Goal: Task Accomplishment & Management: Manage account settings

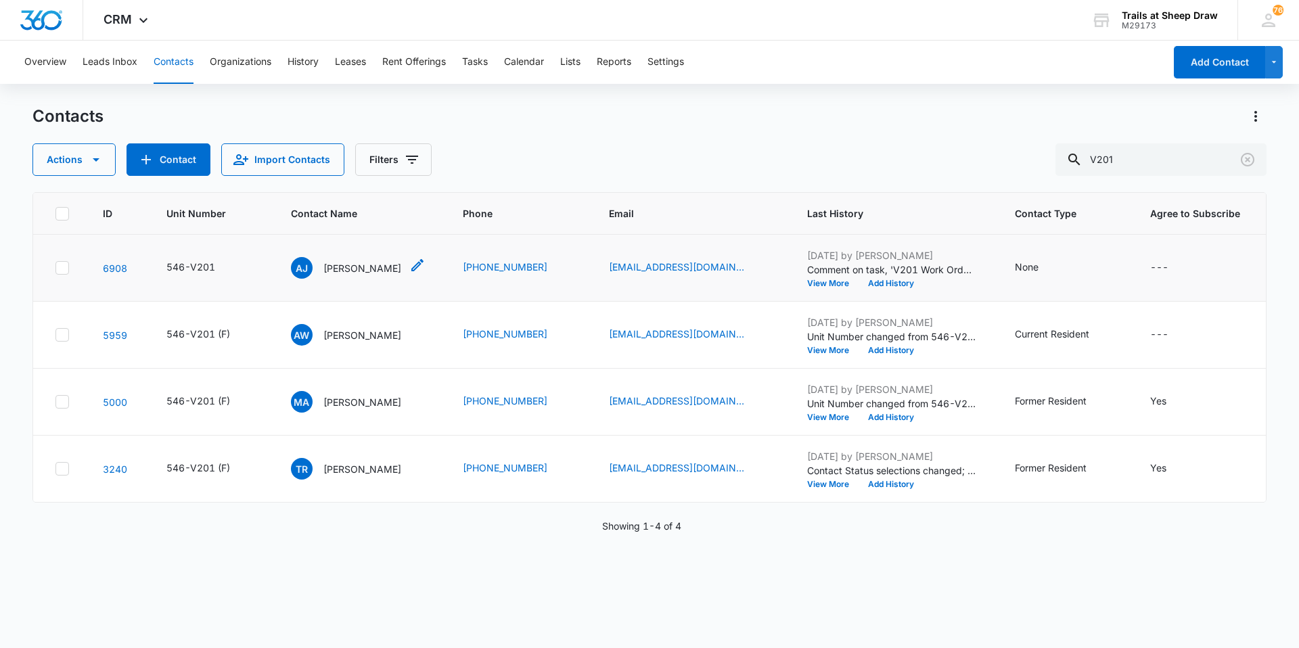
click at [363, 260] on div "[PERSON_NAME] [PERSON_NAME]" at bounding box center [346, 268] width 110 height 22
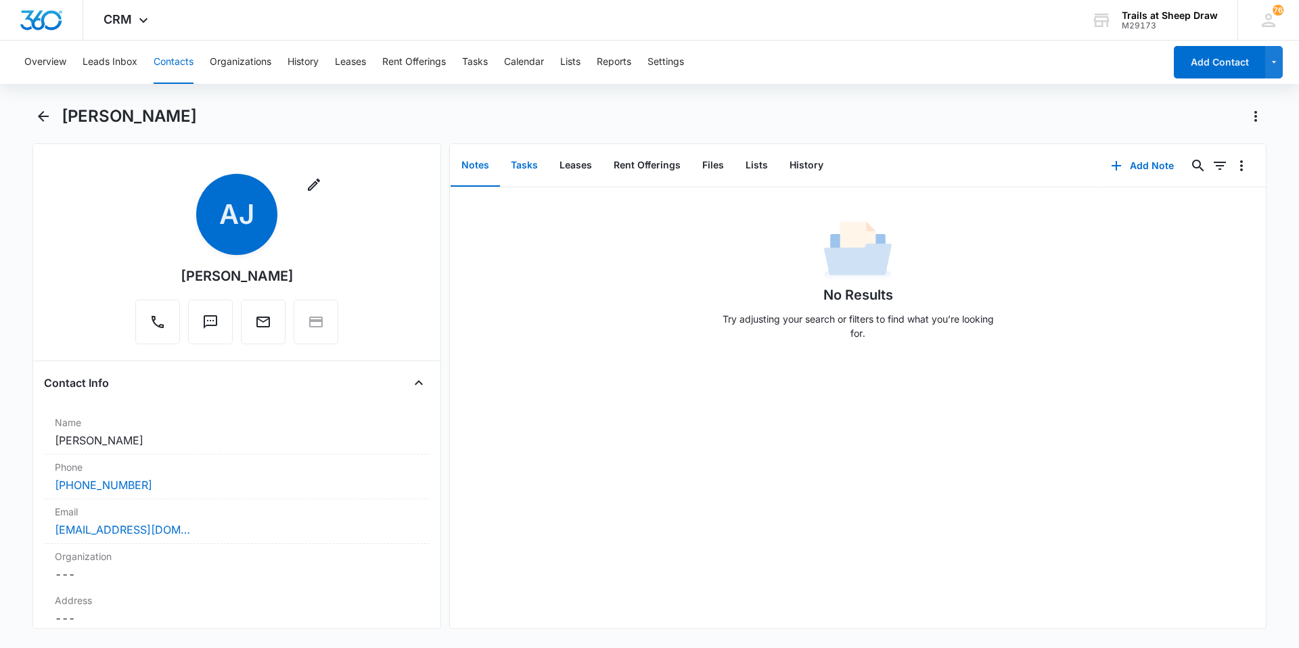
click at [536, 162] on button "Tasks" at bounding box center [524, 166] width 49 height 42
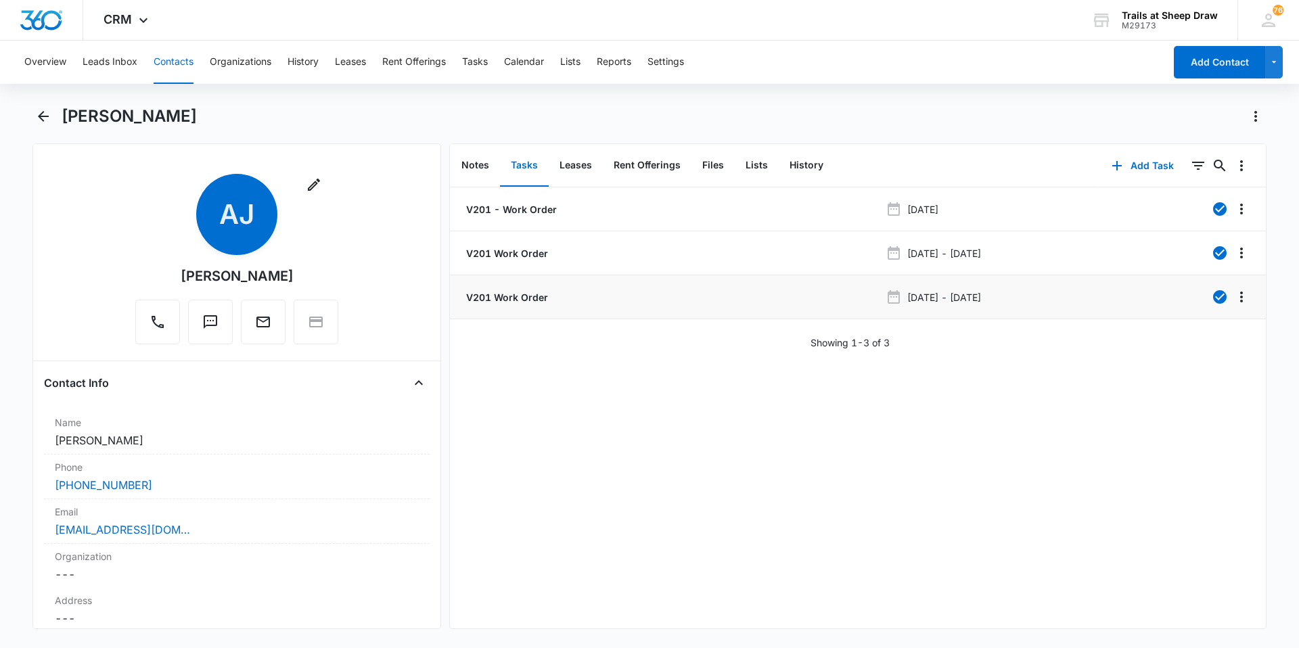
click at [515, 297] on p "V201 Work Order" at bounding box center [505, 297] width 85 height 14
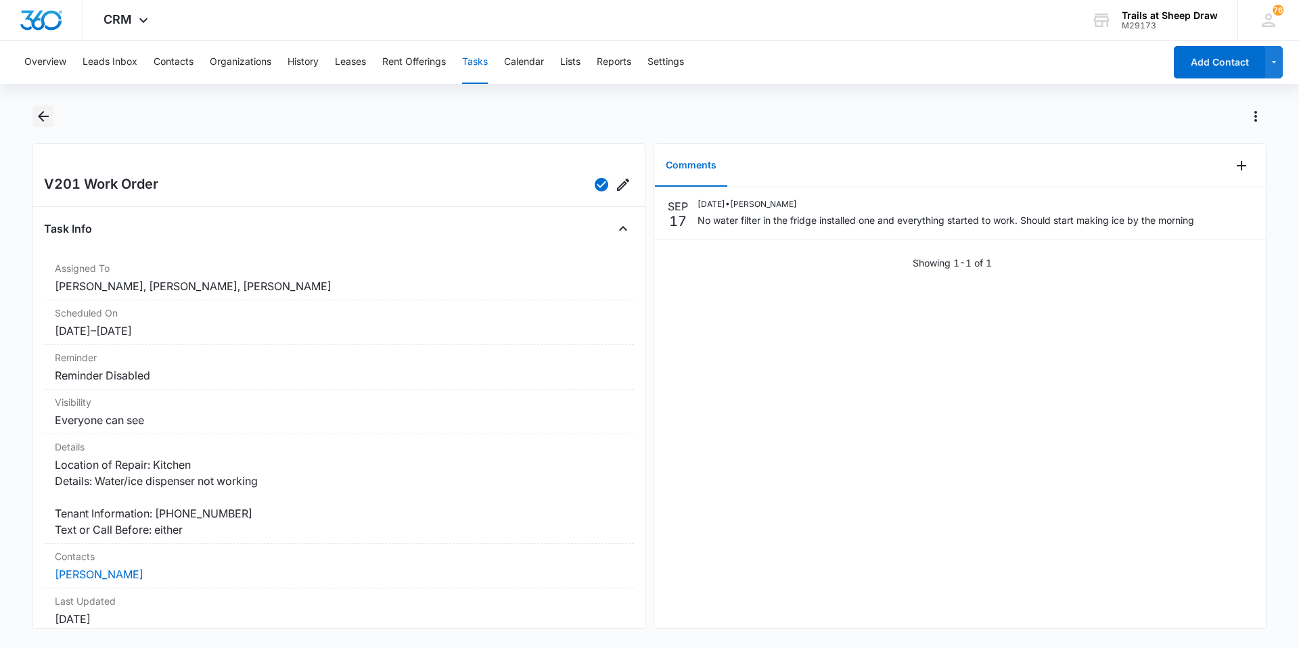
click at [38, 114] on icon "Back" at bounding box center [43, 116] width 16 height 16
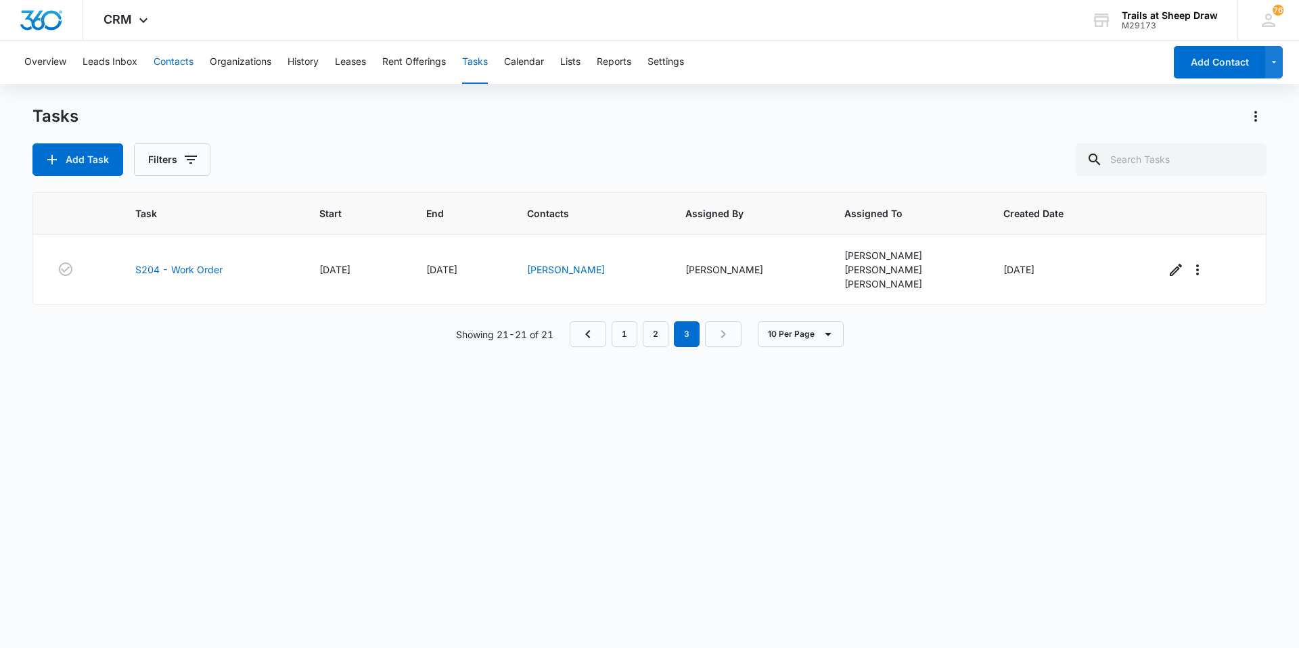
click at [179, 53] on button "Contacts" at bounding box center [174, 62] width 40 height 43
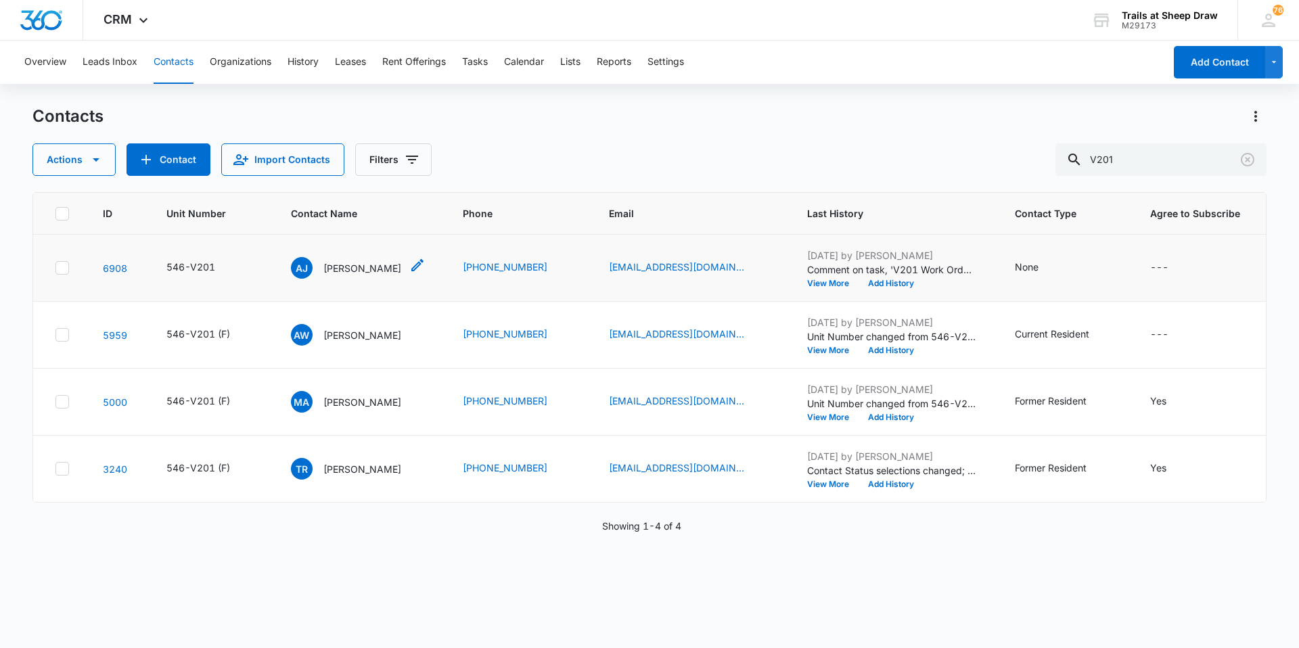
click at [363, 268] on p "[PERSON_NAME]" at bounding box center [362, 268] width 78 height 14
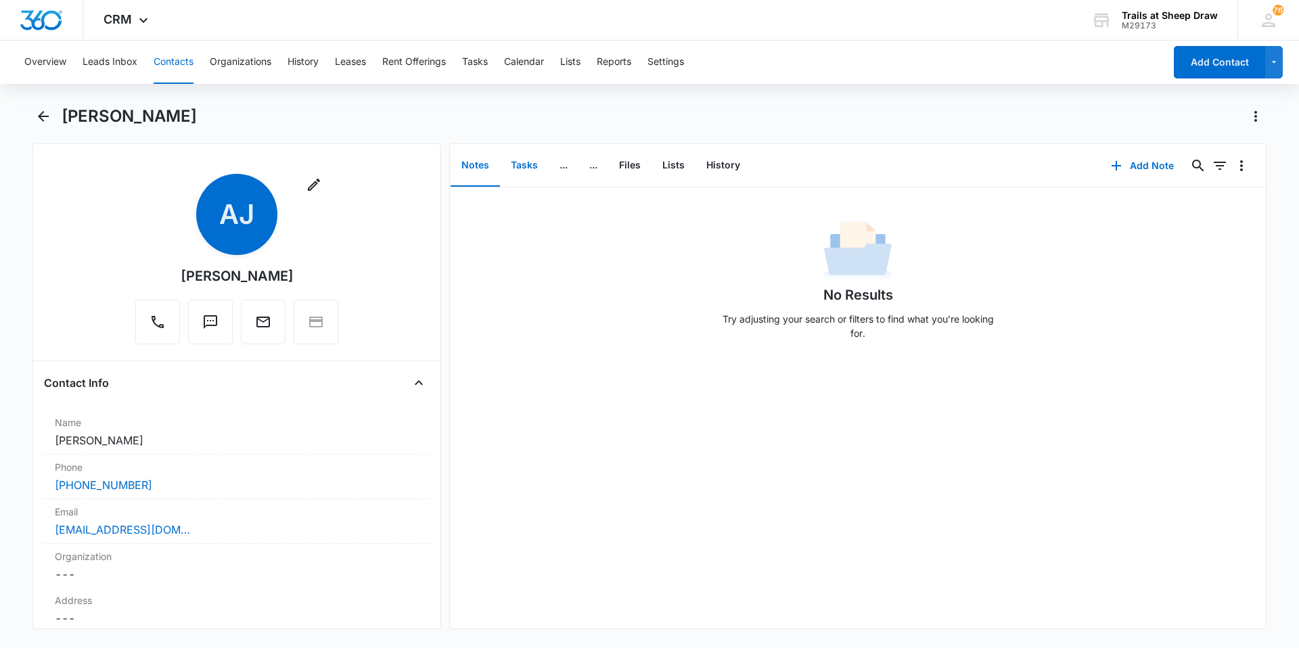
click at [511, 168] on button "Tasks" at bounding box center [524, 166] width 49 height 42
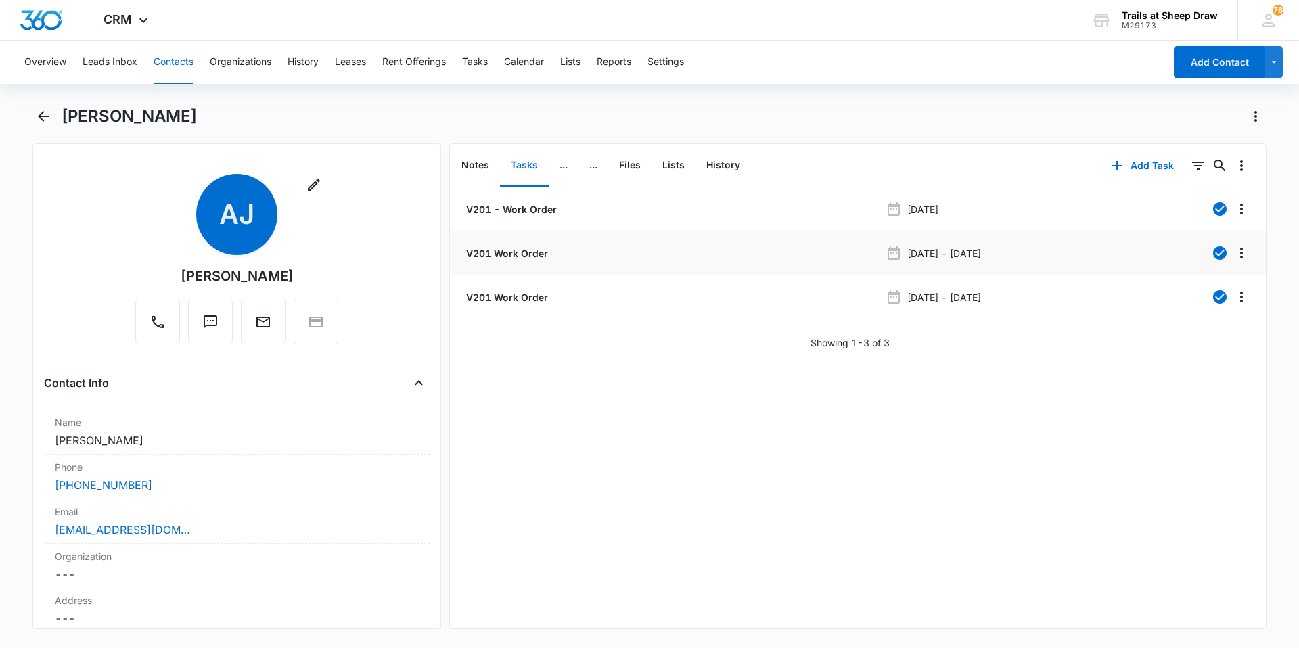
click at [507, 252] on p "V201 Work Order" at bounding box center [505, 253] width 85 height 14
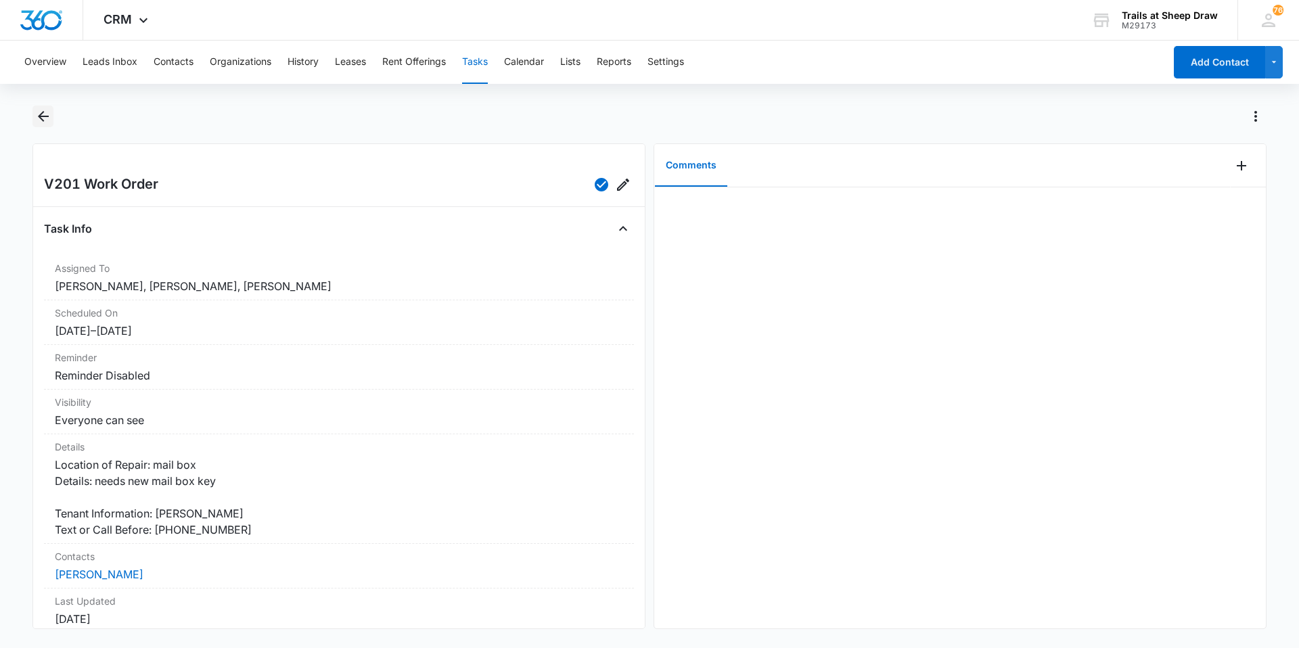
click at [39, 120] on icon "Back" at bounding box center [43, 116] width 16 height 16
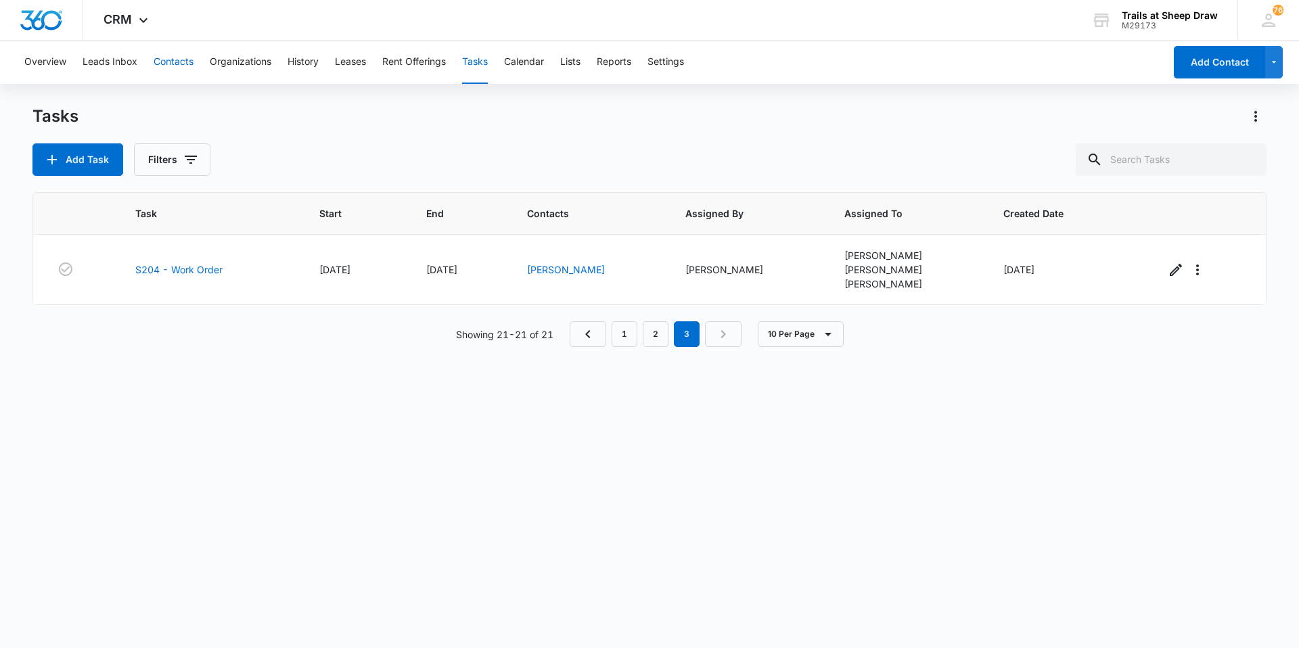
click at [179, 51] on button "Contacts" at bounding box center [174, 62] width 40 height 43
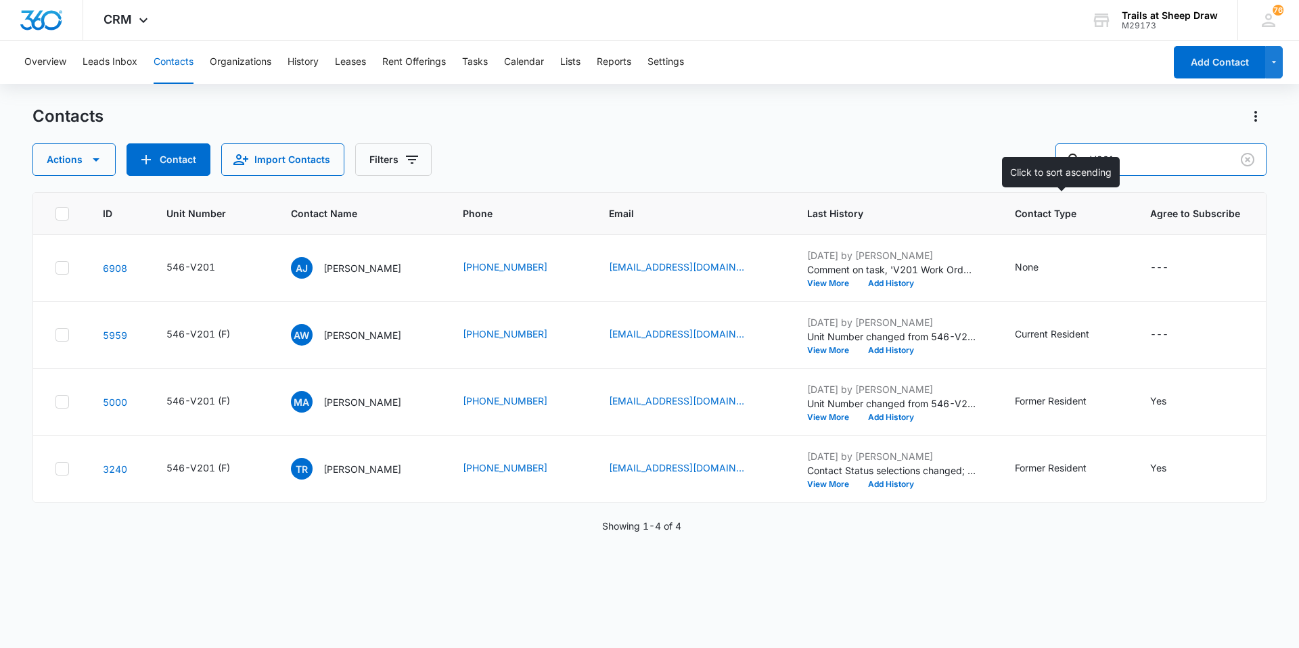
drag, startPoint x: 1211, startPoint y: 163, endPoint x: 1006, endPoint y: 196, distance: 206.9
click at [1006, 196] on div "Contacts Actions Contact Import Contacts Filters V201 ID Unit Number Contact Na…" at bounding box center [649, 376] width 1234 height 541
type input "M302"
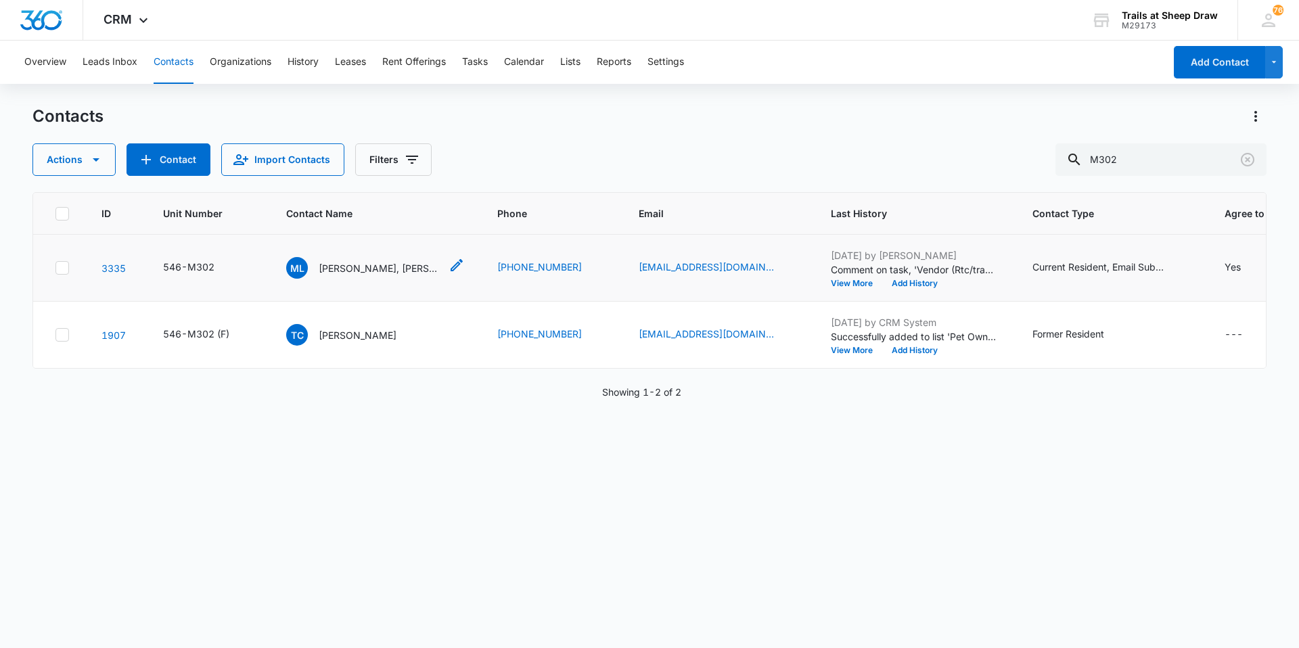
click at [317, 263] on div "ML [PERSON_NAME], [PERSON_NAME] [PERSON_NAME] & [PERSON_NAME]" at bounding box center [363, 268] width 154 height 22
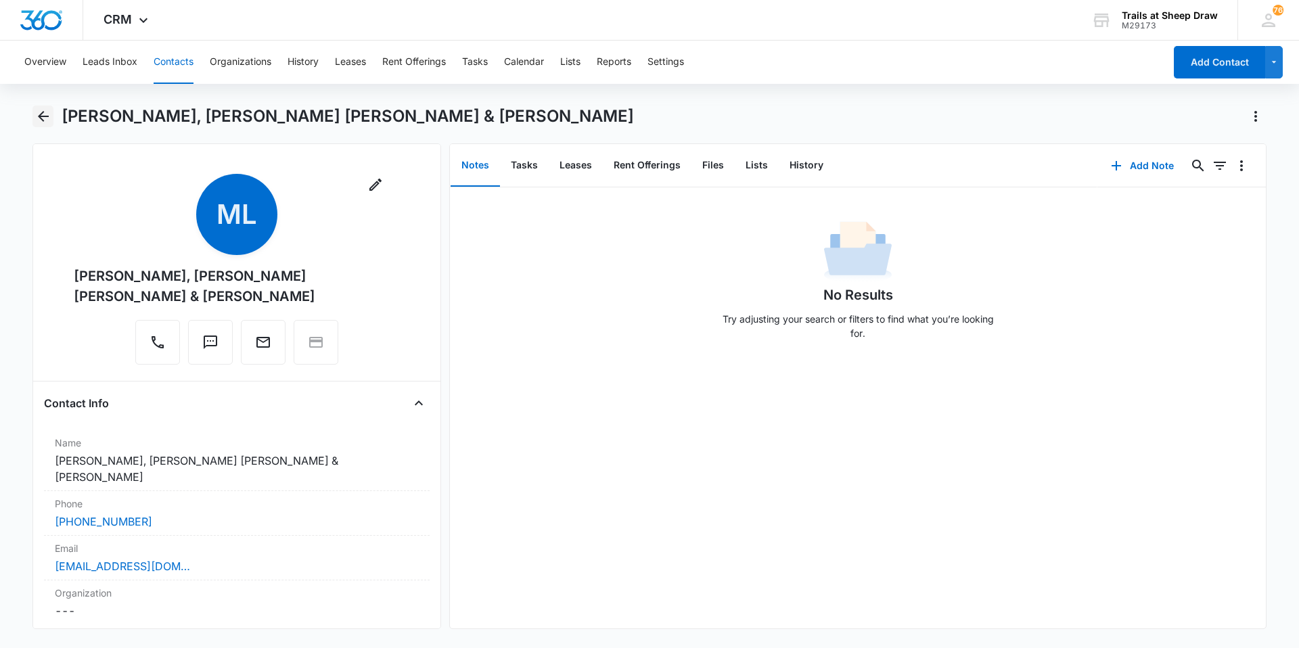
click at [37, 119] on icon "Back" at bounding box center [43, 116] width 16 height 16
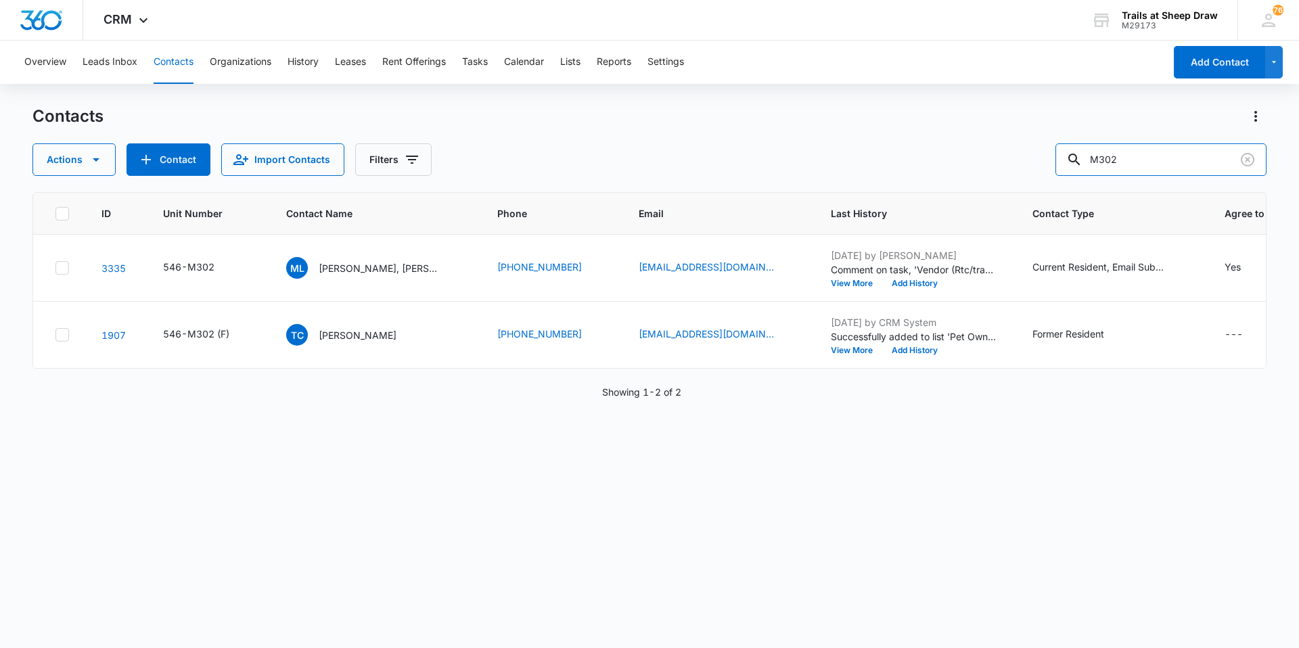
drag, startPoint x: 1167, startPoint y: 162, endPoint x: 1070, endPoint y: 179, distance: 99.0
click at [1070, 179] on div "Contacts Actions Contact Import Contacts Filters M302 ID Unit Number Contact Na…" at bounding box center [649, 376] width 1234 height 541
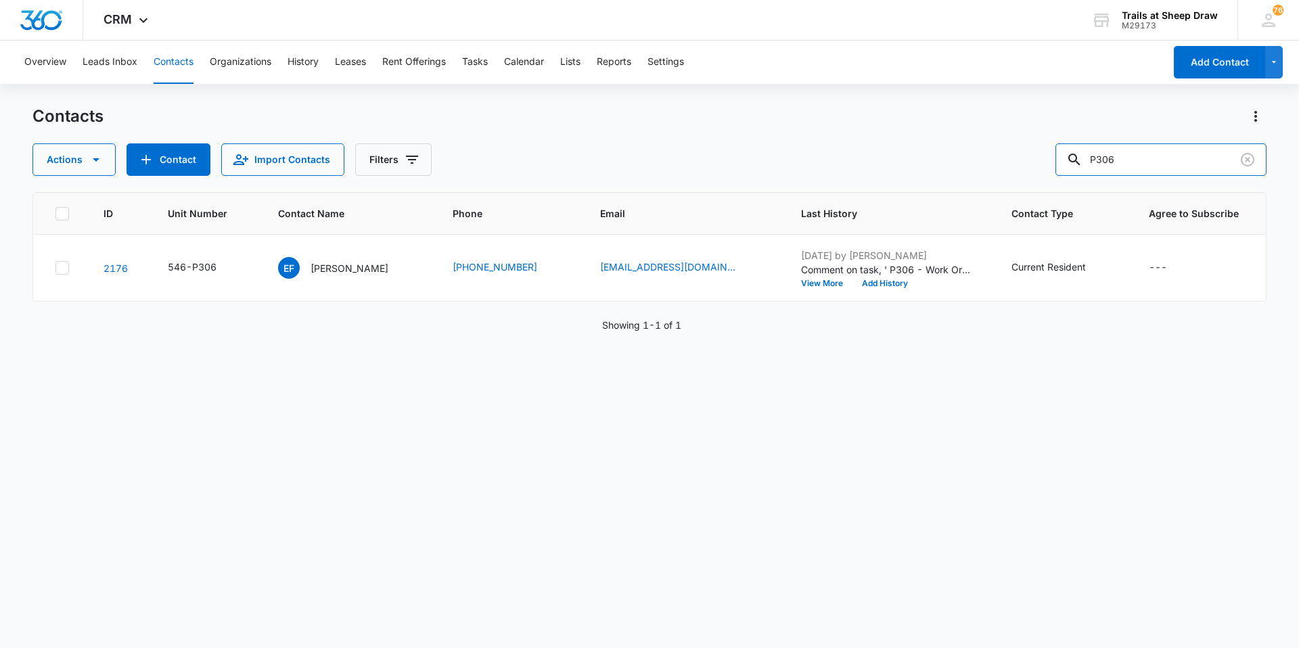
drag, startPoint x: 1135, startPoint y: 160, endPoint x: 1066, endPoint y: 167, distance: 69.4
click at [1066, 167] on div "Actions Contact Import Contacts Filters P306" at bounding box center [649, 159] width 1234 height 32
type input "m302"
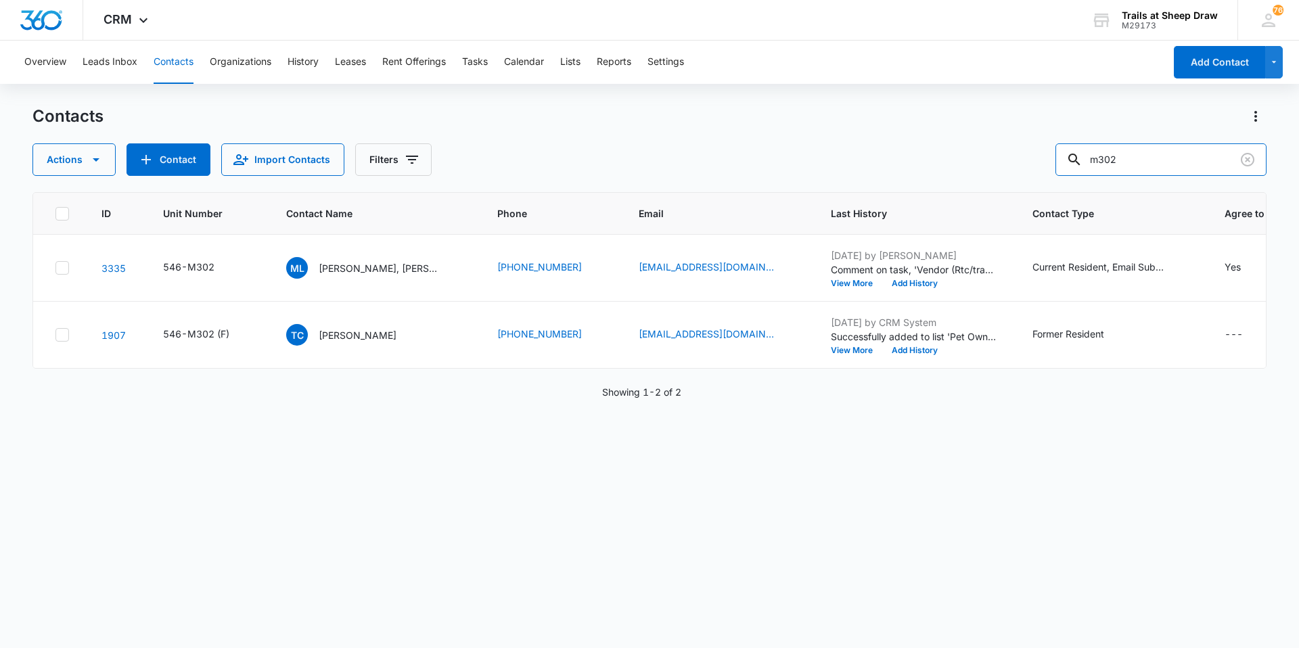
drag, startPoint x: 1154, startPoint y: 160, endPoint x: 1066, endPoint y: 173, distance: 89.6
click at [1066, 173] on div "Actions Contact Import Contacts Filters m302" at bounding box center [649, 159] width 1234 height 32
click at [381, 273] on p "[PERSON_NAME], [PERSON_NAME] [PERSON_NAME] & [PERSON_NAME]" at bounding box center [380, 268] width 122 height 14
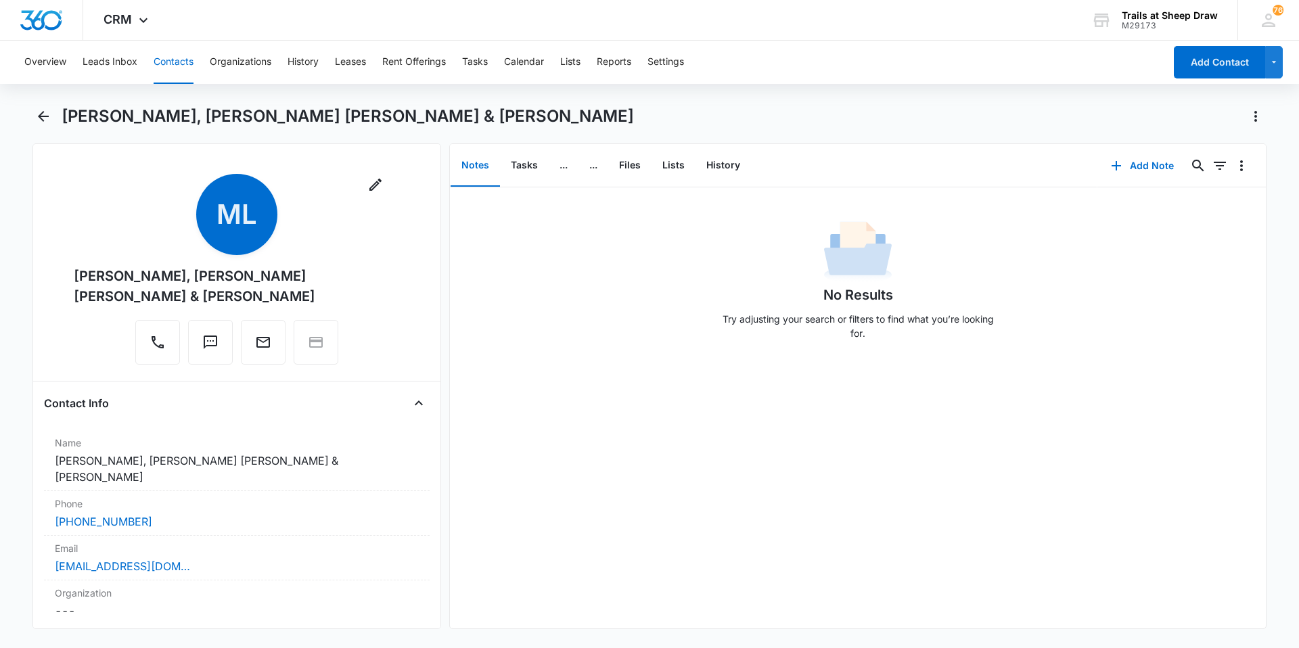
drag, startPoint x: 210, startPoint y: 294, endPoint x: 72, endPoint y: 272, distance: 140.3
click at [72, 272] on div "Remove ML [PERSON_NAME], [PERSON_NAME] [PERSON_NAME] & [PERSON_NAME]" at bounding box center [237, 272] width 386 height 196
copy div "[PERSON_NAME], [PERSON_NAME] [PERSON_NAME] & [PERSON_NAME]"
click at [34, 116] on button "Back" at bounding box center [42, 117] width 21 height 22
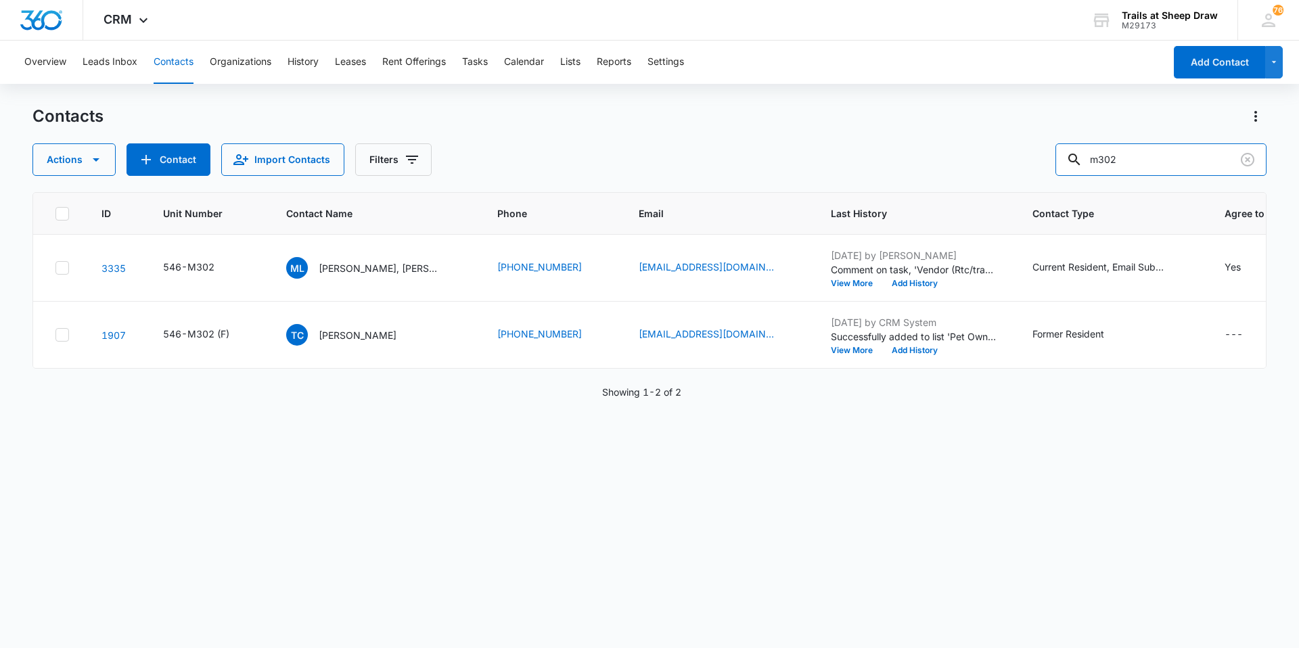
drag, startPoint x: 1157, startPoint y: 159, endPoint x: 1027, endPoint y: 168, distance: 130.2
click at [1027, 168] on div "Actions Contact Import Contacts Filters m302" at bounding box center [649, 159] width 1234 height 32
type input "K204"
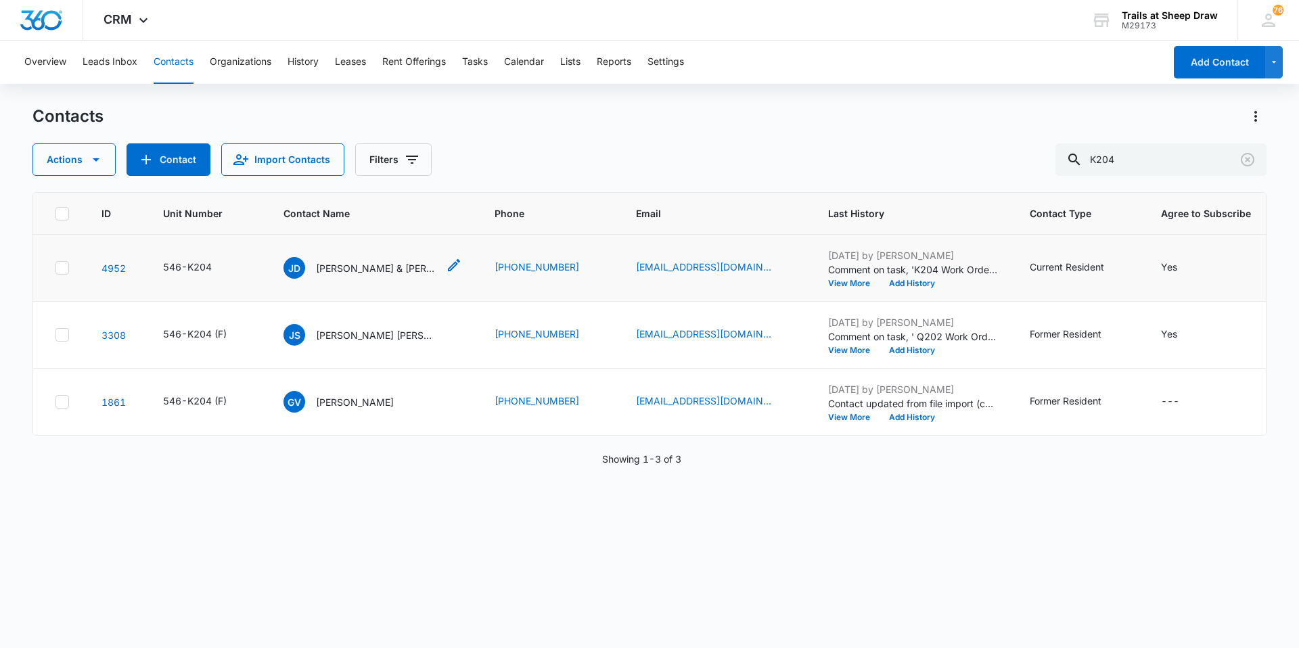
click at [341, 269] on p "[PERSON_NAME] & [PERSON_NAME]" at bounding box center [377, 268] width 122 height 14
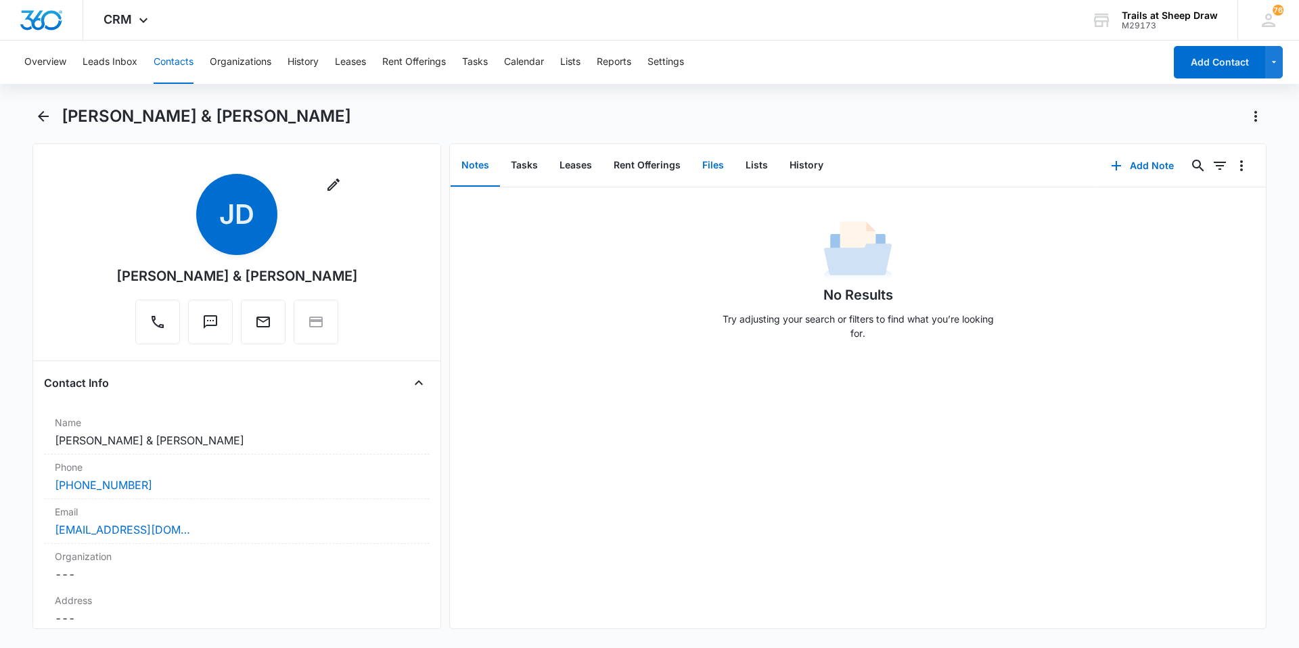
click at [707, 172] on button "Files" at bounding box center [712, 166] width 43 height 42
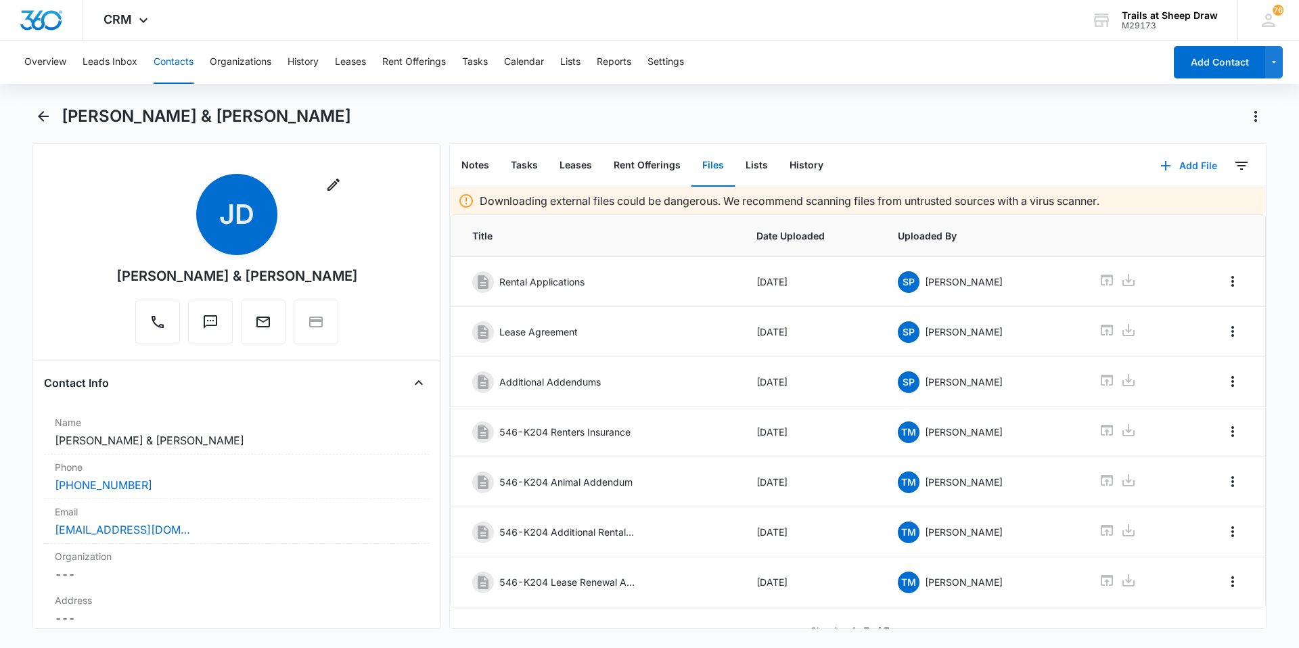
click at [1168, 167] on button "Add File" at bounding box center [1188, 165] width 84 height 32
click at [1156, 211] on div "Upload Files" at bounding box center [1170, 208] width 54 height 9
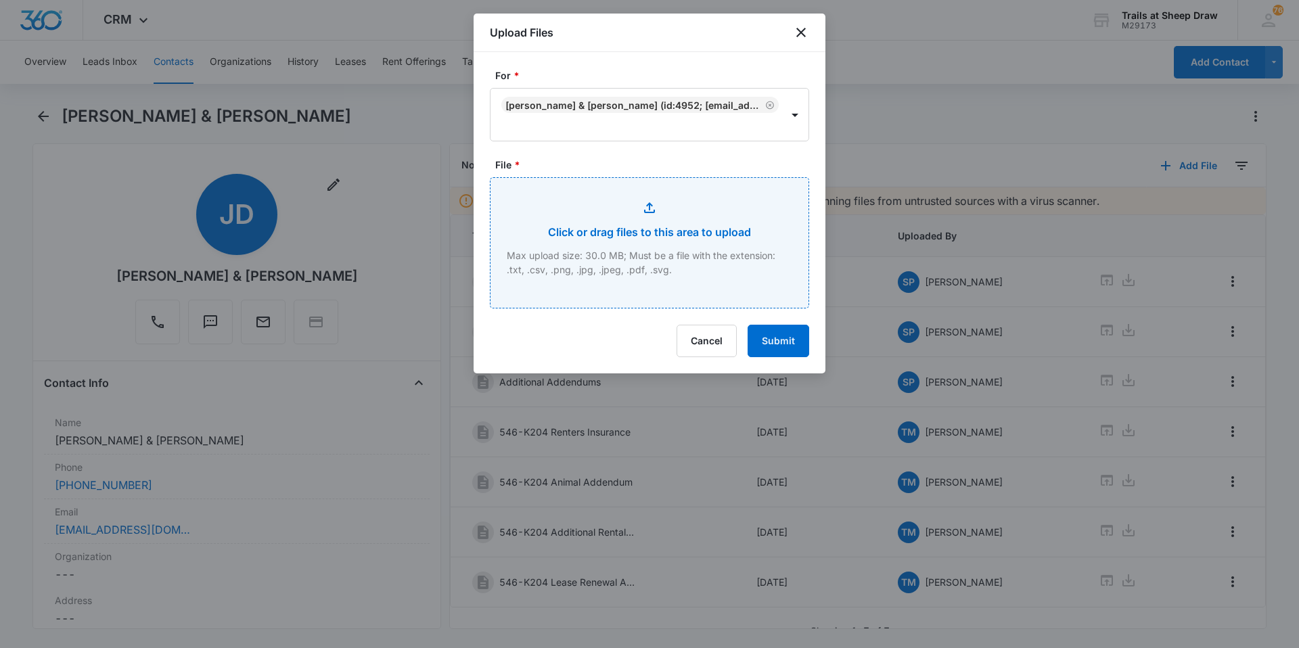
click at [638, 215] on input "File *" at bounding box center [649, 243] width 318 height 130
type input "C:\fakepath\546-K204 Insurance.pdf"
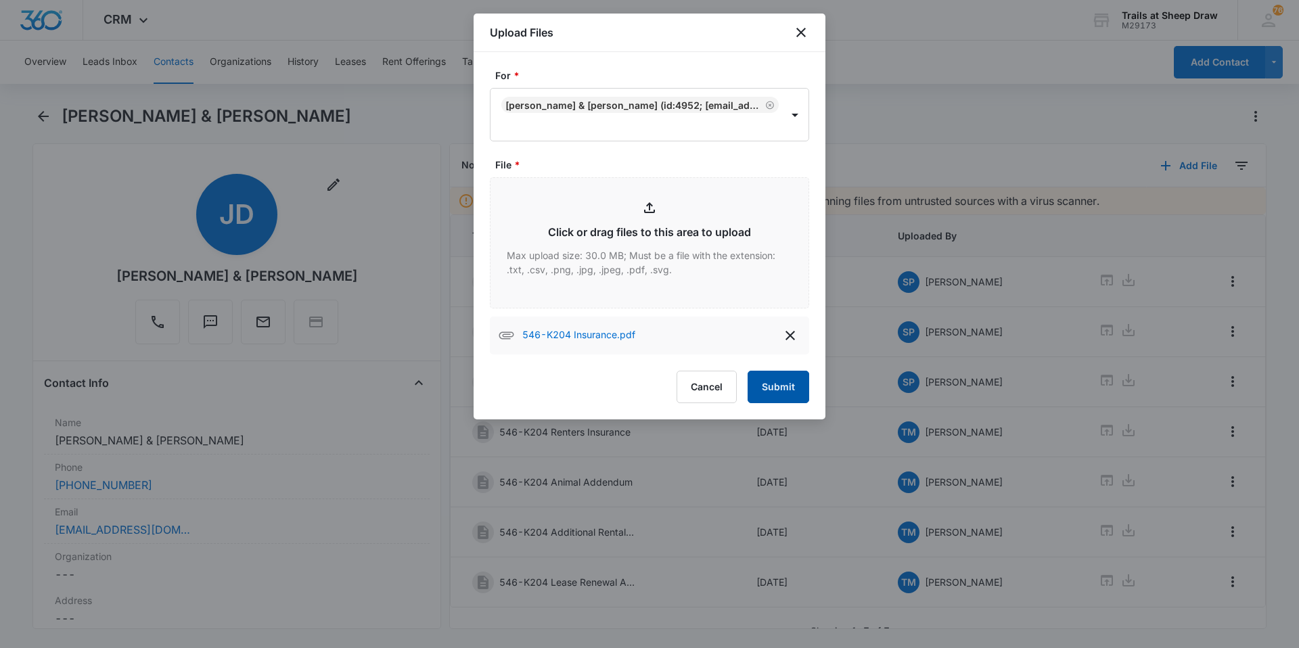
click at [762, 381] on button "Submit" at bounding box center [778, 387] width 62 height 32
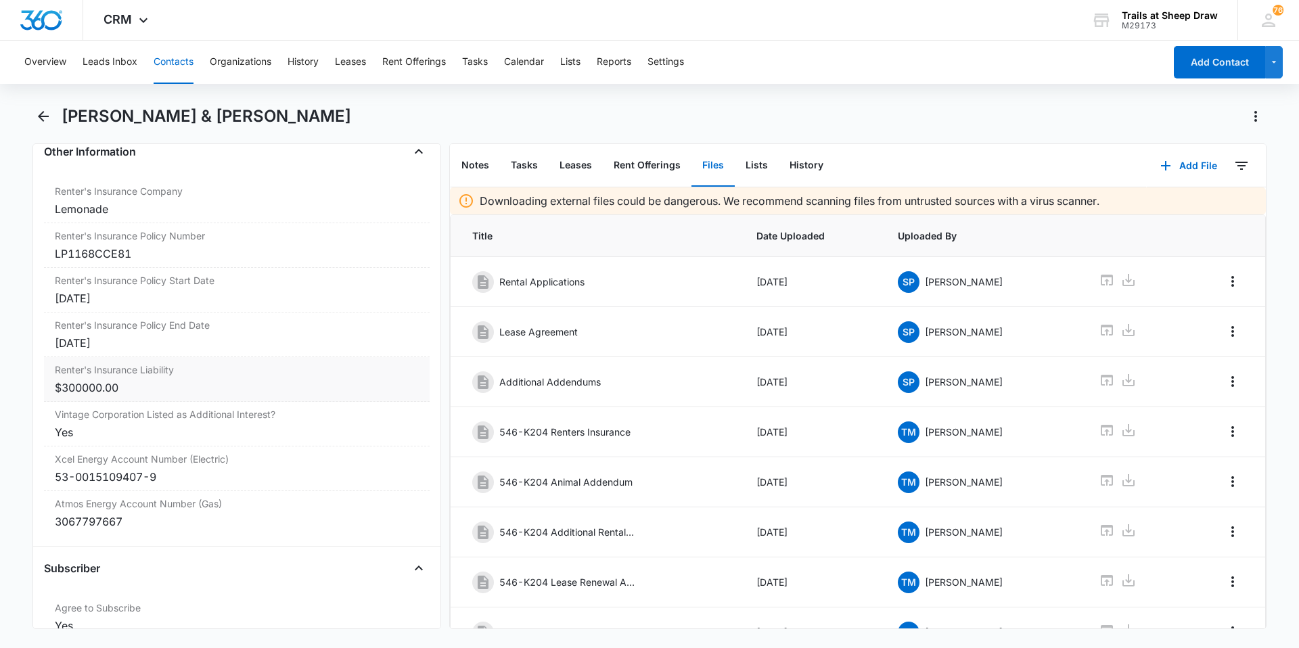
scroll to position [2908, 0]
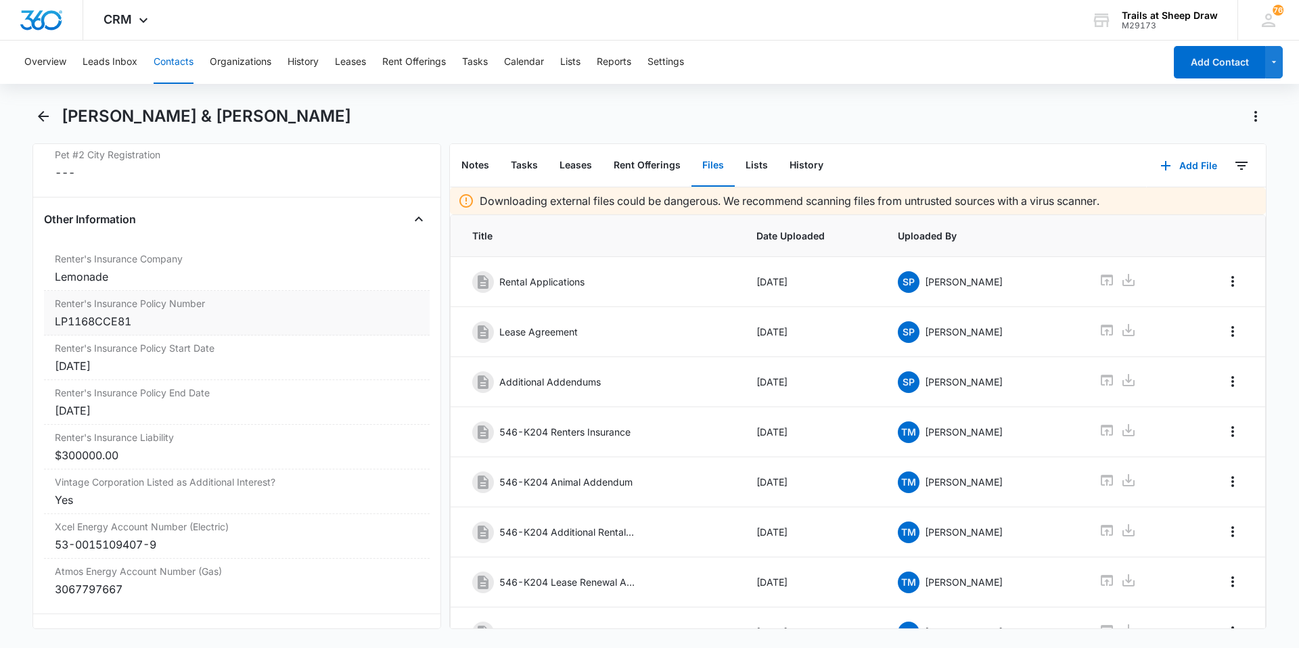
click at [139, 322] on div "LP1168CCE81" at bounding box center [237, 321] width 364 height 16
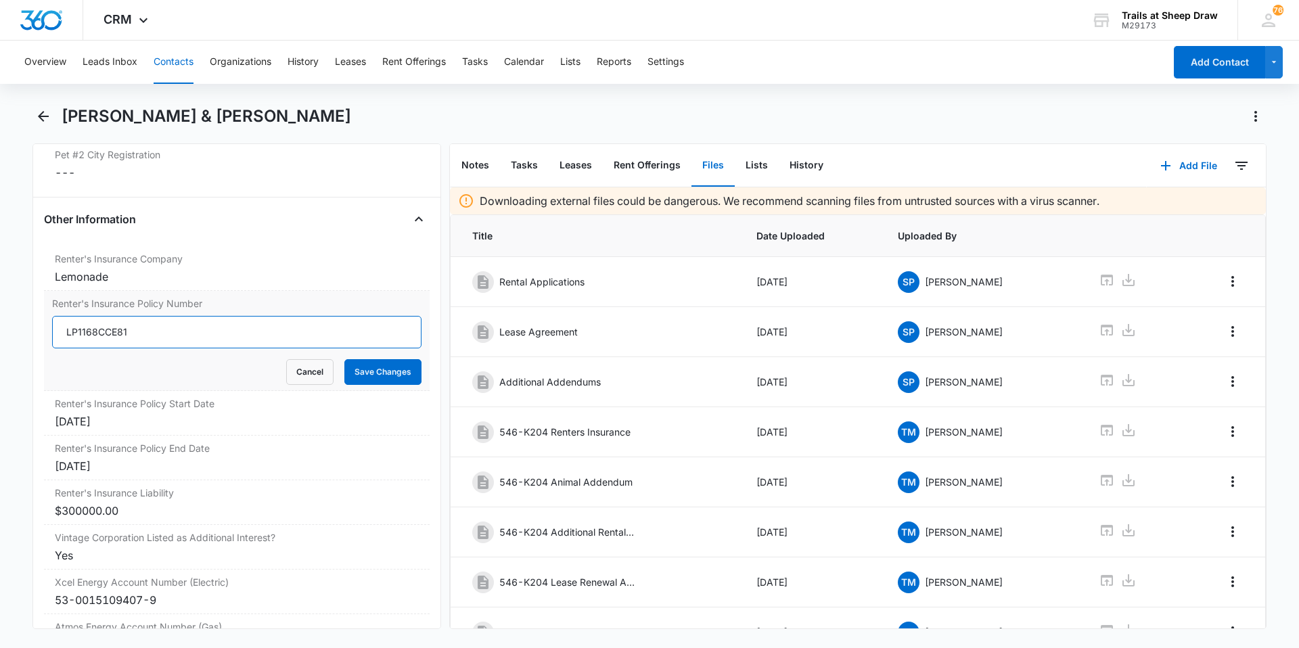
click at [135, 326] on input "LP1168CCE81" at bounding box center [236, 332] width 369 height 32
click at [93, 334] on input "LP373F05" at bounding box center [236, 332] width 369 height 32
click at [91, 333] on input "LP373F05" at bounding box center [236, 332] width 369 height 32
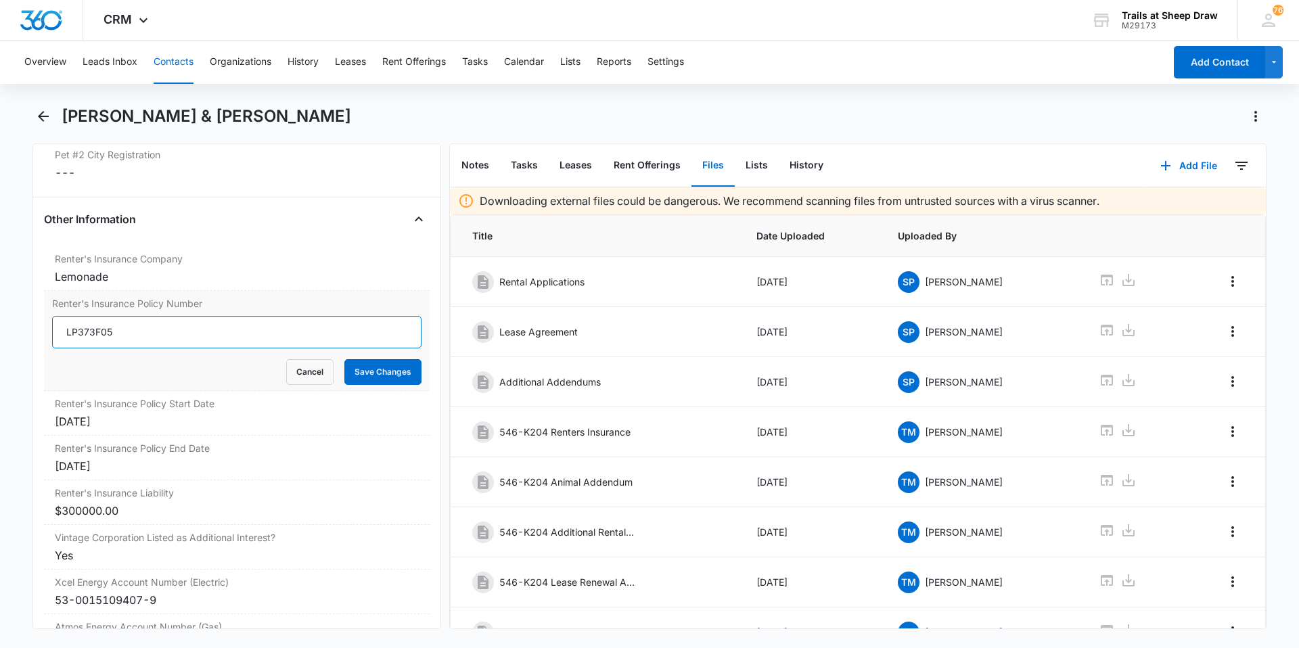
click at [92, 333] on input "LP373F05" at bounding box center [236, 332] width 369 height 32
drag, startPoint x: 125, startPoint y: 330, endPoint x: 58, endPoint y: 327, distance: 67.0
click at [58, 327] on input "LP373F05" at bounding box center [236, 332] width 369 height 32
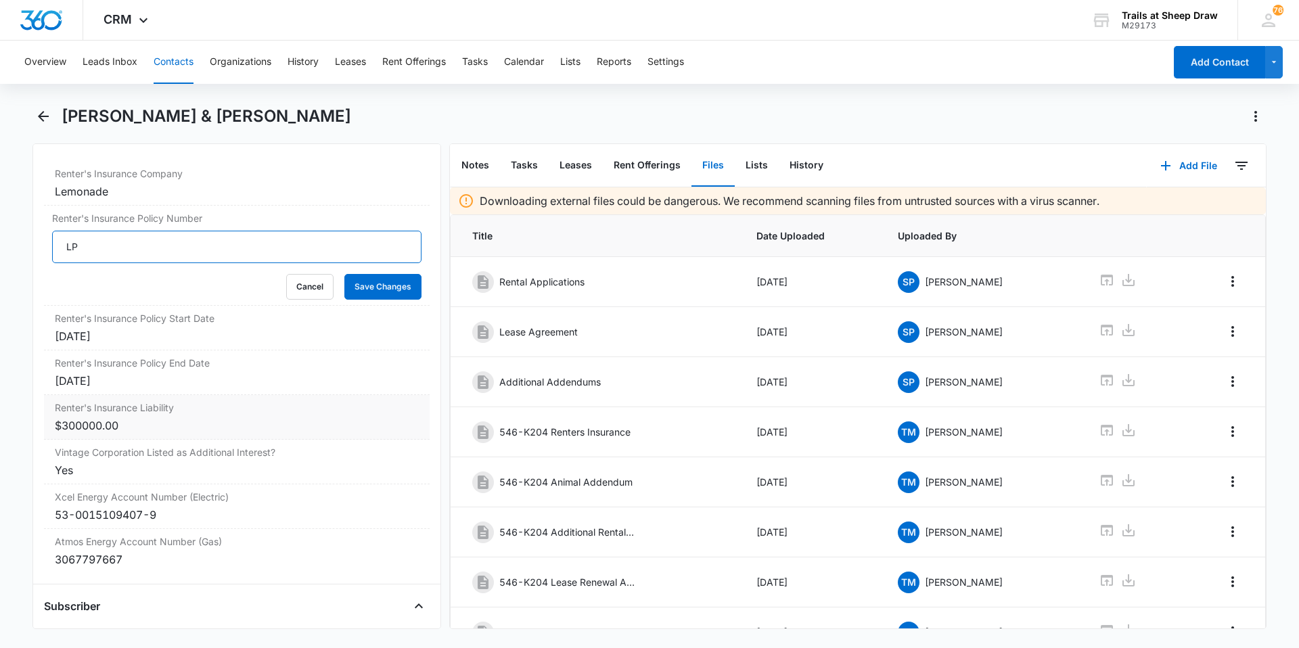
scroll to position [2988, 0]
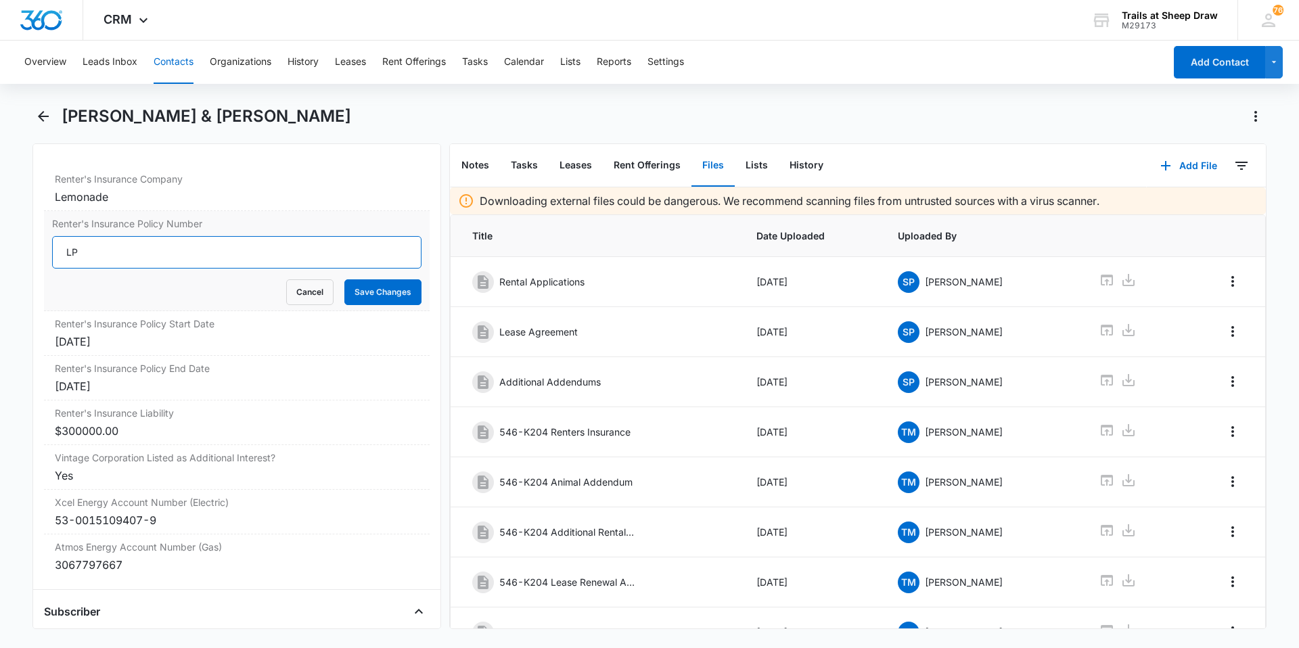
click at [141, 256] on input "LP" at bounding box center [236, 252] width 369 height 32
type input "LP373755F05"
click at [375, 294] on button "Save Changes" at bounding box center [382, 292] width 77 height 26
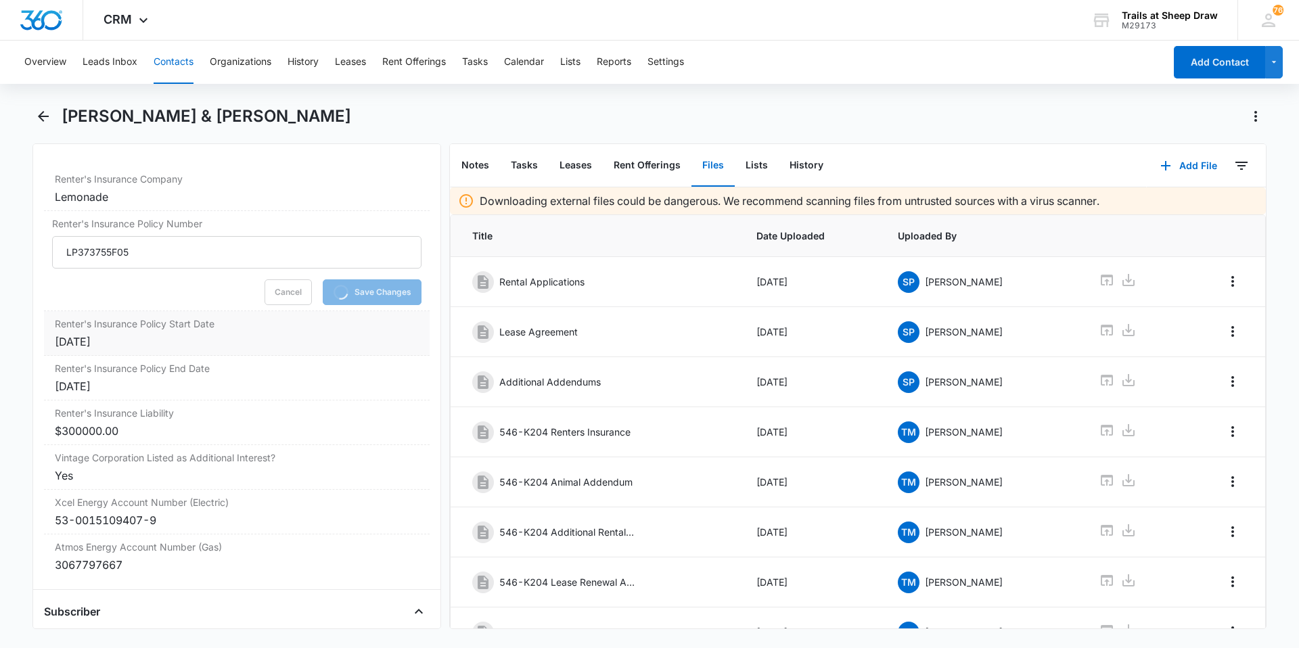
click at [192, 345] on div "[DATE]" at bounding box center [237, 341] width 364 height 16
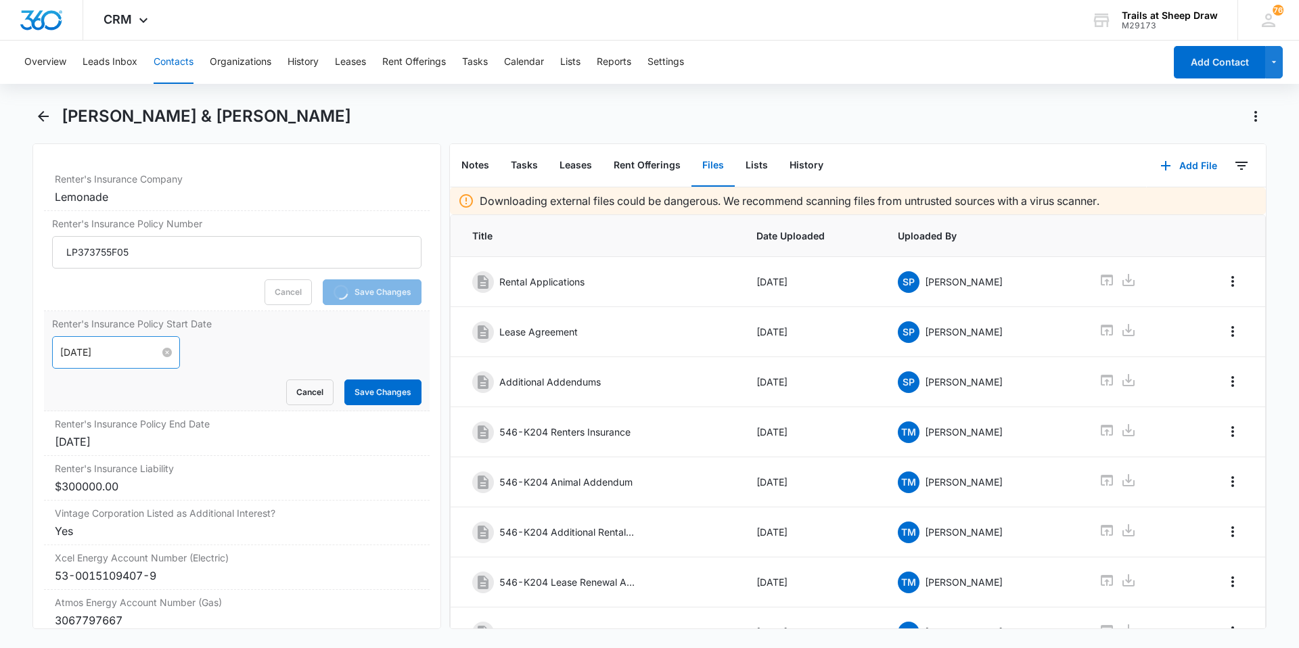
click at [113, 352] on input "[DATE]" at bounding box center [109, 352] width 99 height 15
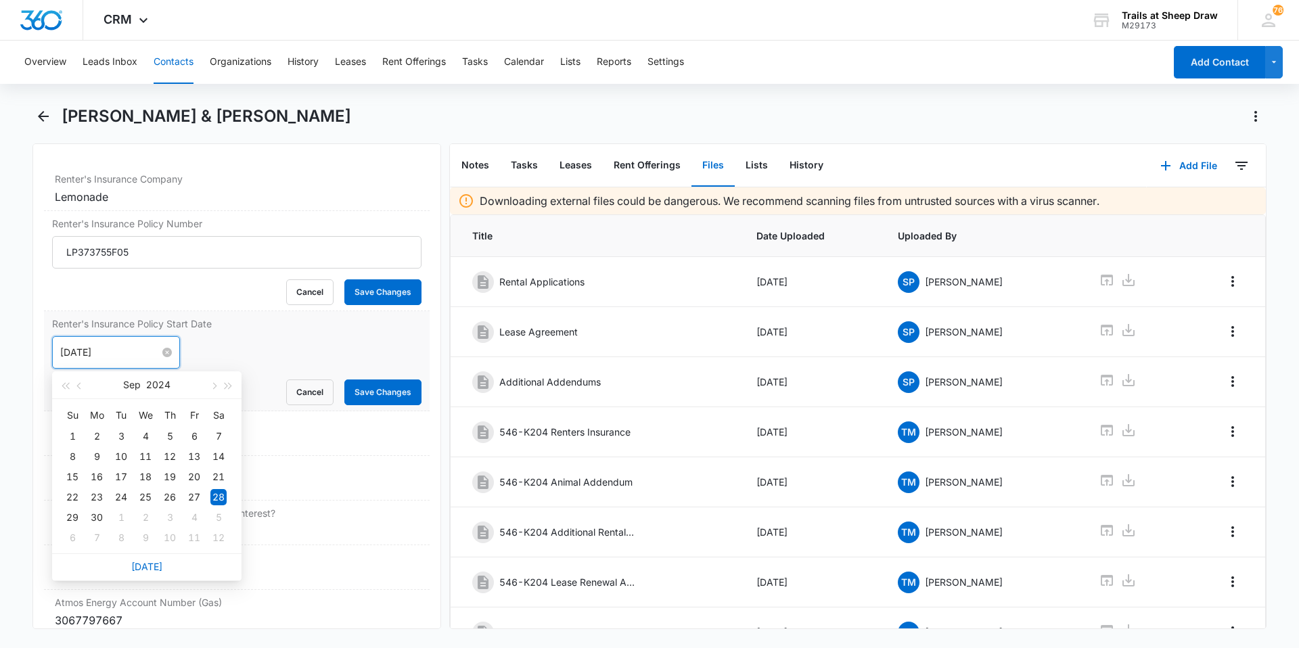
click at [113, 352] on input "[DATE]" at bounding box center [109, 352] width 99 height 15
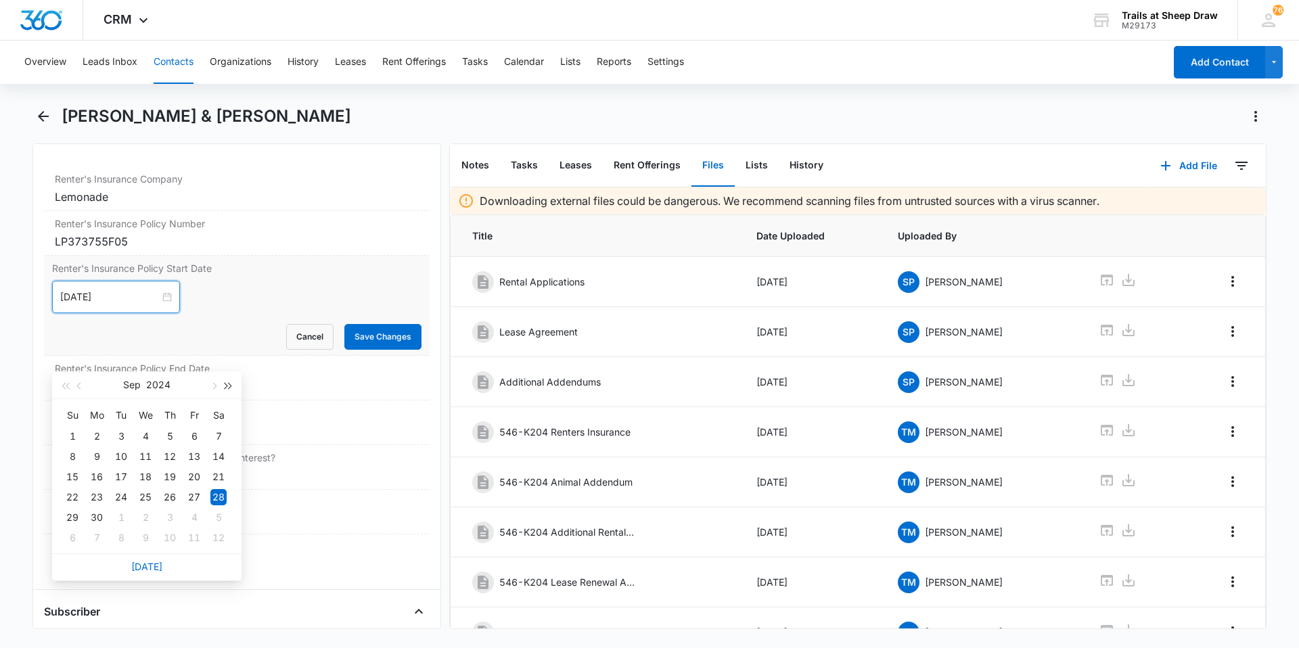
click at [231, 382] on button "button" at bounding box center [228, 384] width 15 height 27
type input "[DATE]"
click at [74, 516] on div "28" at bounding box center [72, 517] width 16 height 16
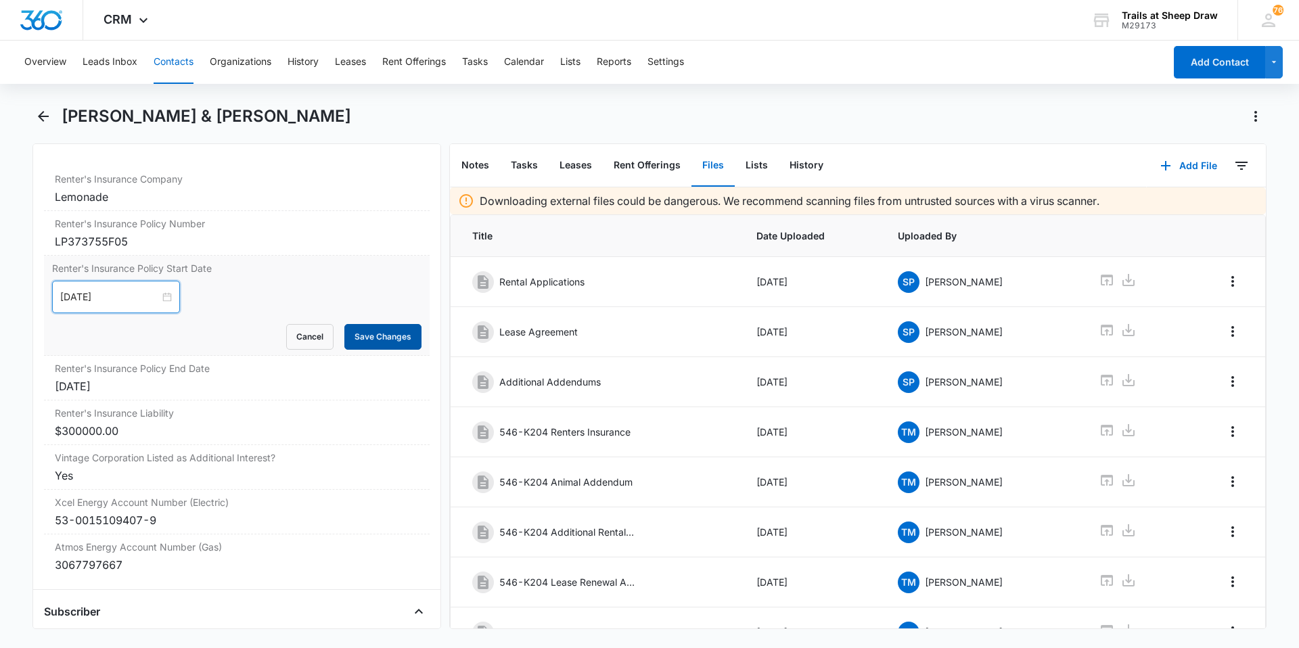
click at [354, 347] on button "Save Changes" at bounding box center [382, 337] width 77 height 26
click at [157, 392] on div "[DATE]" at bounding box center [237, 386] width 364 height 16
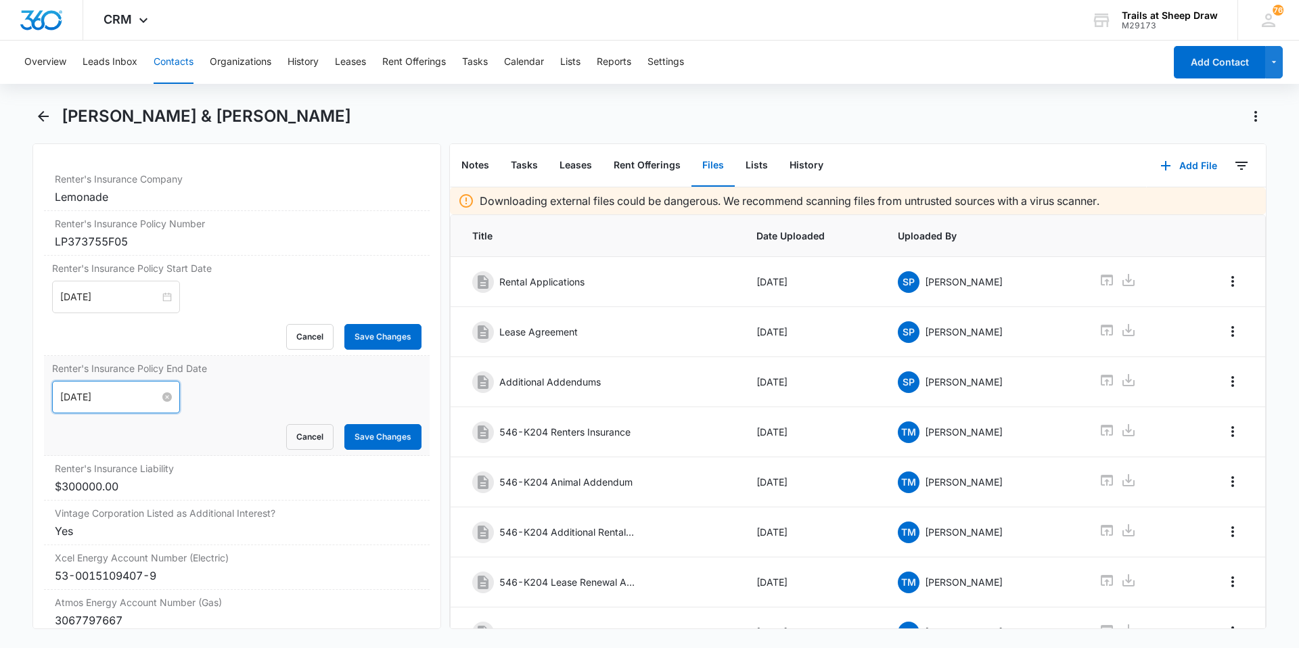
click at [122, 399] on input "[DATE]" at bounding box center [109, 397] width 99 height 15
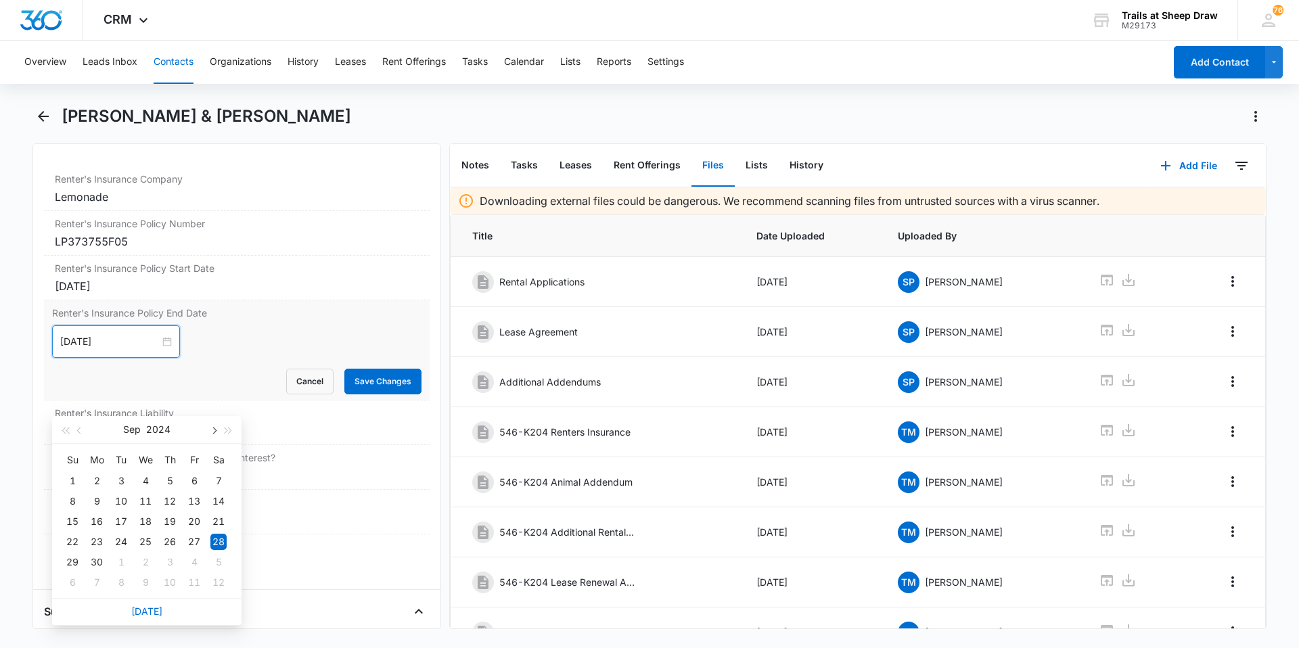
click at [220, 435] on button "button" at bounding box center [213, 429] width 15 height 27
click at [229, 435] on button "button" at bounding box center [228, 429] width 15 height 27
click at [78, 429] on span "button" at bounding box center [80, 430] width 7 height 7
click at [227, 431] on span "button" at bounding box center [228, 430] width 7 height 7
type input "[DATE]"
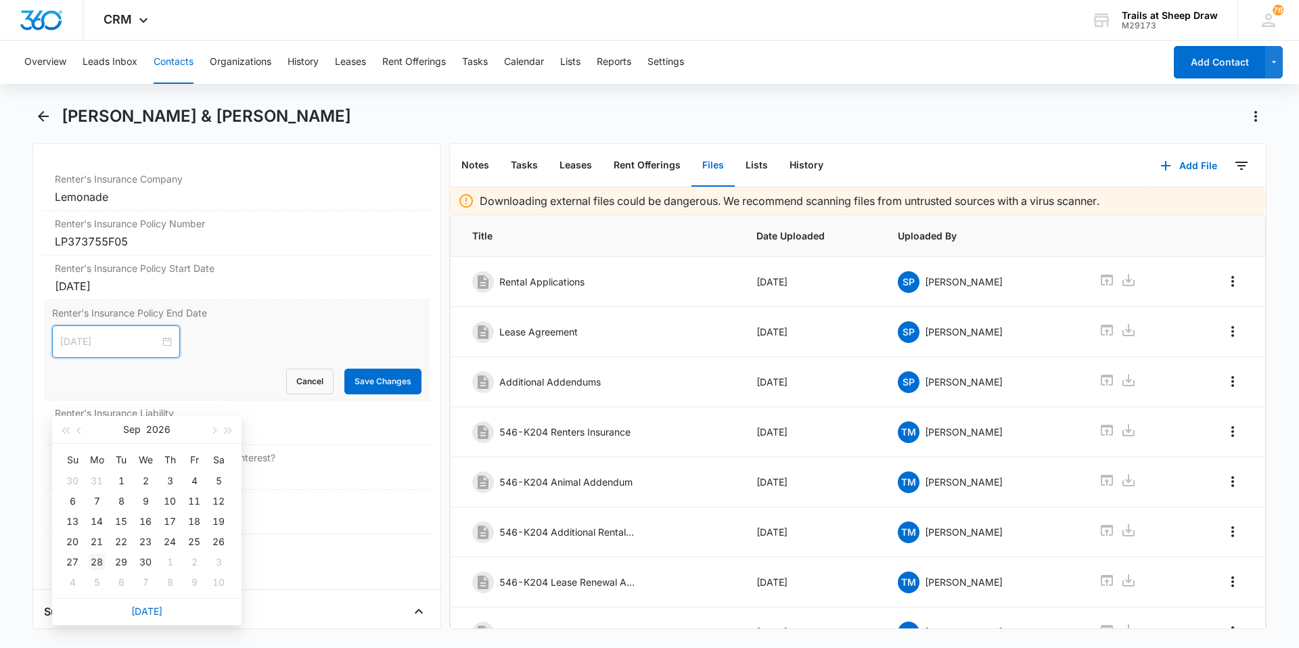
click at [101, 565] on div "28" at bounding box center [97, 562] width 16 height 16
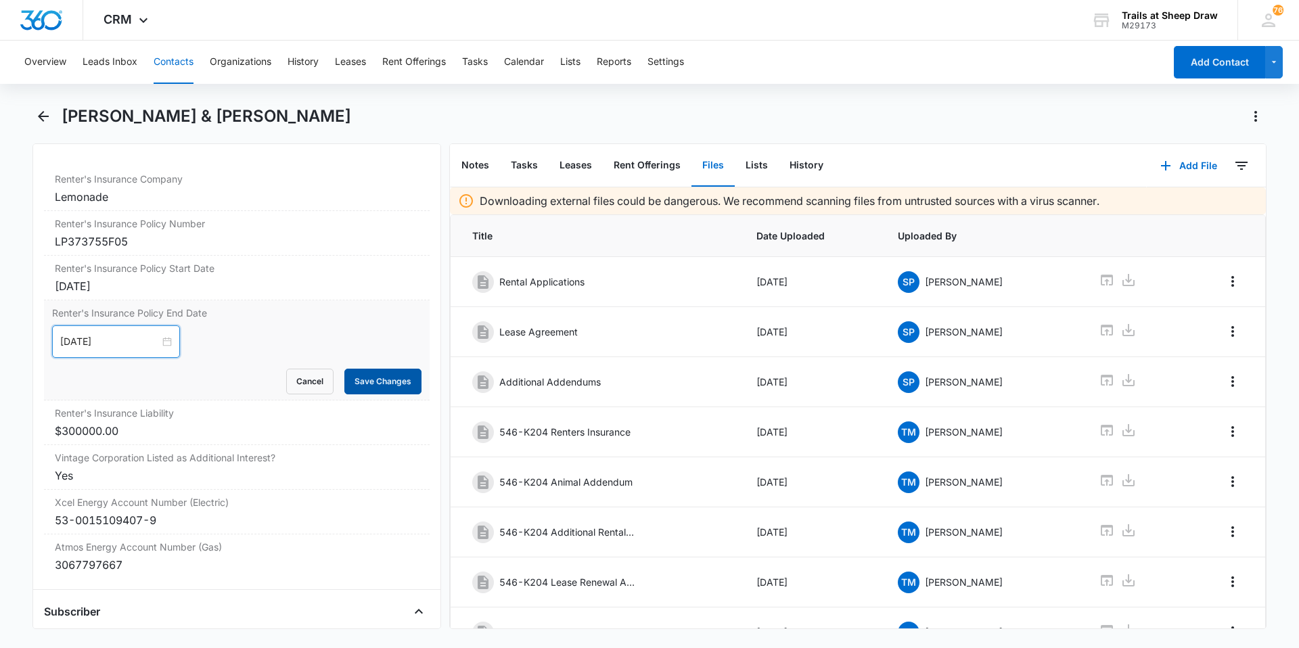
click at [377, 390] on button "Save Changes" at bounding box center [382, 382] width 77 height 26
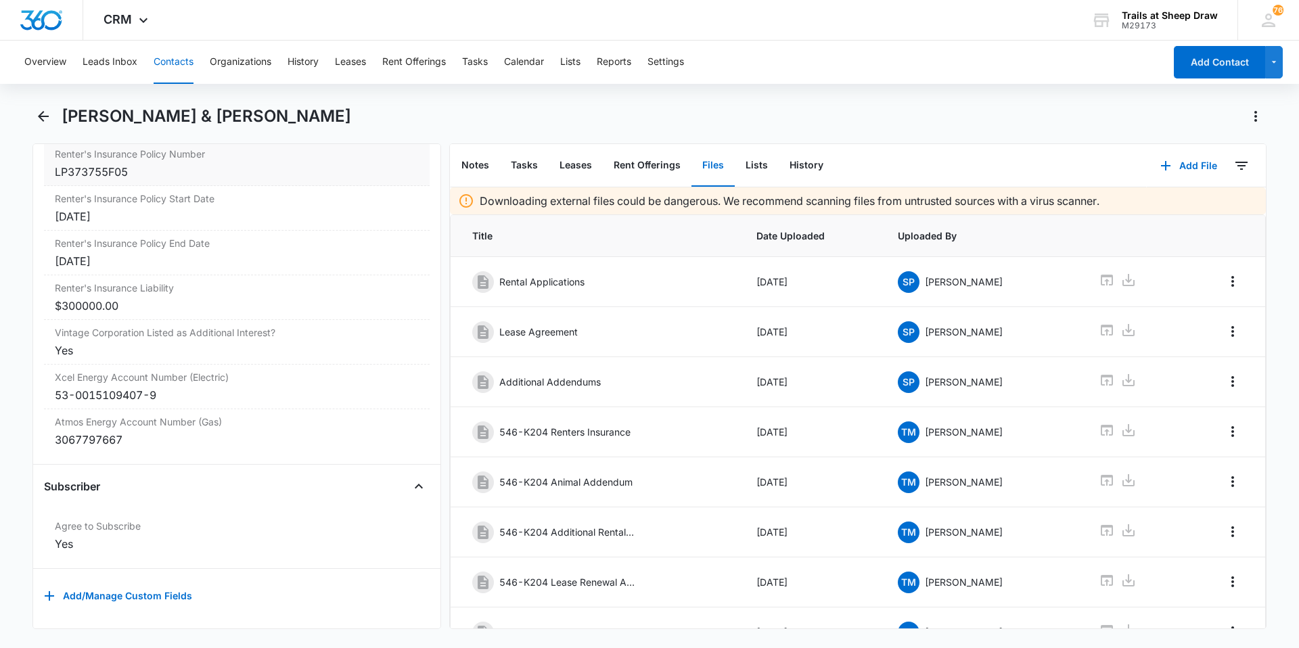
scroll to position [3068, 0]
click at [44, 115] on icon "Back" at bounding box center [43, 116] width 16 height 16
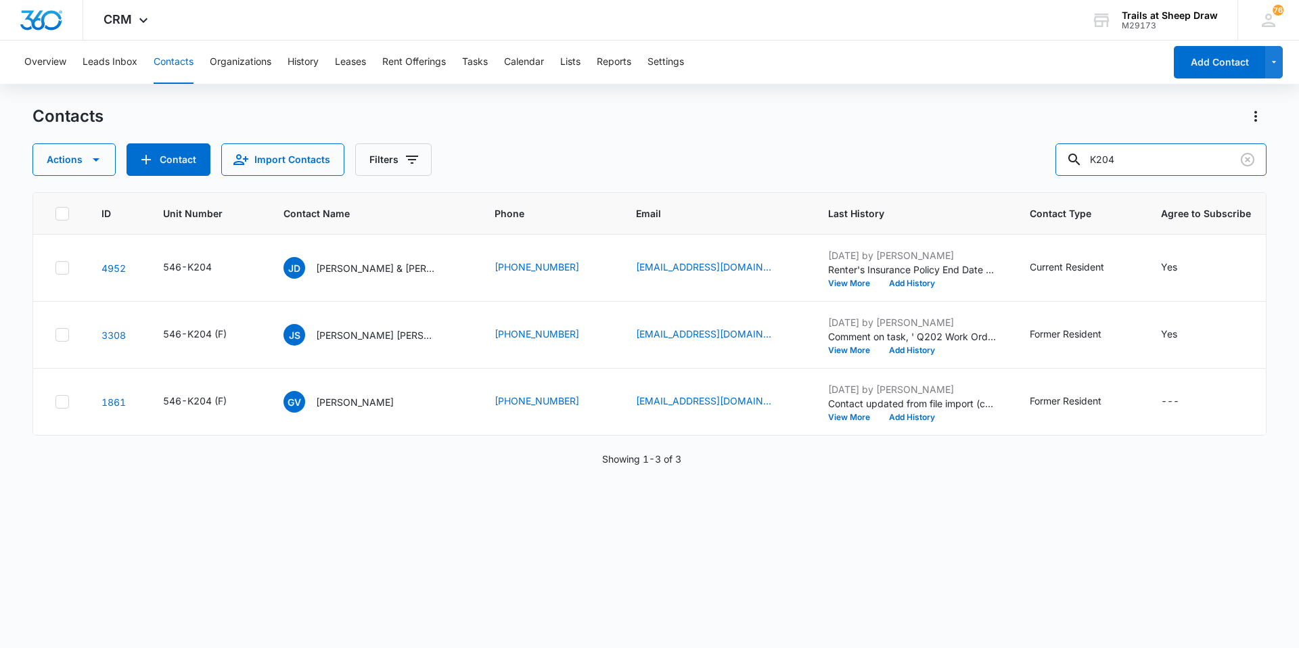
drag, startPoint x: 1150, startPoint y: 165, endPoint x: 1004, endPoint y: 166, distance: 145.4
click at [1004, 166] on div "Actions Contact Import Contacts Filters K204" at bounding box center [649, 159] width 1234 height 32
type input "P105"
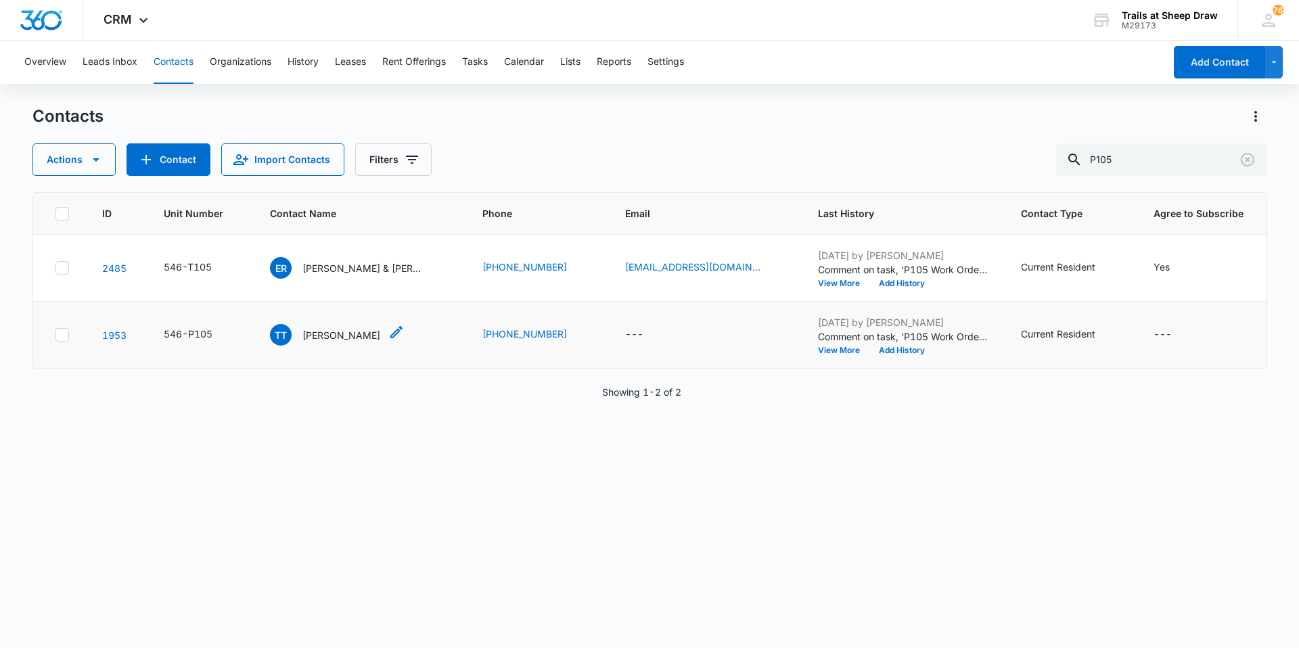
click at [323, 335] on p "[PERSON_NAME]" at bounding box center [341, 335] width 78 height 14
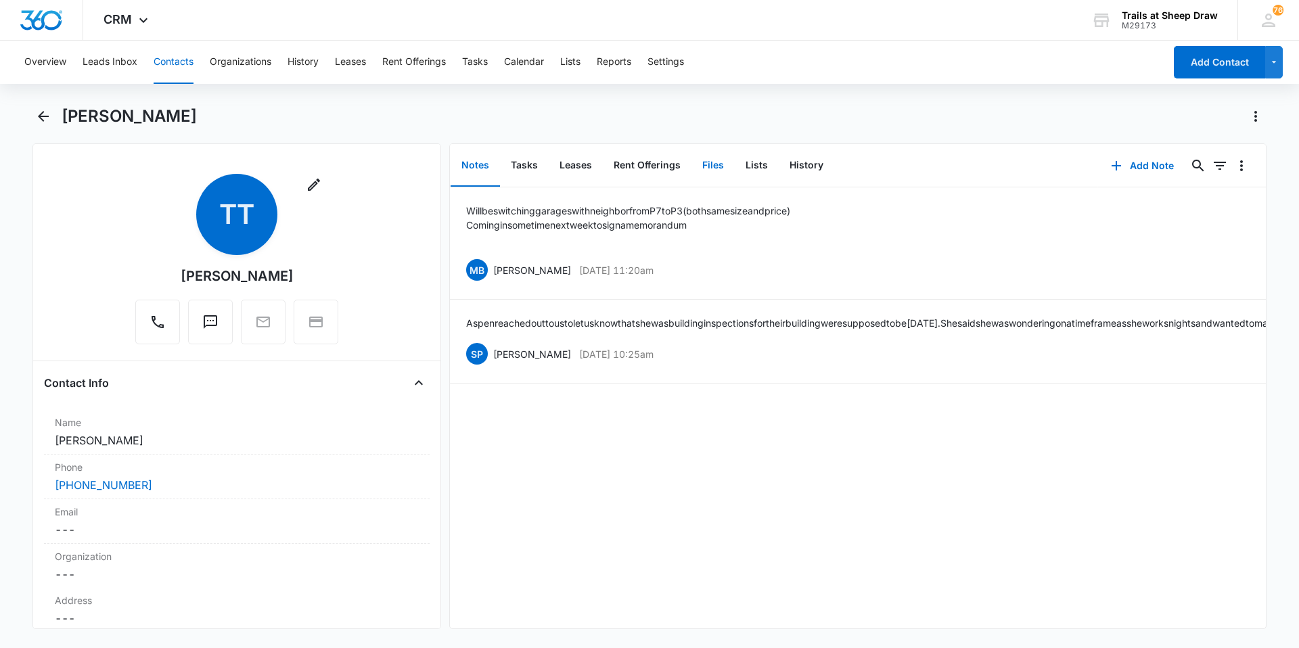
click at [697, 163] on button "Files" at bounding box center [712, 166] width 43 height 42
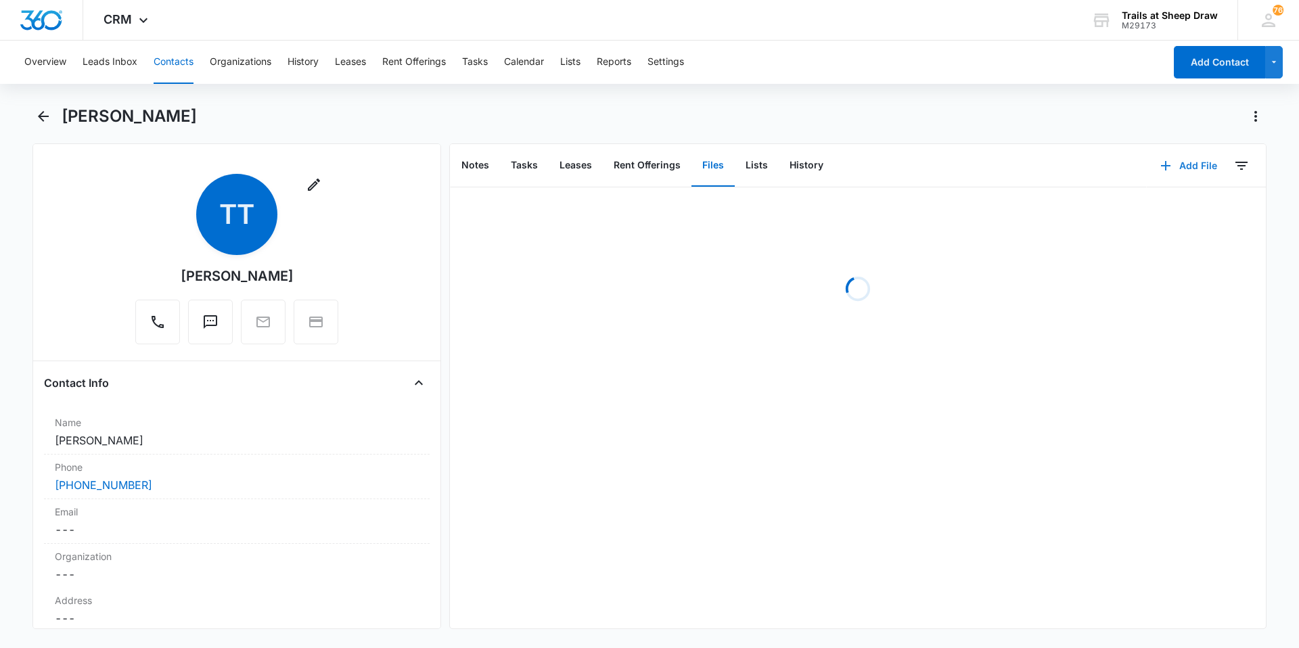
click at [1190, 166] on button "Add File" at bounding box center [1188, 165] width 84 height 32
click at [1148, 204] on div "Upload Files" at bounding box center [1170, 208] width 54 height 9
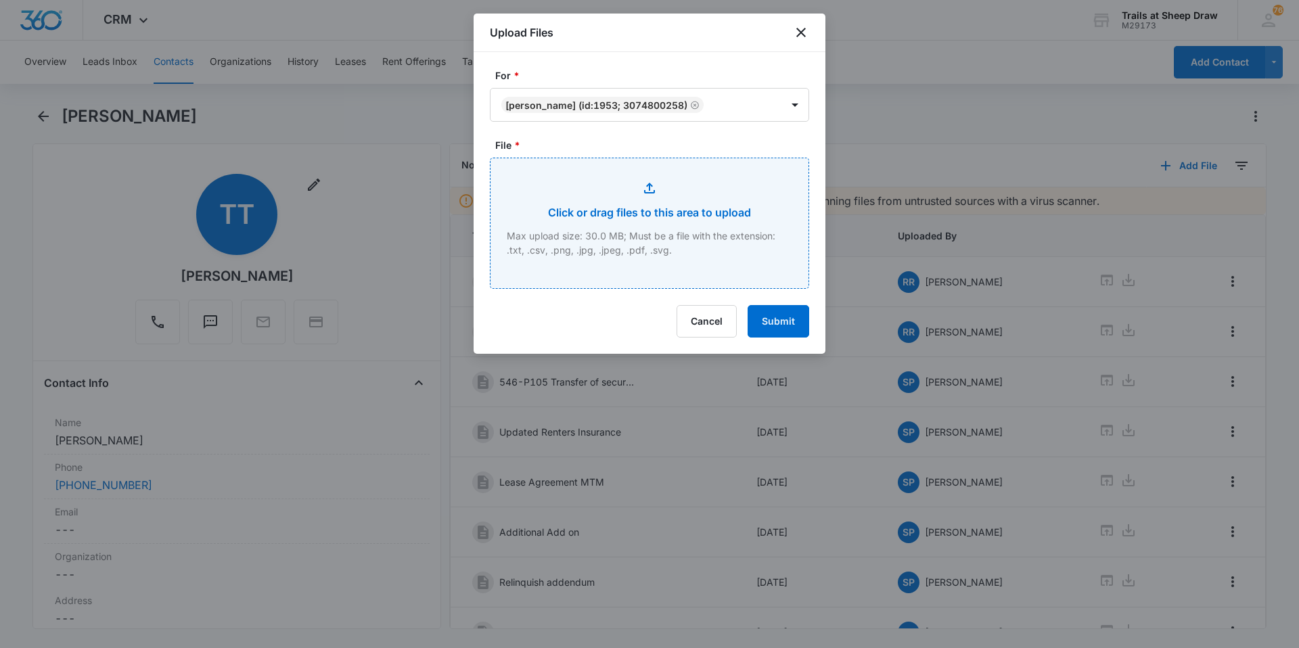
click at [646, 179] on input "File *" at bounding box center [649, 223] width 318 height 130
type input "C:\fakepath\546-P105 Lease offer Rejection.pdf"
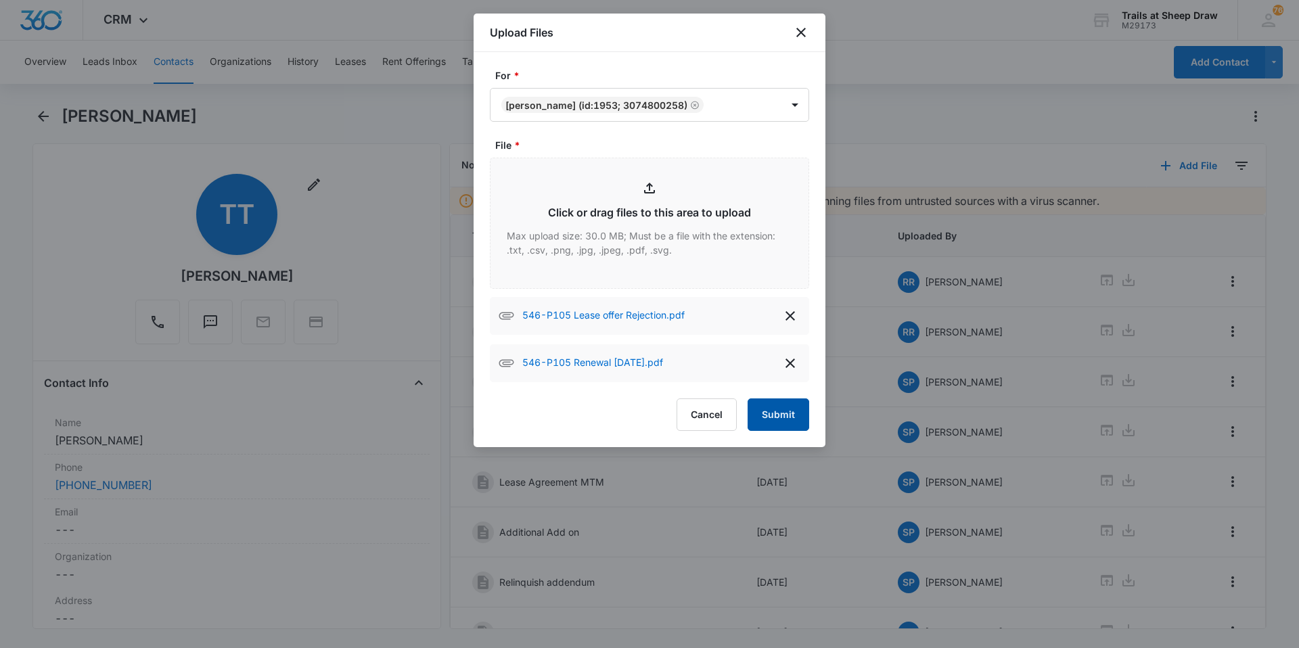
click at [789, 406] on button "Submit" at bounding box center [778, 414] width 62 height 32
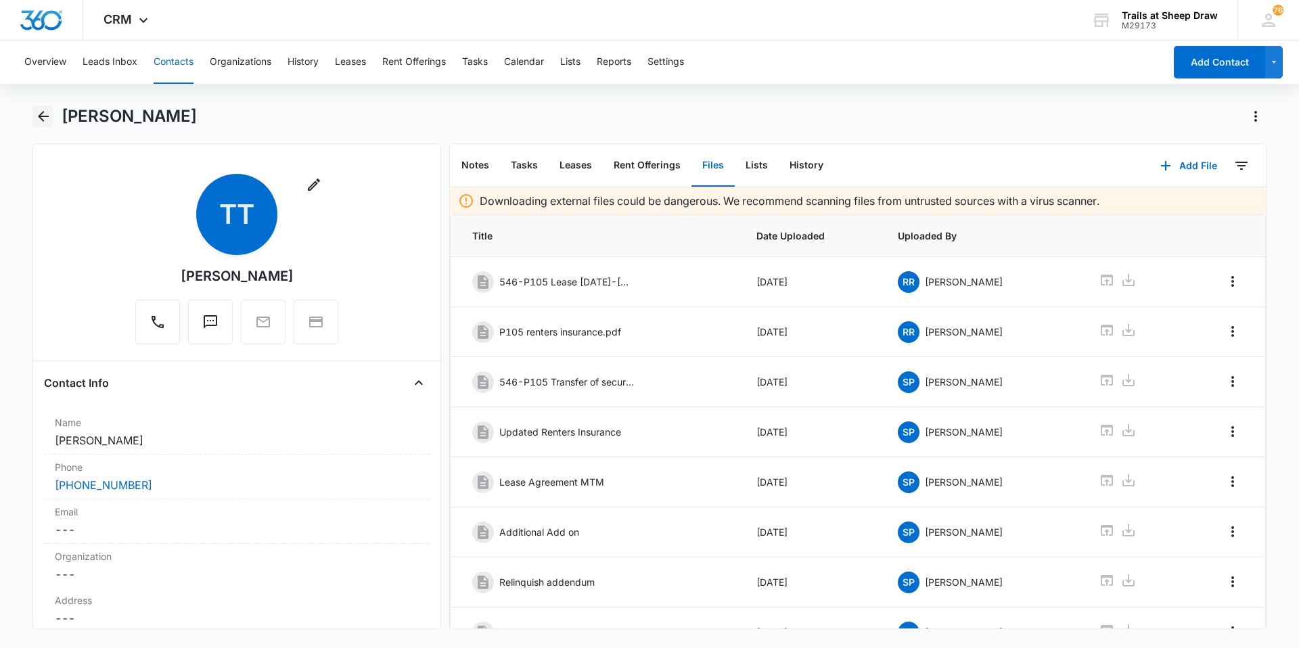
click at [35, 120] on icon "Back" at bounding box center [43, 116] width 16 height 16
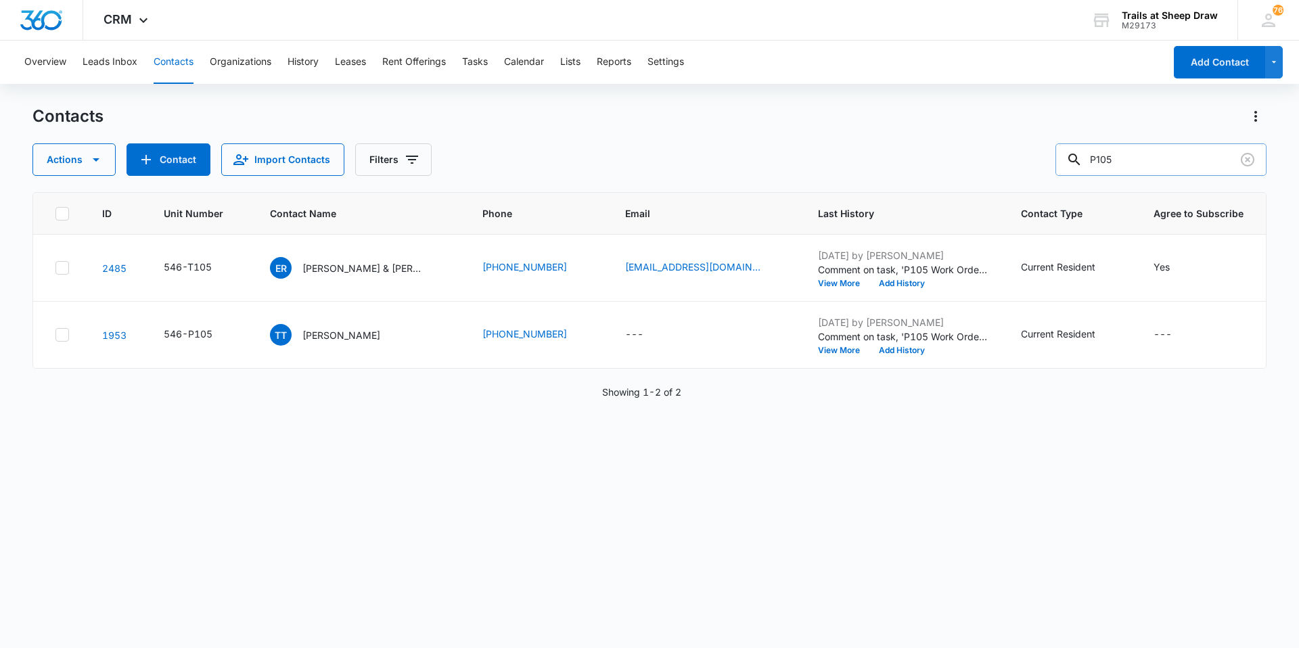
drag, startPoint x: 1121, startPoint y: 163, endPoint x: 1092, endPoint y: 165, distance: 29.2
click at [1092, 165] on div "P105" at bounding box center [1160, 159] width 211 height 32
type input "B105"
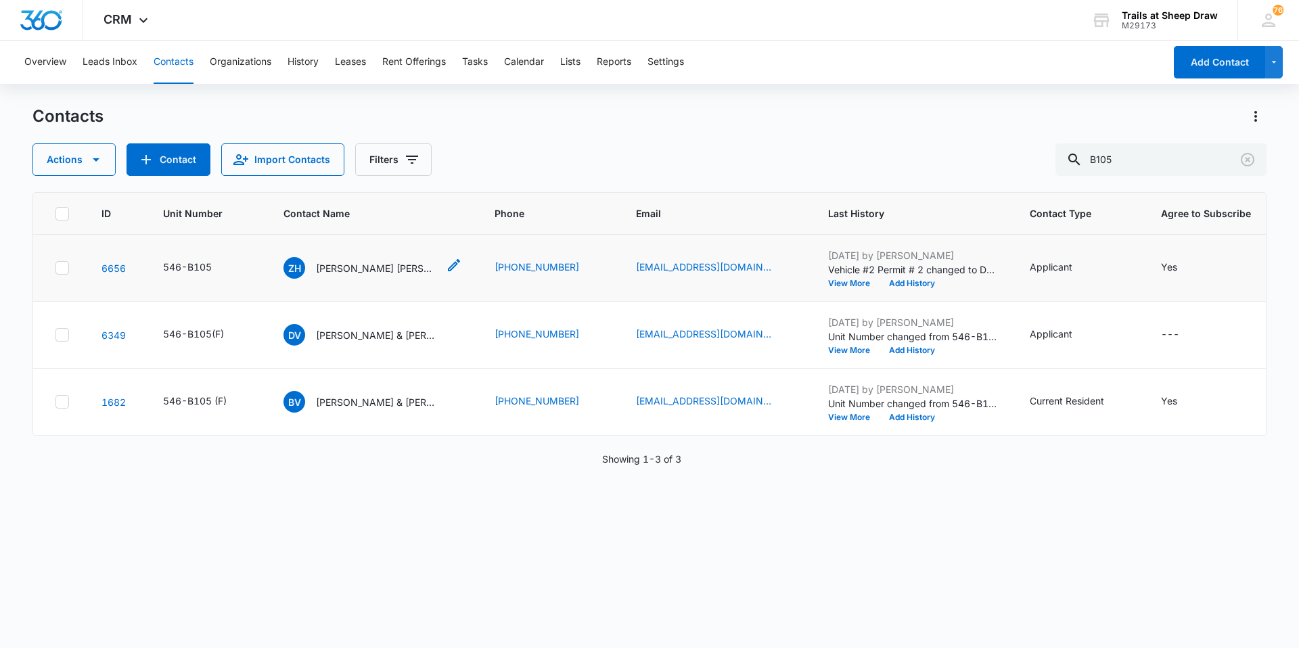
click at [375, 265] on p "[PERSON_NAME] [PERSON_NAME] [PERSON_NAME] & [PERSON_NAME]" at bounding box center [377, 268] width 122 height 14
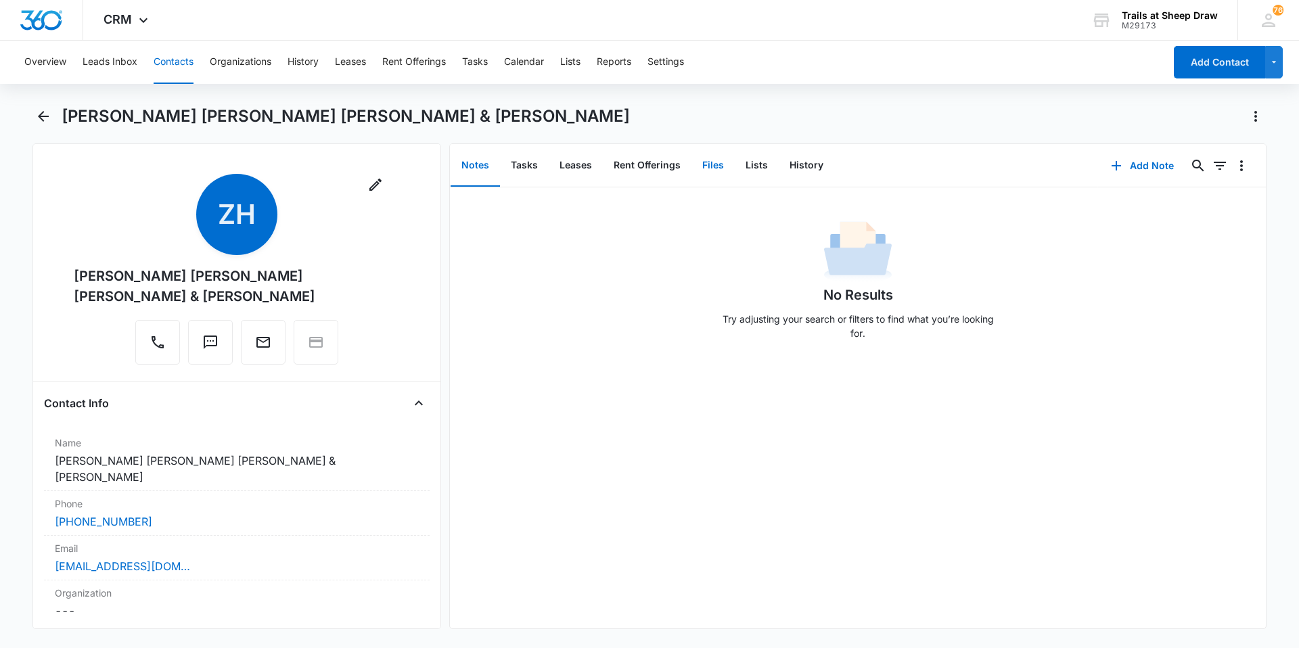
click at [691, 166] on button "Files" at bounding box center [712, 166] width 43 height 42
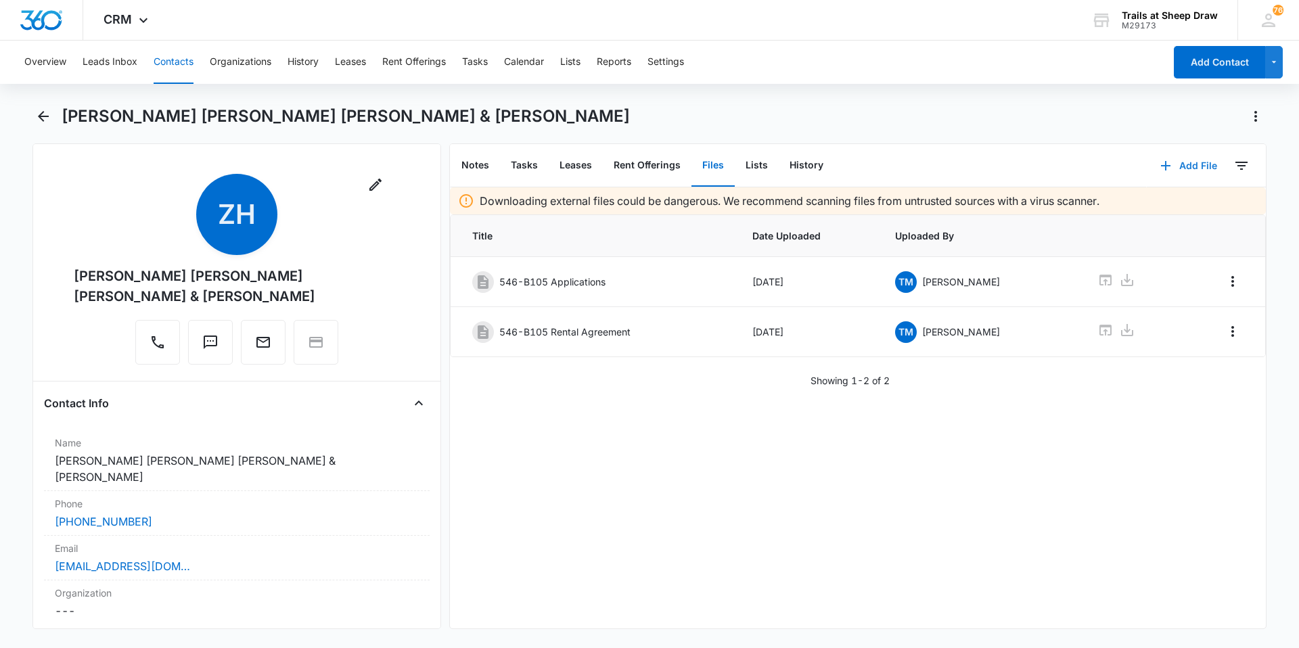
click at [1169, 168] on button "Add File" at bounding box center [1188, 165] width 84 height 32
click at [1147, 212] on div "Upload Files" at bounding box center [1170, 208] width 54 height 9
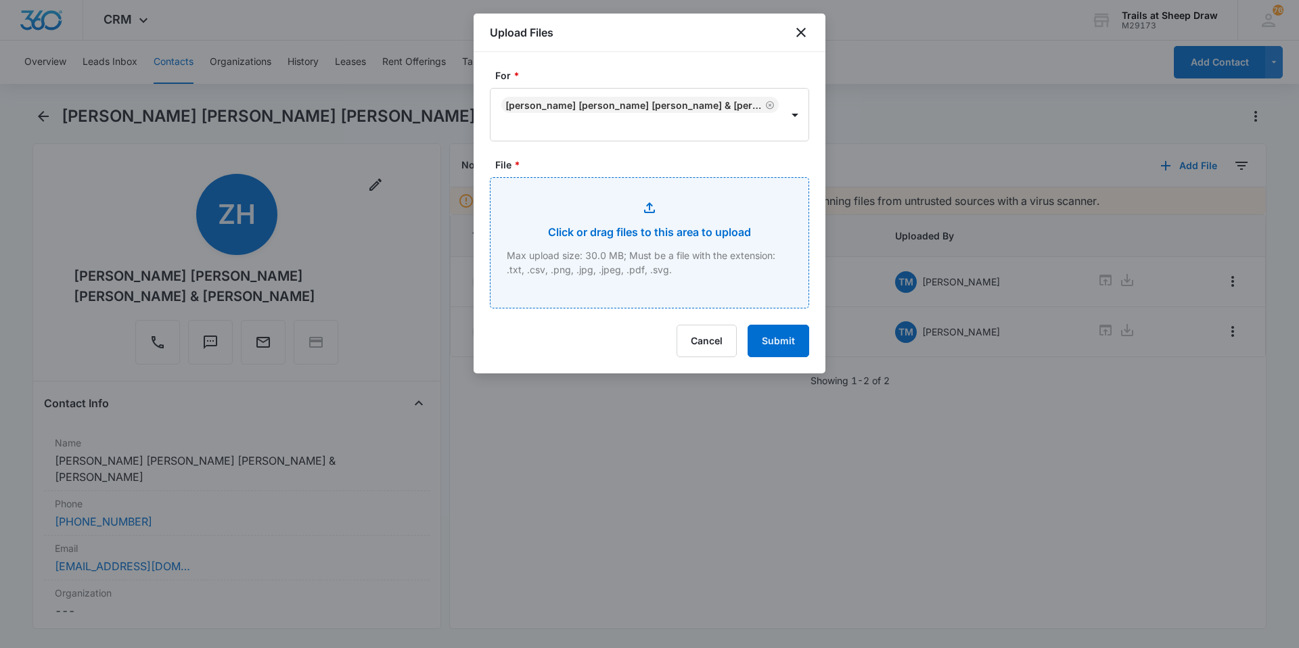
click at [602, 246] on input "File *" at bounding box center [649, 243] width 318 height 130
type input "C:\fakepath\546-B105 Renewal [DATE].pdf"
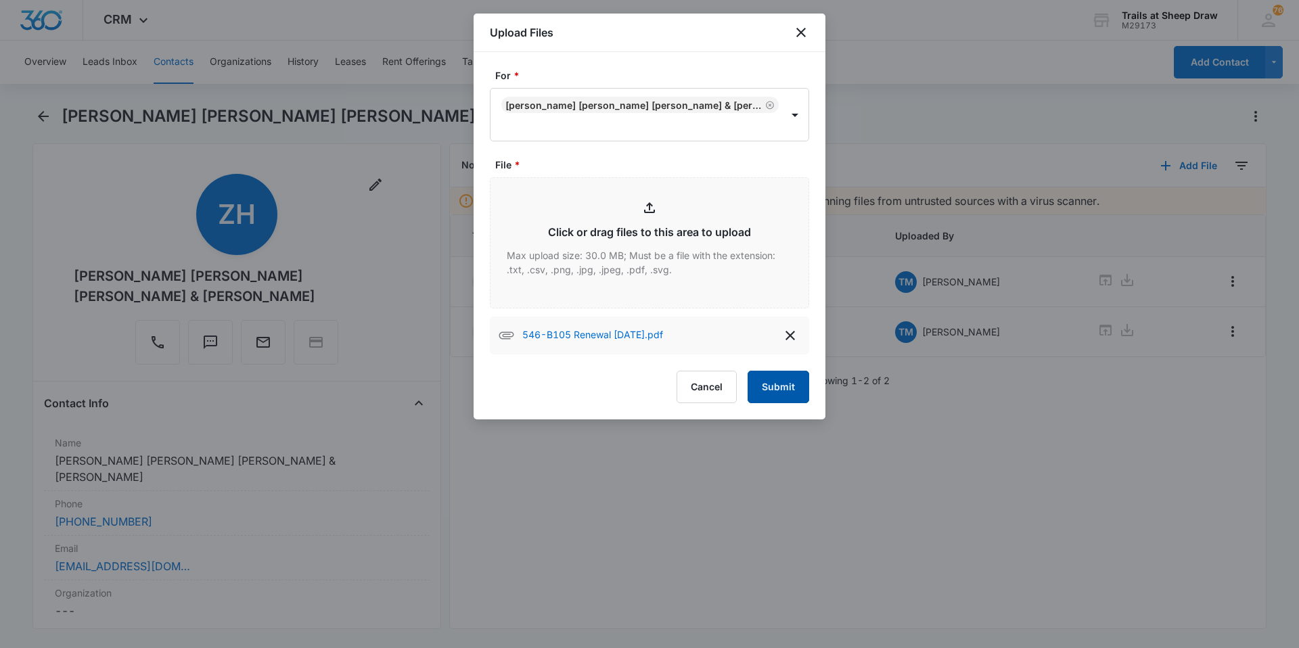
click at [764, 389] on button "Submit" at bounding box center [778, 387] width 62 height 32
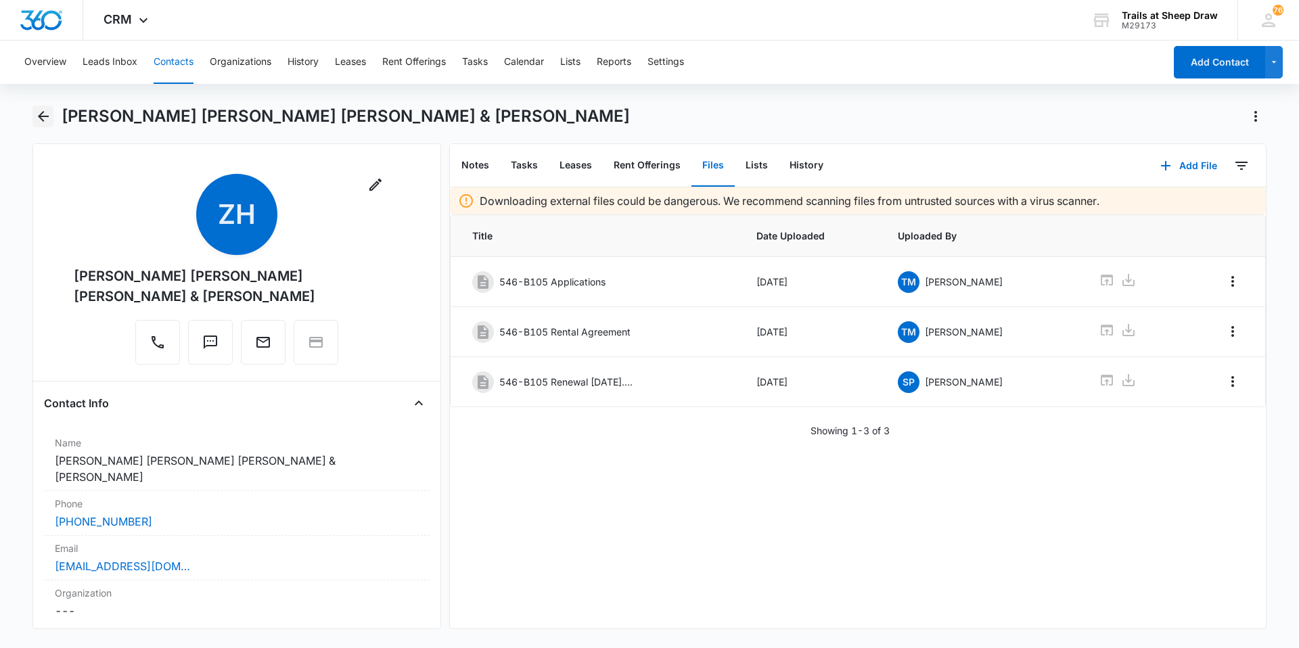
click at [35, 111] on icon "Back" at bounding box center [43, 116] width 16 height 16
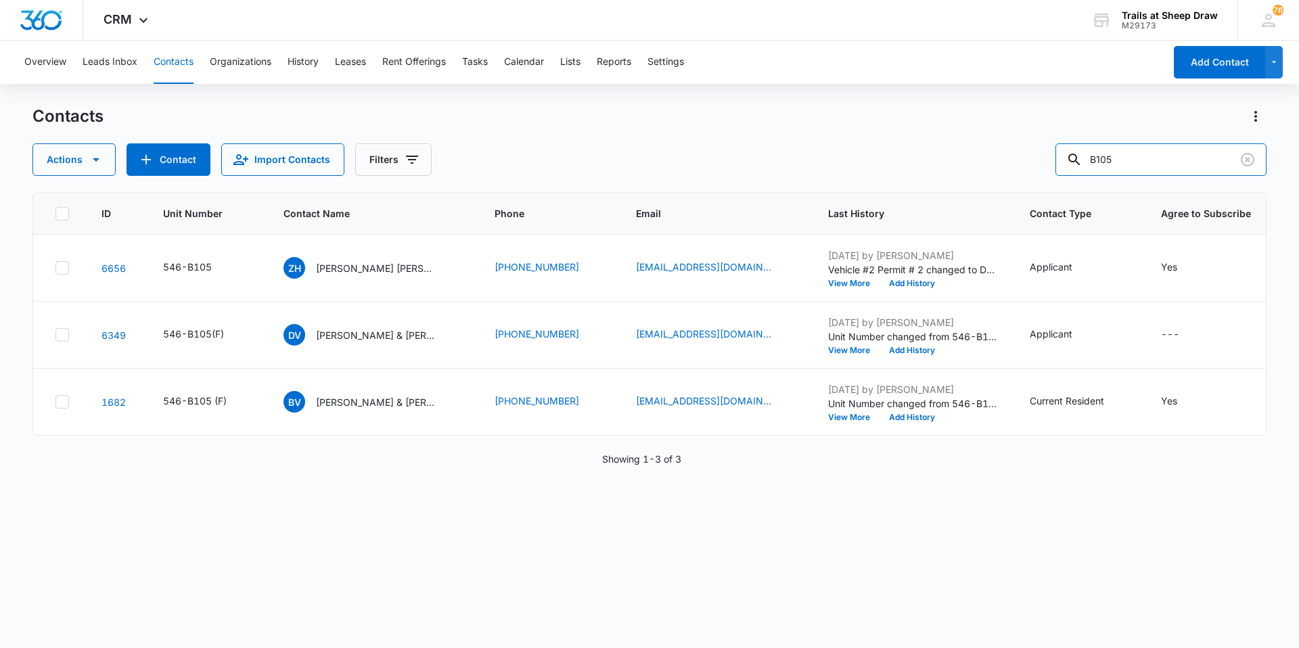
drag, startPoint x: 1100, startPoint y: 162, endPoint x: 943, endPoint y: 165, distance: 156.9
click at [947, 164] on div "Actions Contact Import Contacts Filters B105" at bounding box center [649, 159] width 1234 height 32
type input "U201"
click at [383, 261] on p "[PERSON_NAME] [PERSON_NAME] & [PERSON_NAME] [PERSON_NAME]" at bounding box center [378, 268] width 122 height 14
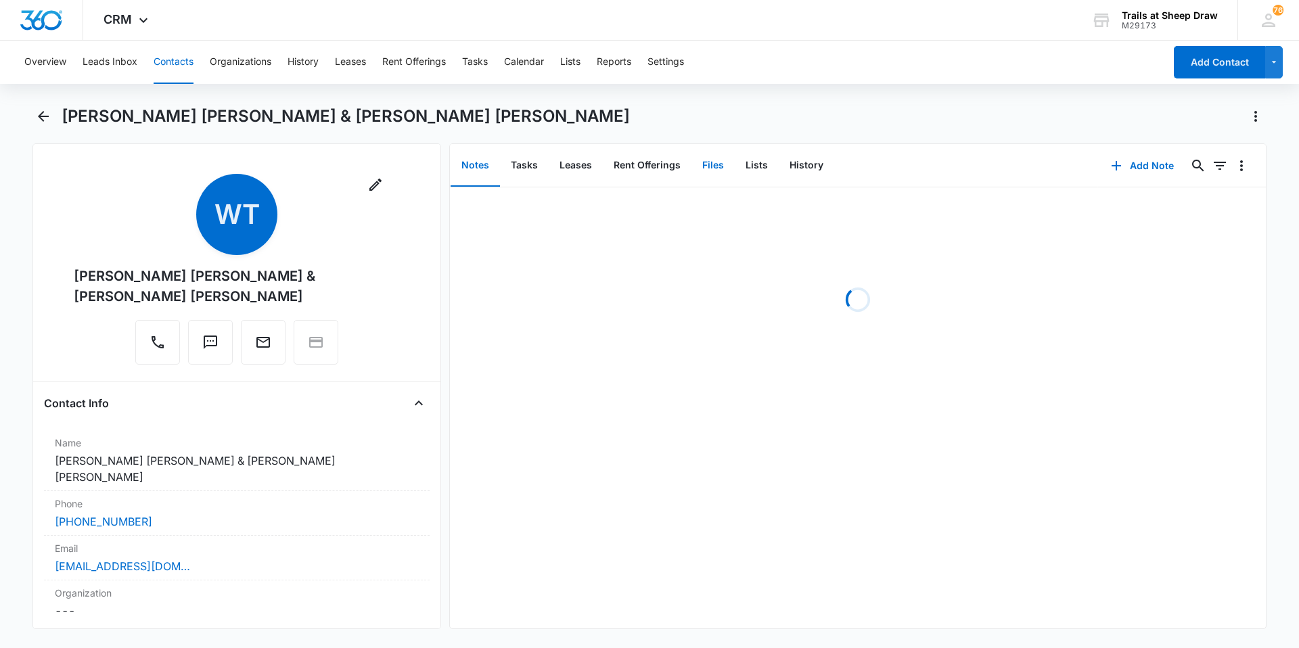
click at [712, 174] on button "Files" at bounding box center [712, 166] width 43 height 42
click at [1169, 166] on button "Add File" at bounding box center [1188, 165] width 84 height 32
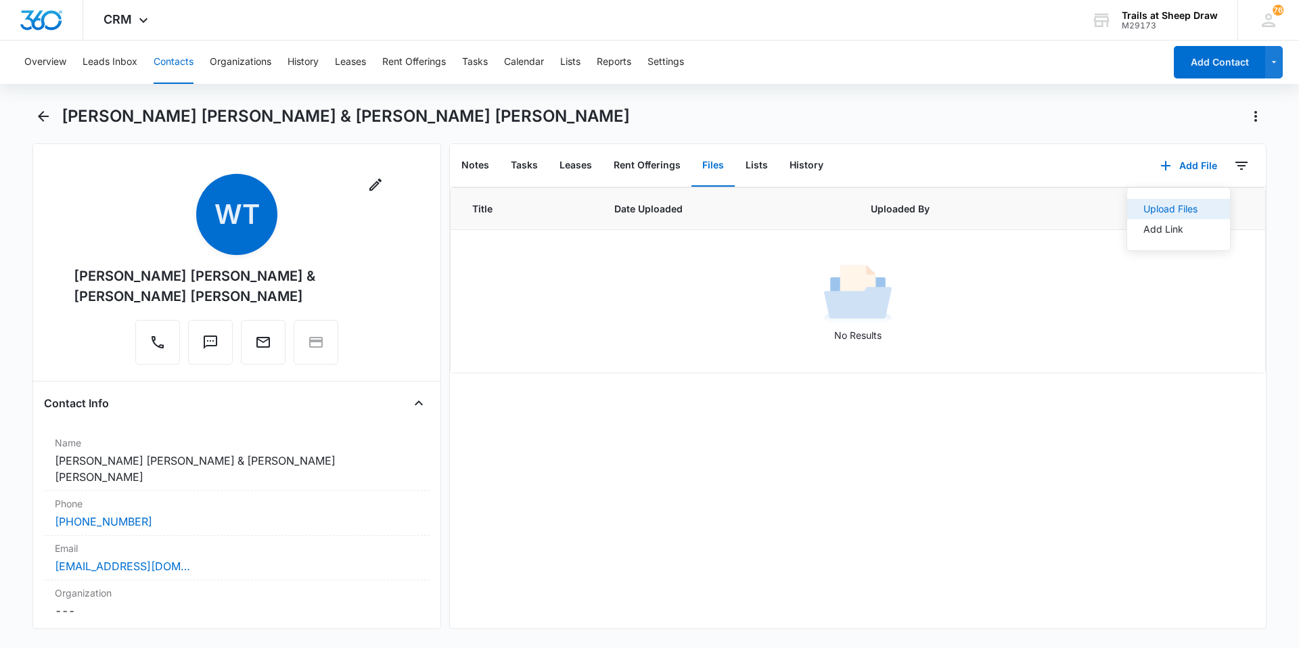
click at [1146, 207] on div "Upload Files" at bounding box center [1170, 208] width 54 height 9
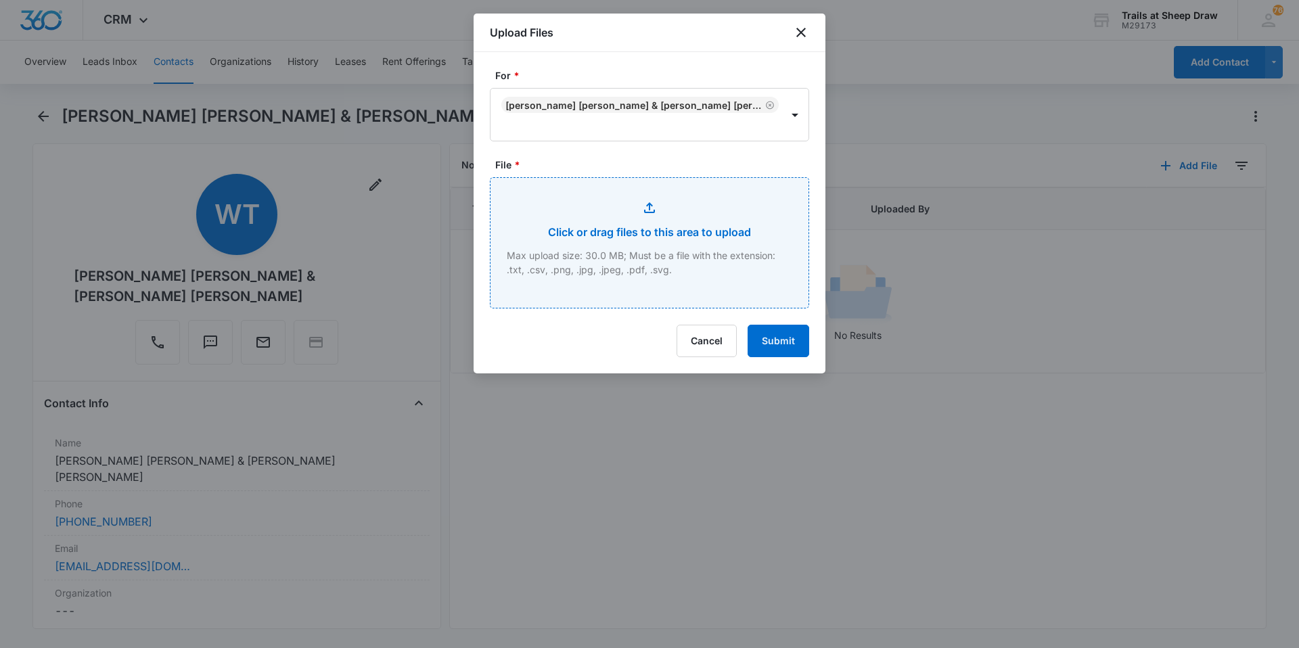
click at [605, 227] on input "File *" at bounding box center [649, 243] width 318 height 130
type input "C:\fakepath\546-U201 [PERSON_NAME] App.pdf"
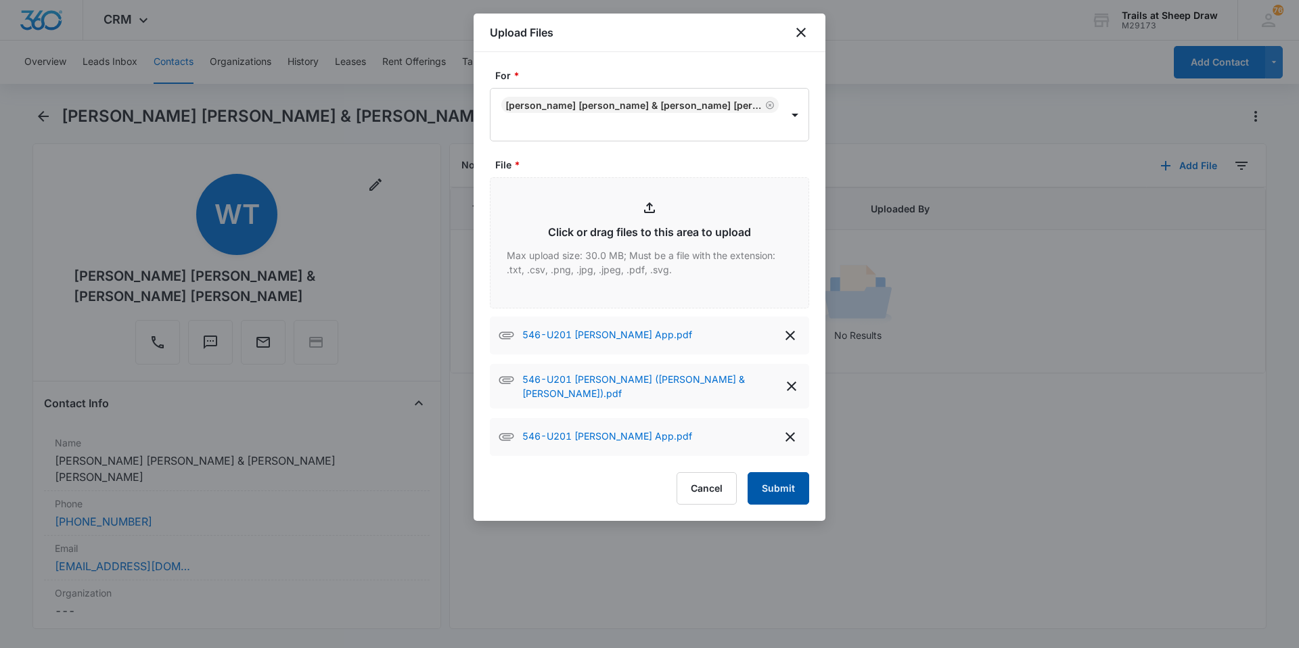
click at [776, 475] on button "Submit" at bounding box center [778, 488] width 62 height 32
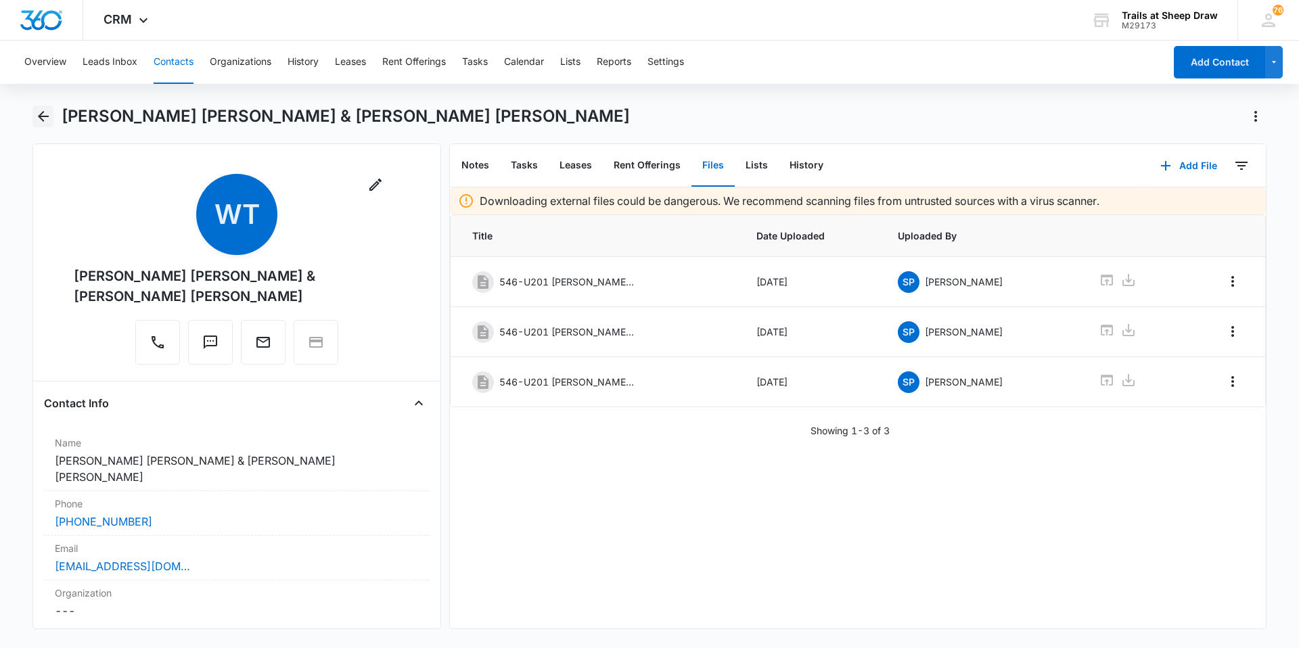
click at [38, 112] on icon "Back" at bounding box center [43, 116] width 16 height 16
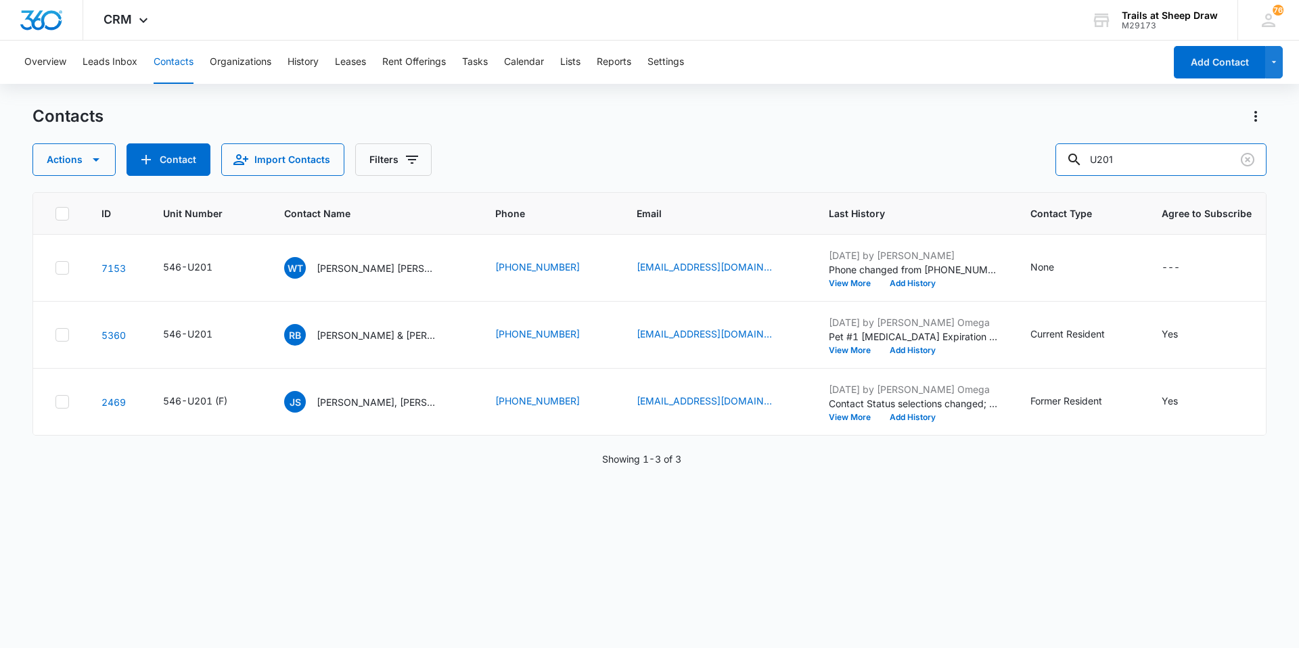
drag, startPoint x: 1154, startPoint y: 158, endPoint x: 937, endPoint y: 151, distance: 217.2
click at [937, 151] on div "Actions Contact Import Contacts Filters U201" at bounding box center [649, 159] width 1234 height 32
type input "K301"
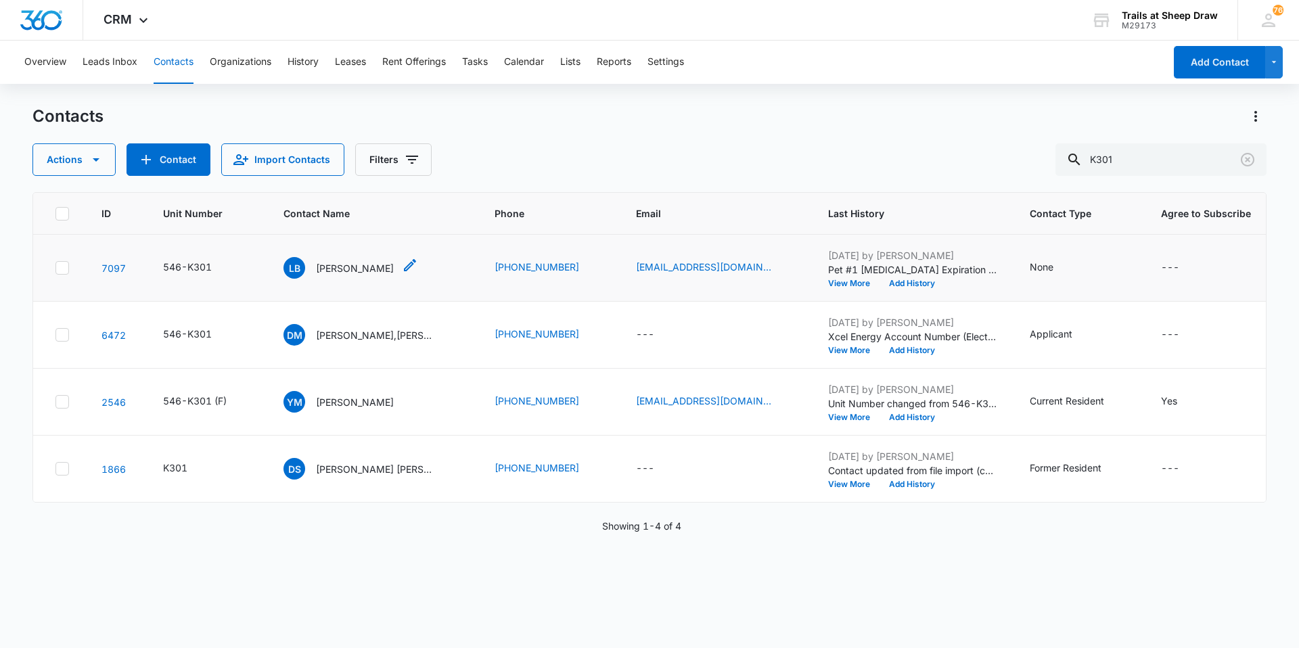
click at [363, 269] on p "[PERSON_NAME]" at bounding box center [355, 268] width 78 height 14
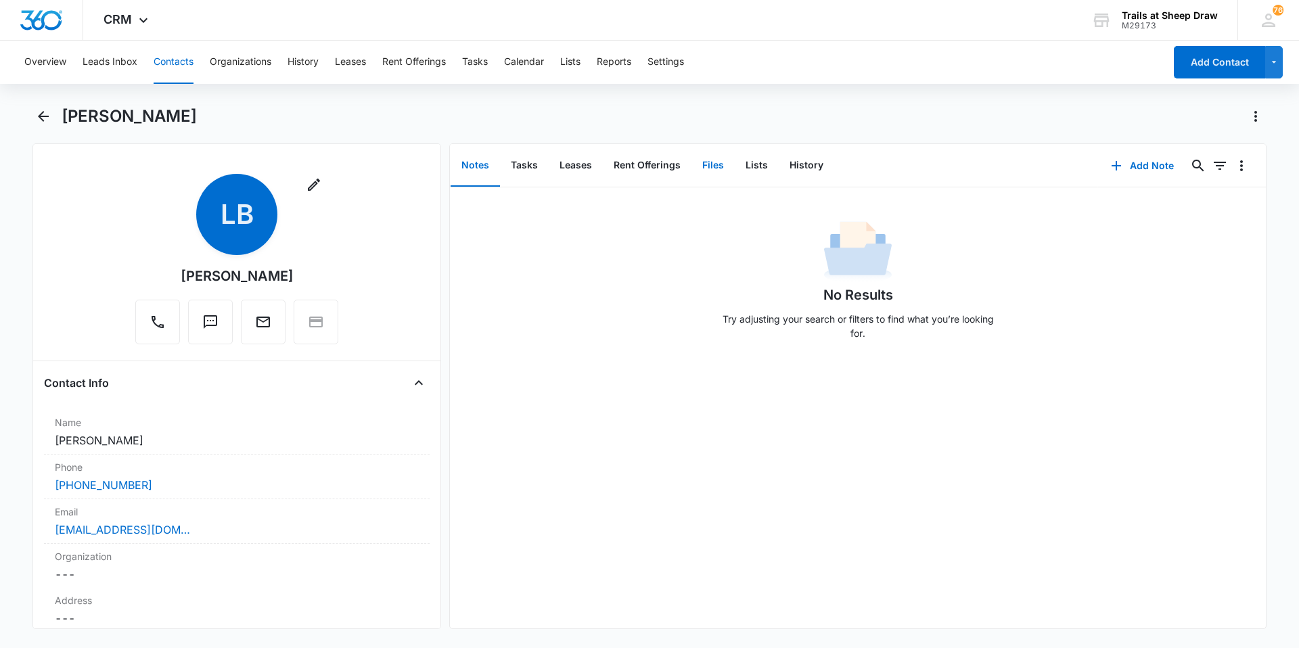
click at [711, 167] on button "Files" at bounding box center [712, 166] width 43 height 42
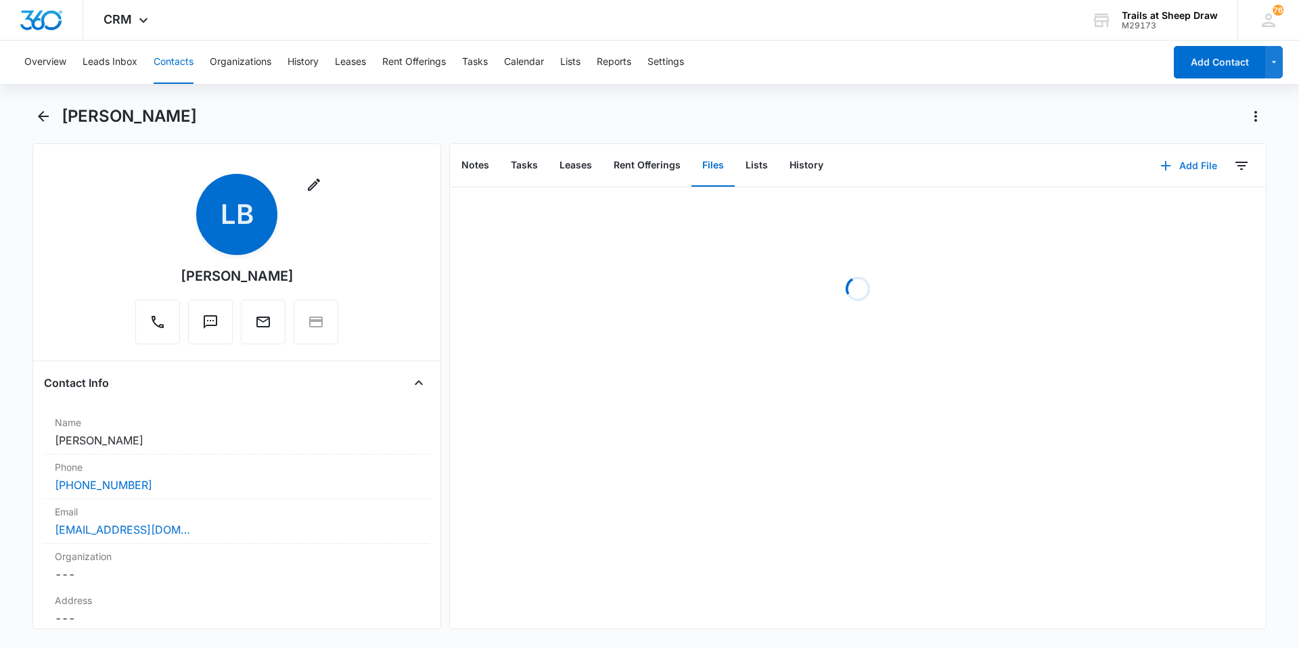
click at [1189, 170] on button "Add File" at bounding box center [1188, 165] width 84 height 32
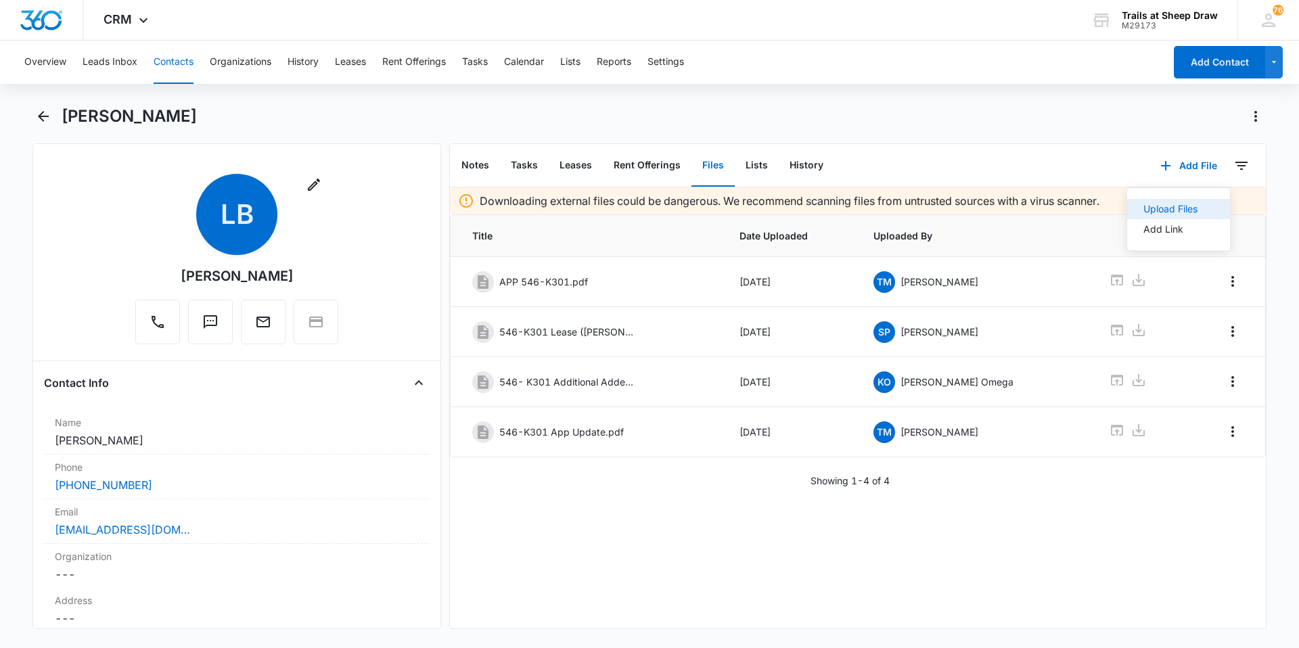
click at [1166, 202] on button "Upload Files" at bounding box center [1178, 209] width 103 height 20
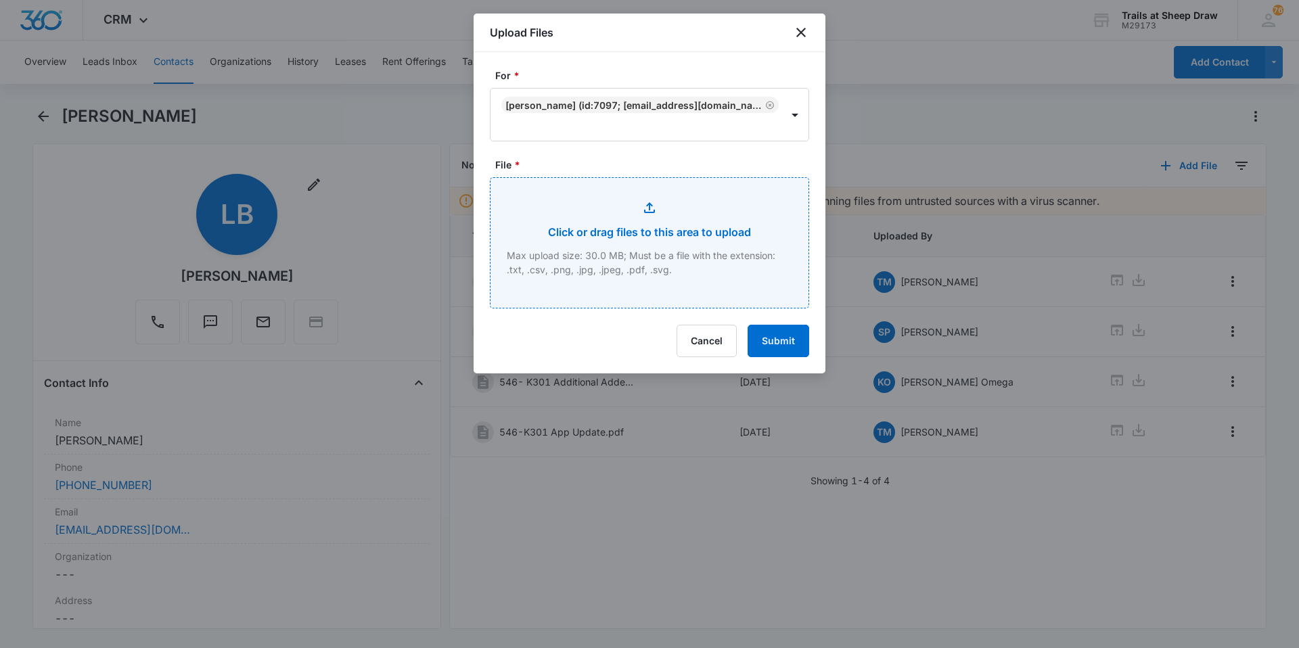
click at [534, 218] on input "File *" at bounding box center [649, 243] width 318 height 130
type input "C:\fakepath\546-K301 Additional Addendum.pdf"
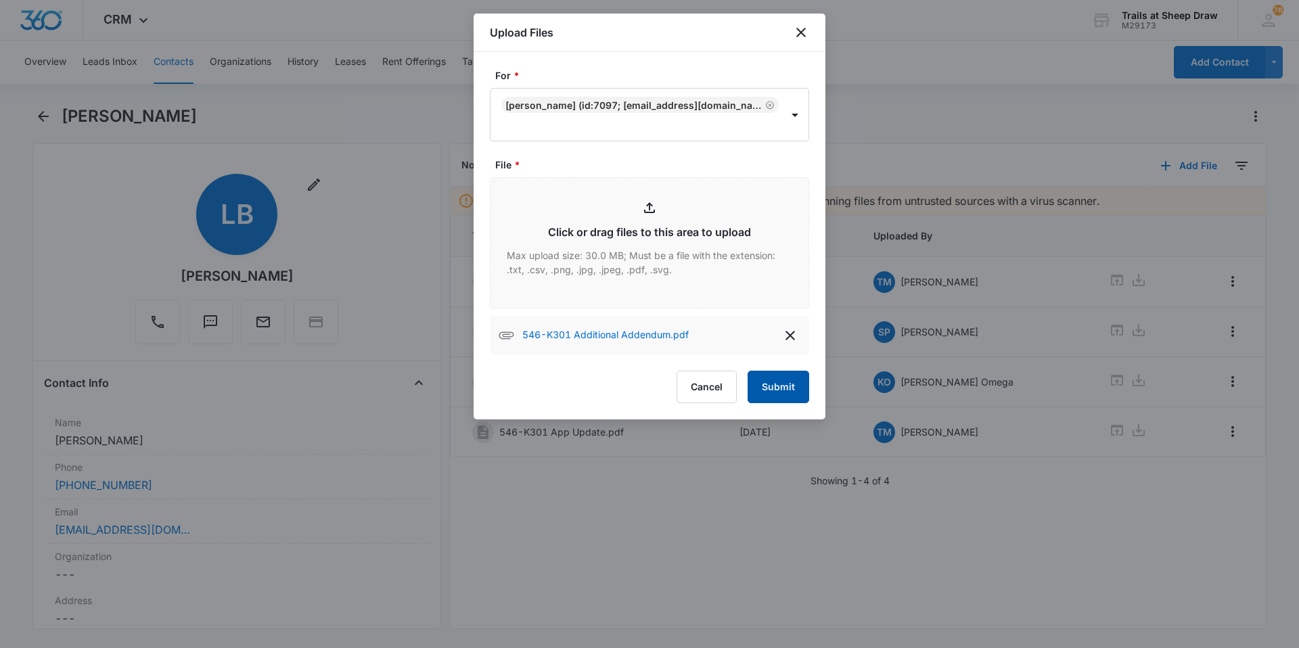
click at [774, 394] on button "Submit" at bounding box center [778, 387] width 62 height 32
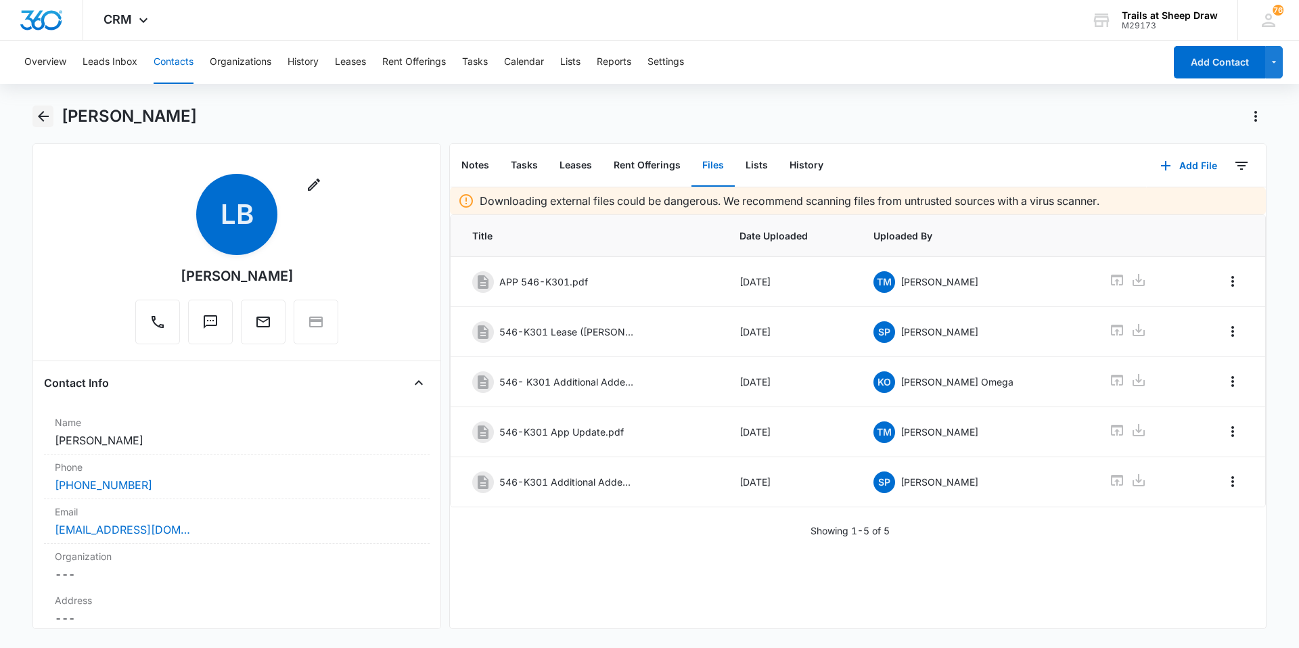
click at [46, 125] on button "Back" at bounding box center [42, 117] width 21 height 22
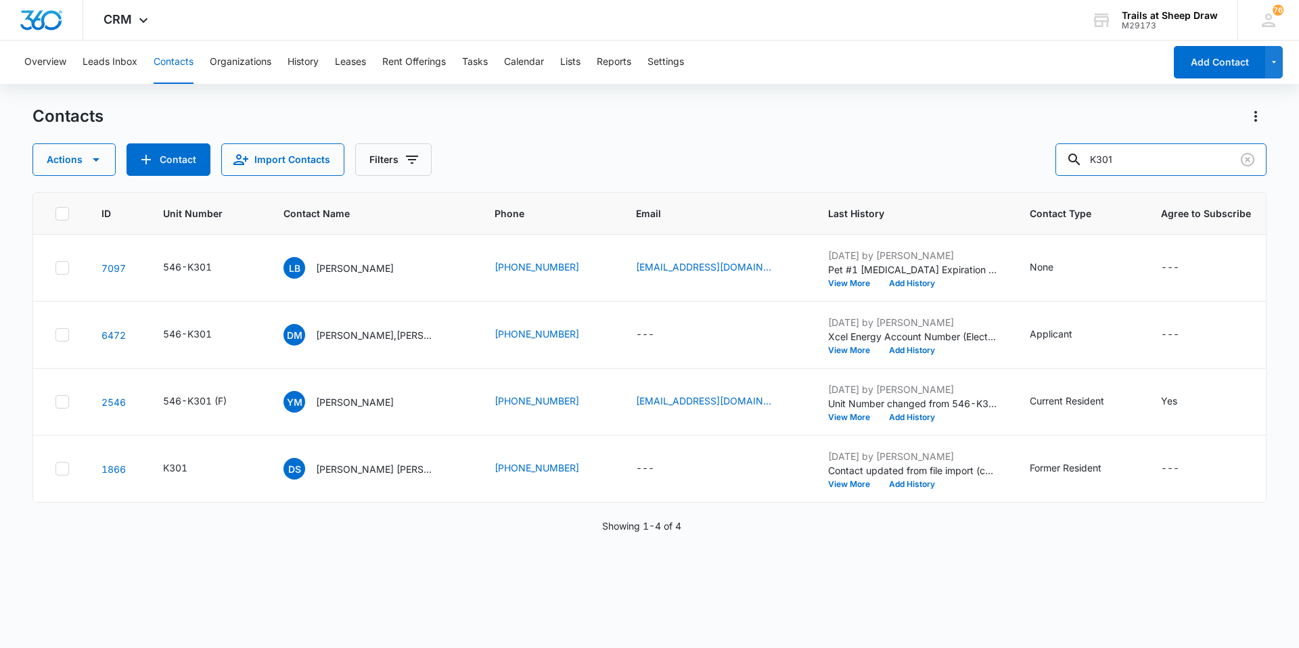
drag, startPoint x: 1229, startPoint y: 160, endPoint x: 1057, endPoint y: 156, distance: 171.8
click at [1061, 154] on div "Actions Contact Import Contacts Filters K301" at bounding box center [649, 159] width 1234 height 32
type input "T307"
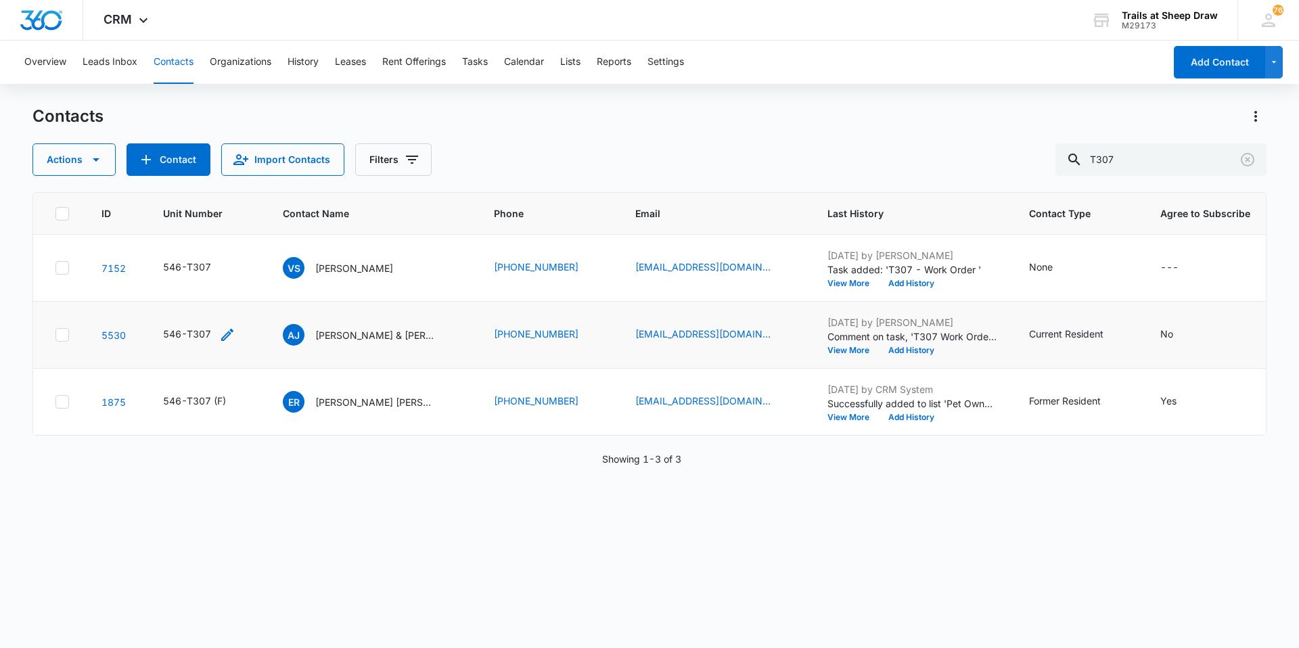
click at [227, 335] on icon "Unit Number - 546-T307 - Select to Edit Field" at bounding box center [227, 335] width 12 height 12
click at [208, 249] on input "546-T307" at bounding box center [206, 248] width 170 height 32
type input "546-T307 (F)"
click at [264, 296] on button "Save" at bounding box center [272, 291] width 40 height 26
click at [354, 270] on p "[PERSON_NAME]" at bounding box center [354, 268] width 78 height 14
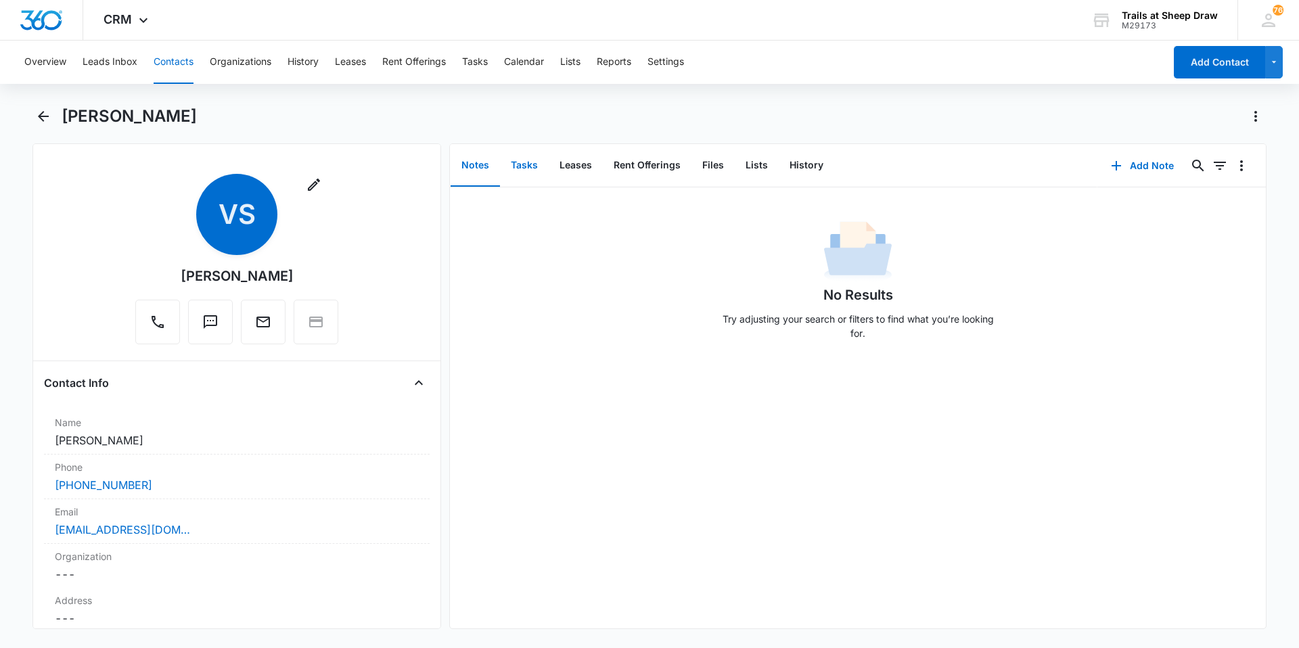
click at [528, 166] on button "Tasks" at bounding box center [524, 166] width 49 height 42
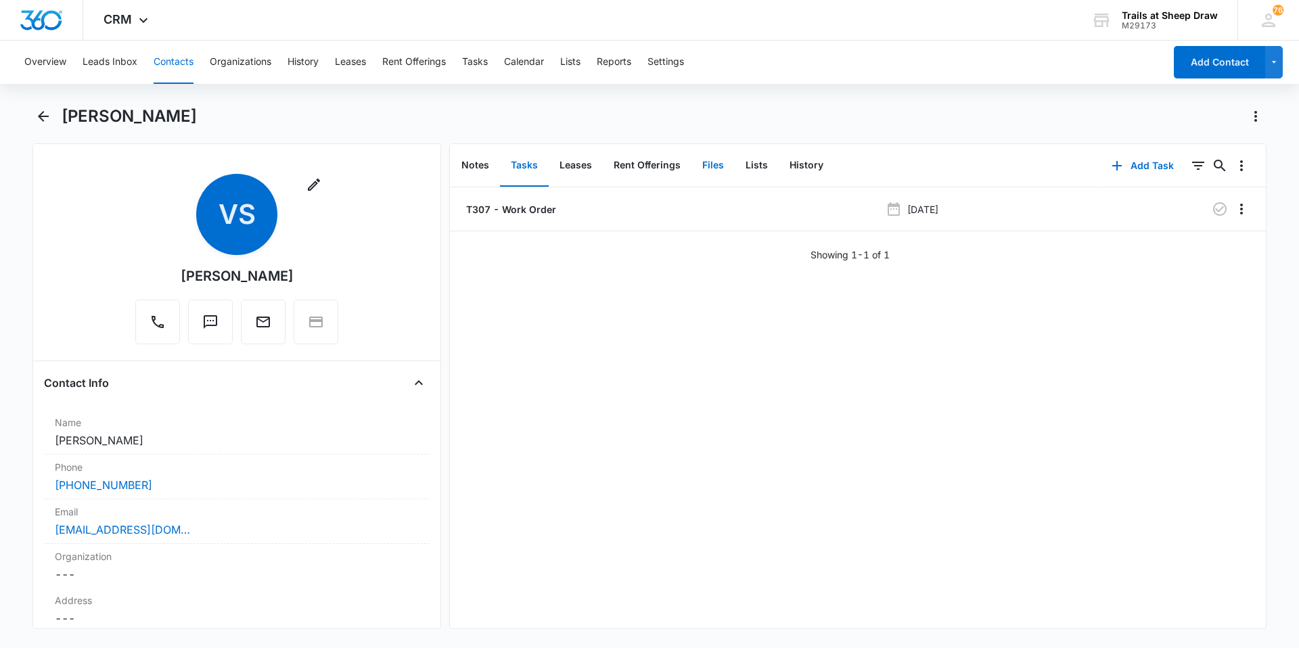
click at [713, 168] on button "Files" at bounding box center [712, 166] width 43 height 42
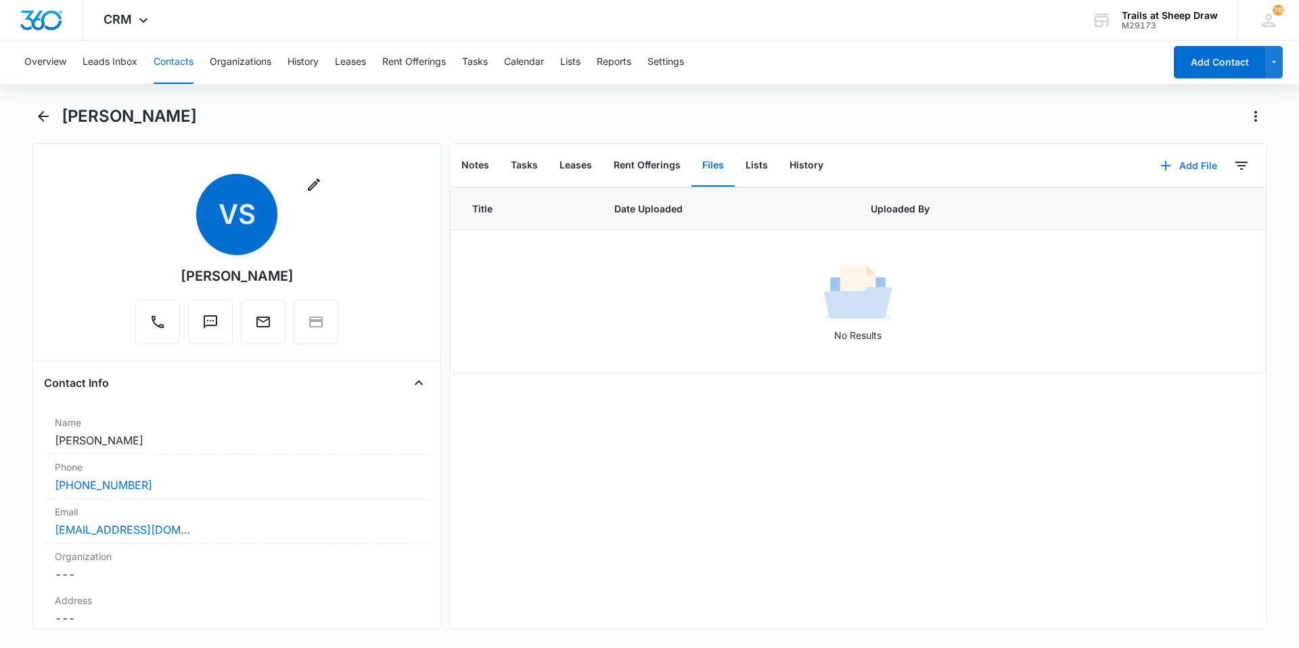
click at [1184, 164] on button "Add File" at bounding box center [1188, 165] width 84 height 32
click at [1171, 208] on div "Upload Files" at bounding box center [1170, 208] width 54 height 9
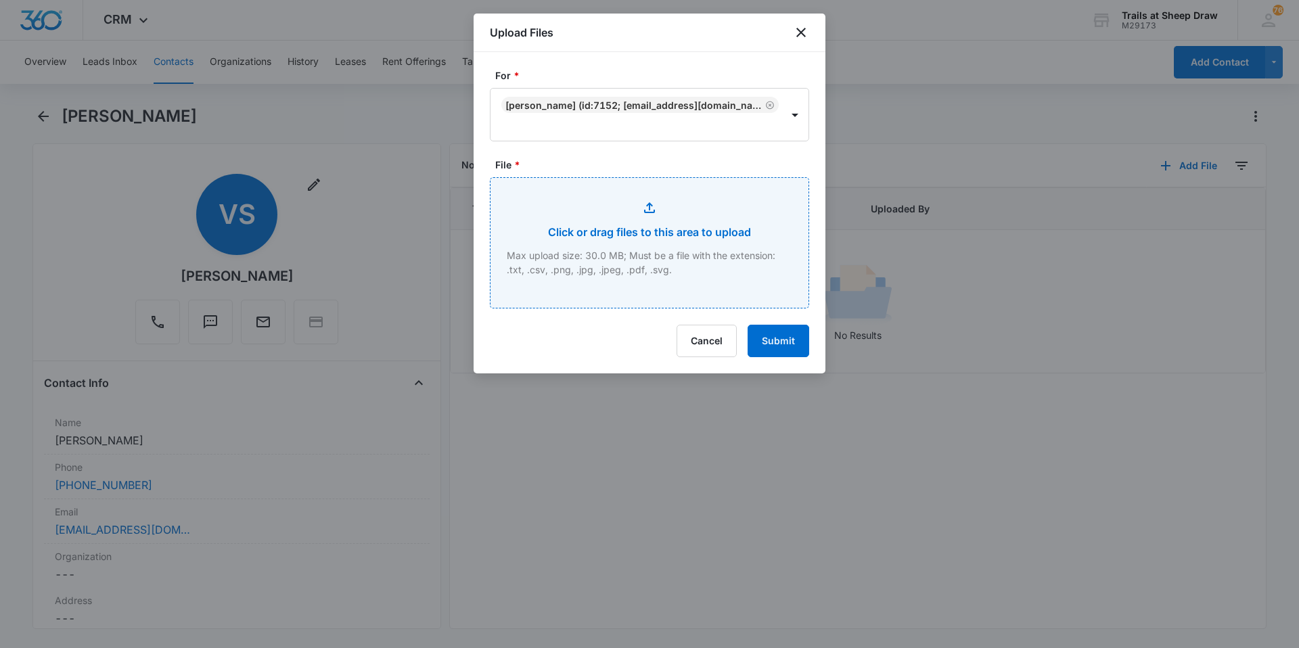
click at [672, 239] on input "File *" at bounding box center [649, 243] width 318 height 130
type input "C:\fakepath\546-T307 Lease ([PERSON_NAME]).pdf"
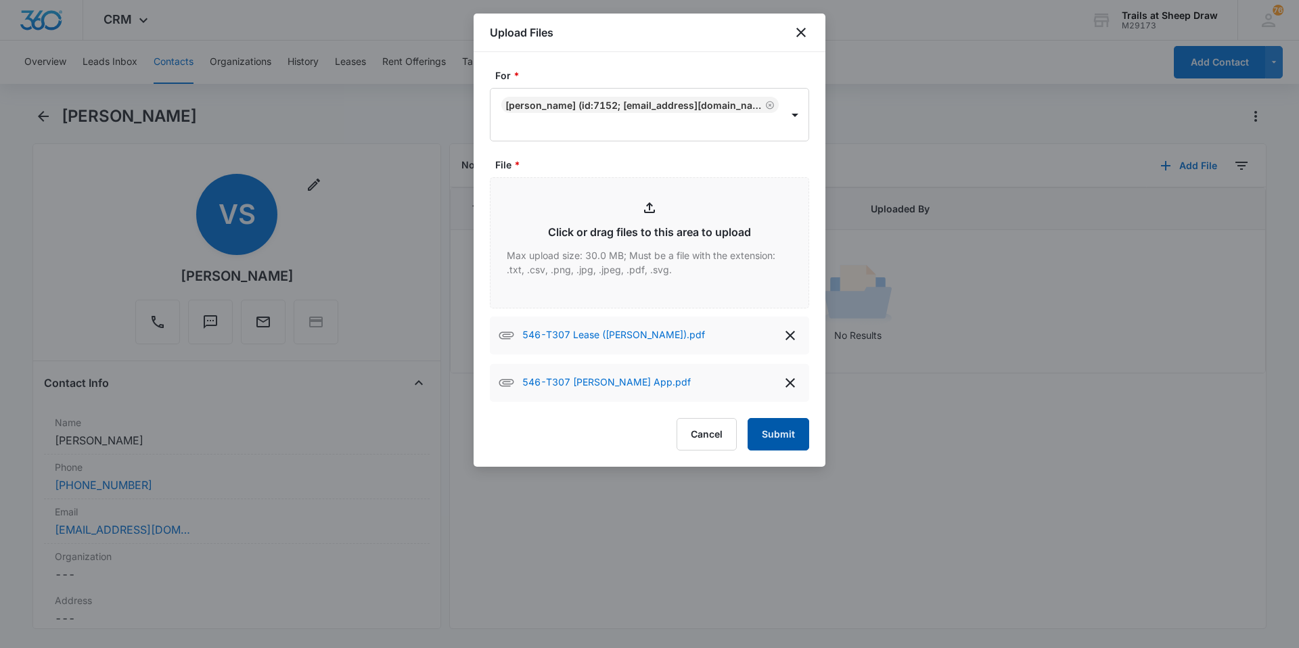
click at [785, 433] on button "Submit" at bounding box center [778, 434] width 62 height 32
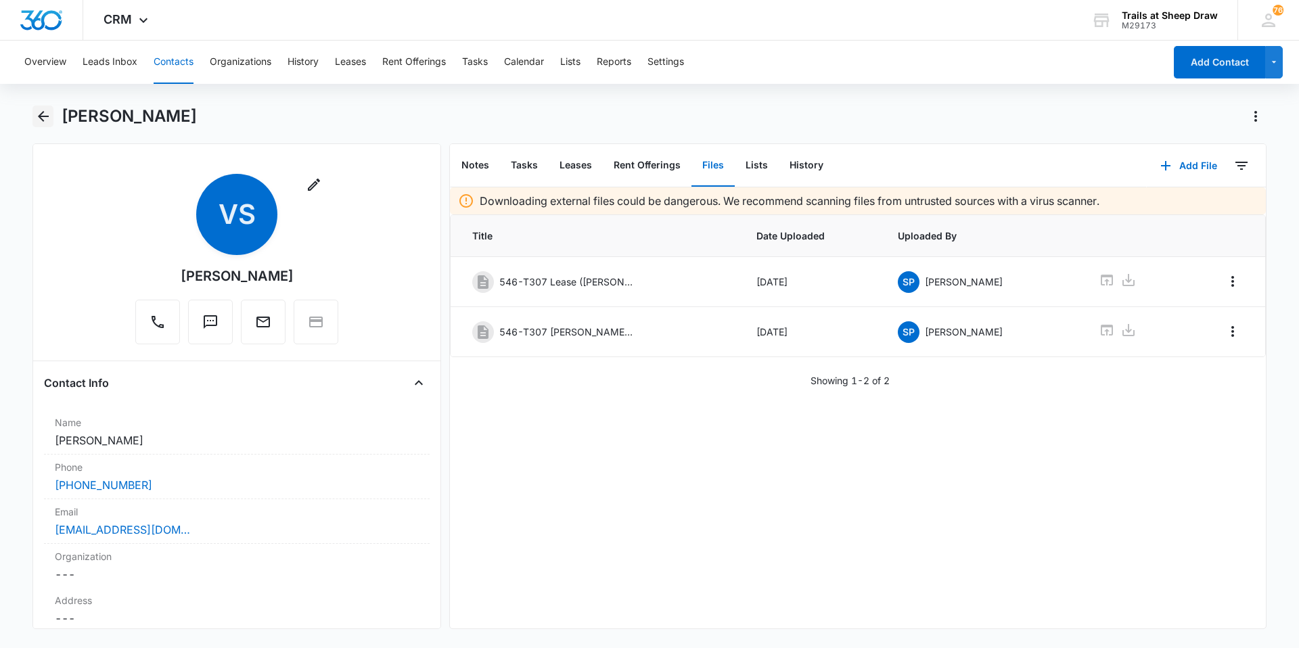
click at [45, 118] on icon "Back" at bounding box center [43, 116] width 16 height 16
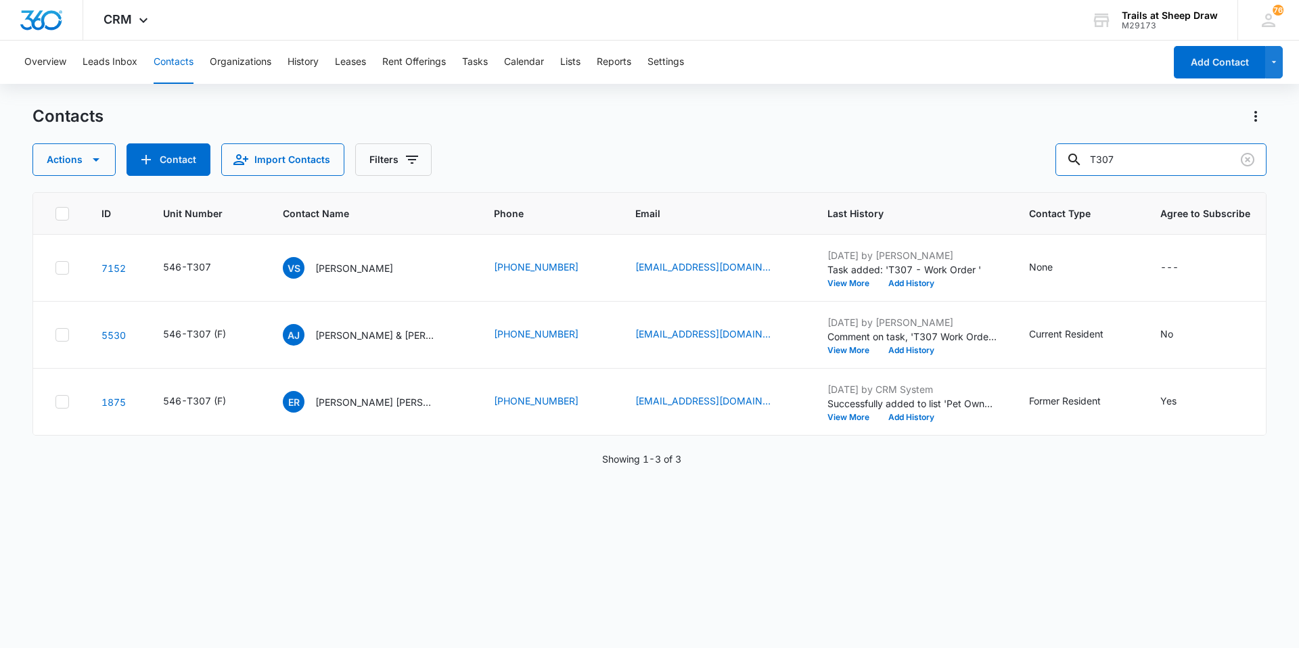
drag, startPoint x: 1146, startPoint y: 159, endPoint x: 1000, endPoint y: 187, distance: 149.5
click at [1000, 187] on div "Contacts Actions Contact Import Contacts Filters T307 ID Unit Number Contact Na…" at bounding box center [649, 376] width 1234 height 541
type input "C201"
click at [371, 268] on p "[PERSON_NAME] & [PERSON_NAME] [PERSON_NAME]" at bounding box center [378, 268] width 122 height 14
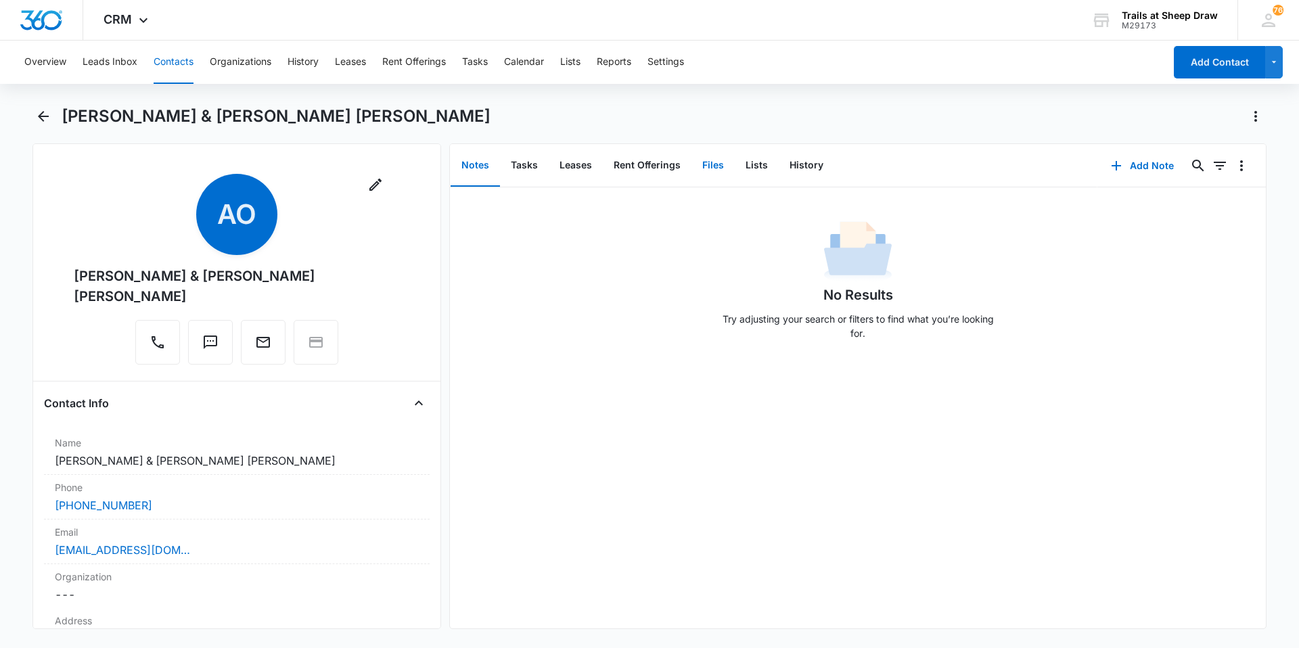
click at [718, 166] on button "Files" at bounding box center [712, 166] width 43 height 42
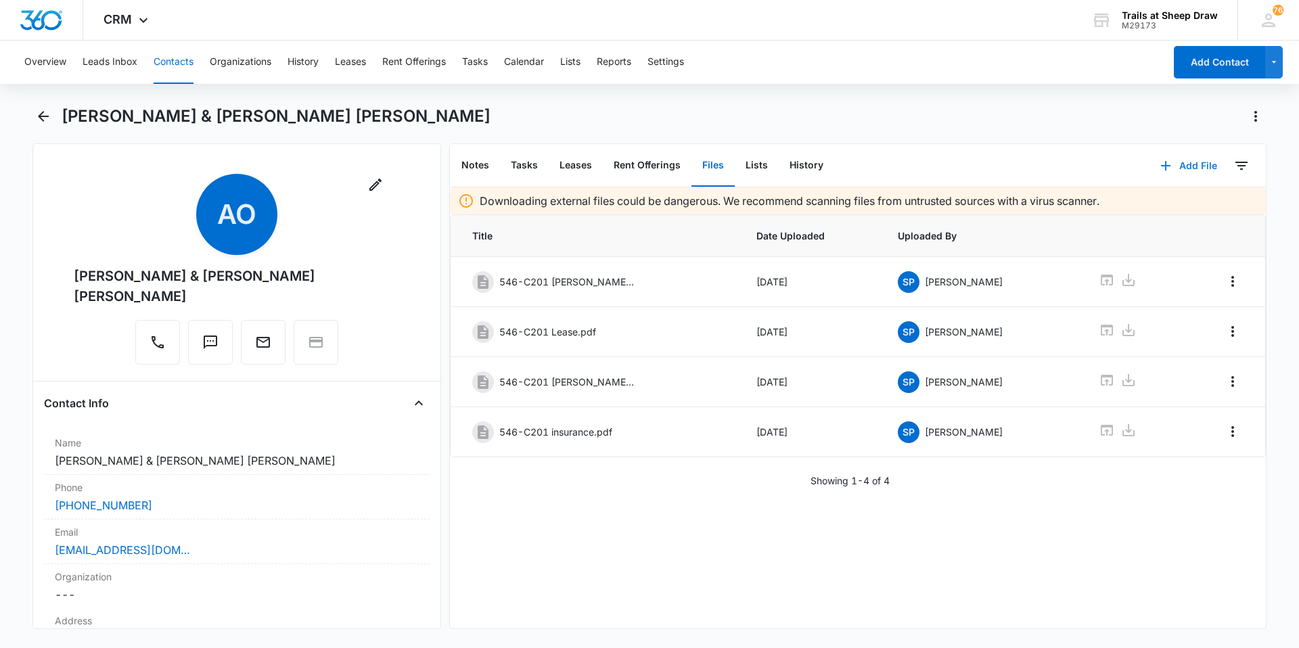
click at [1158, 163] on icon "button" at bounding box center [1165, 166] width 16 height 16
click at [1127, 213] on button "Upload Files" at bounding box center [1178, 209] width 103 height 20
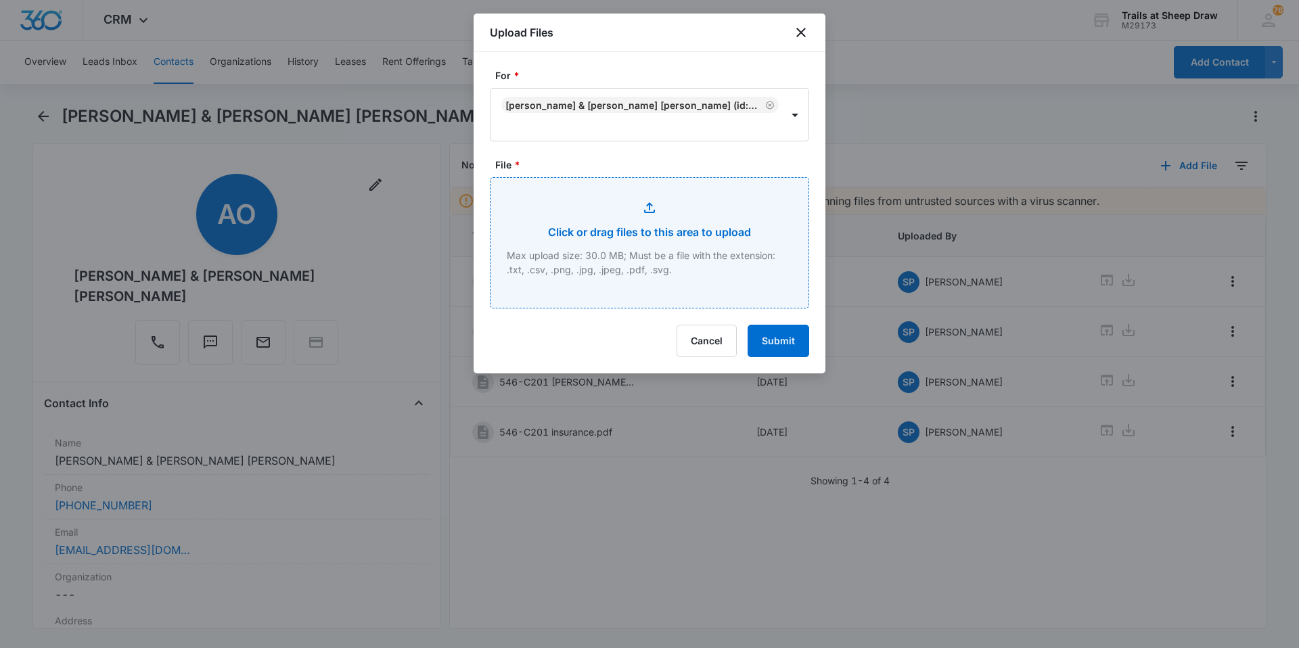
click at [665, 200] on input "File *" at bounding box center [649, 243] width 318 height 130
type input "C:\fakepath\546-C201 Renewal November.pdf"
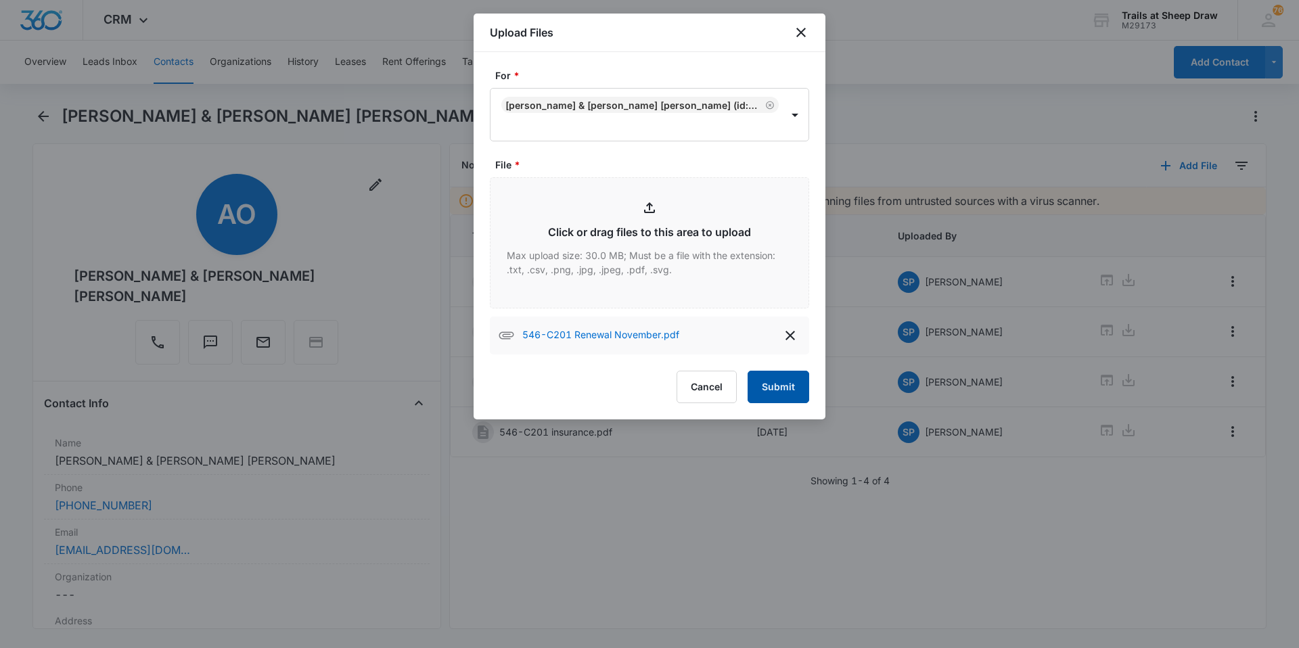
click at [791, 381] on button "Submit" at bounding box center [778, 387] width 62 height 32
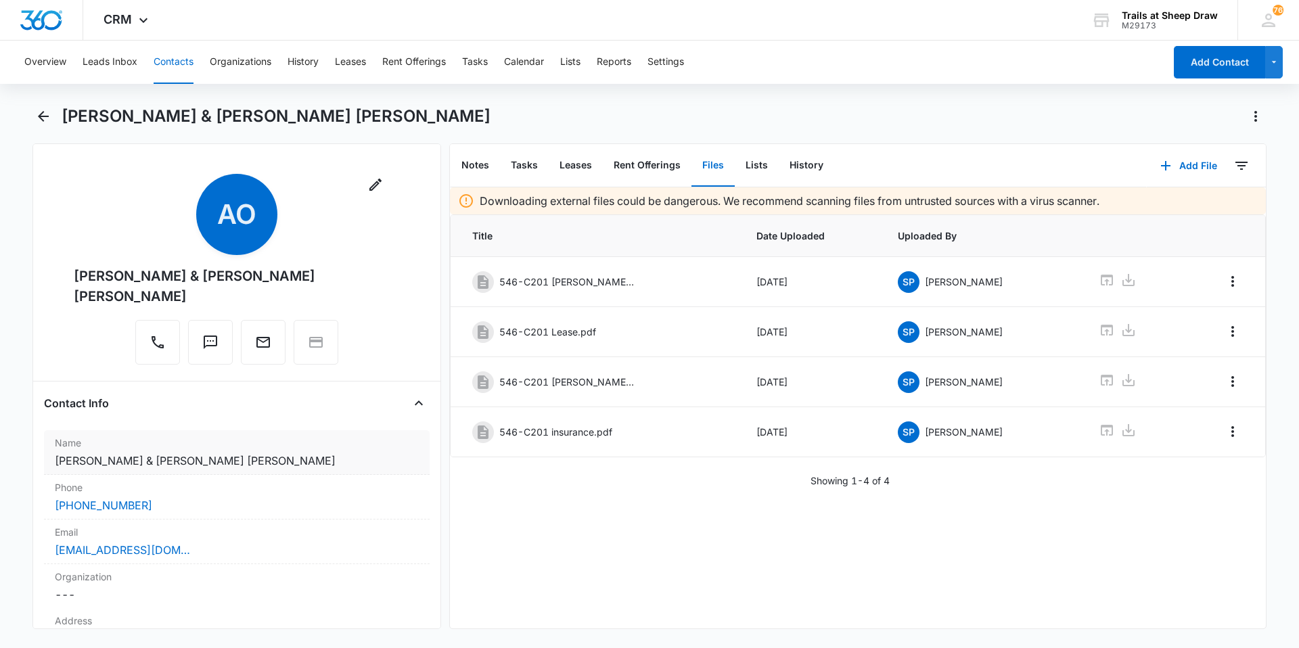
click at [308, 430] on div "Name Cancel Save Changes [PERSON_NAME] & [PERSON_NAME] [PERSON_NAME]" at bounding box center [237, 452] width 386 height 45
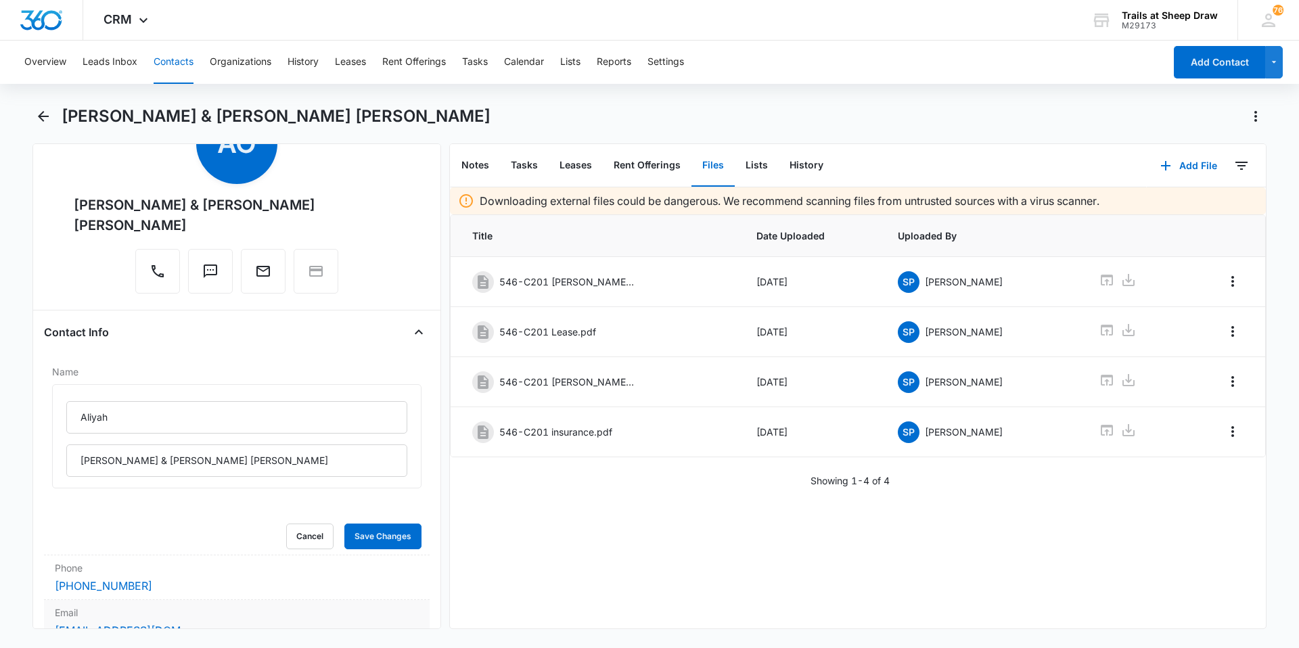
scroll to position [271, 0]
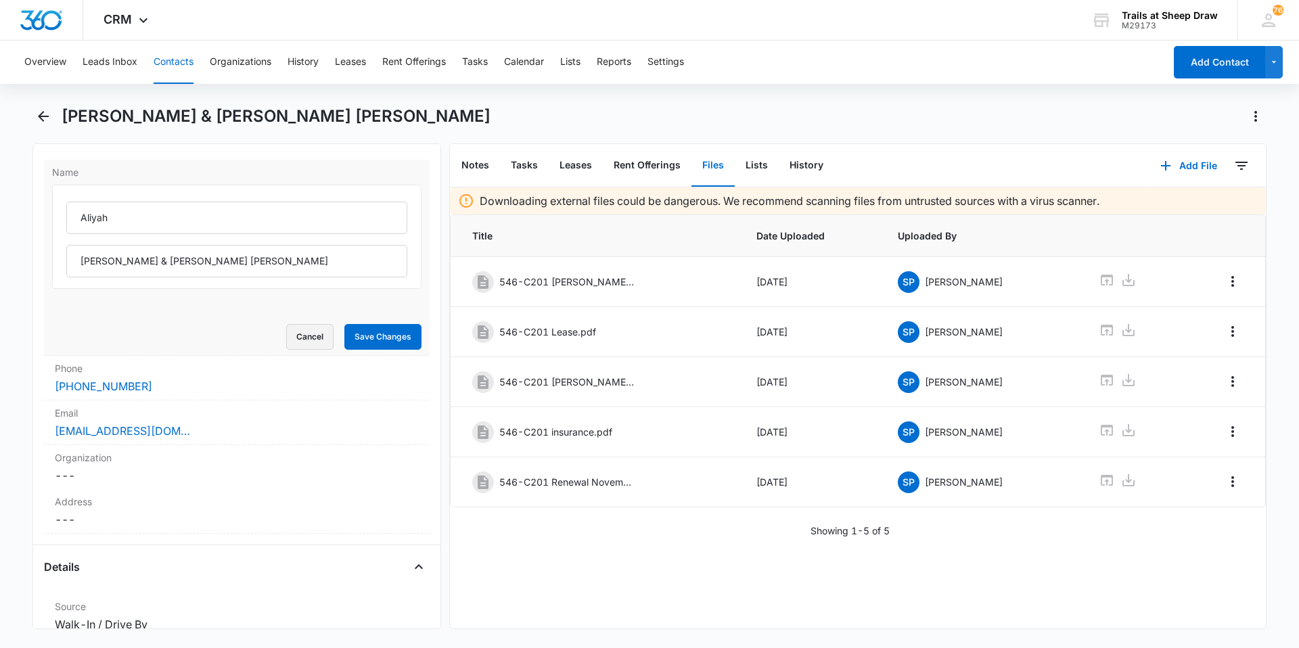
click at [310, 344] on button "Cancel" at bounding box center [309, 337] width 47 height 26
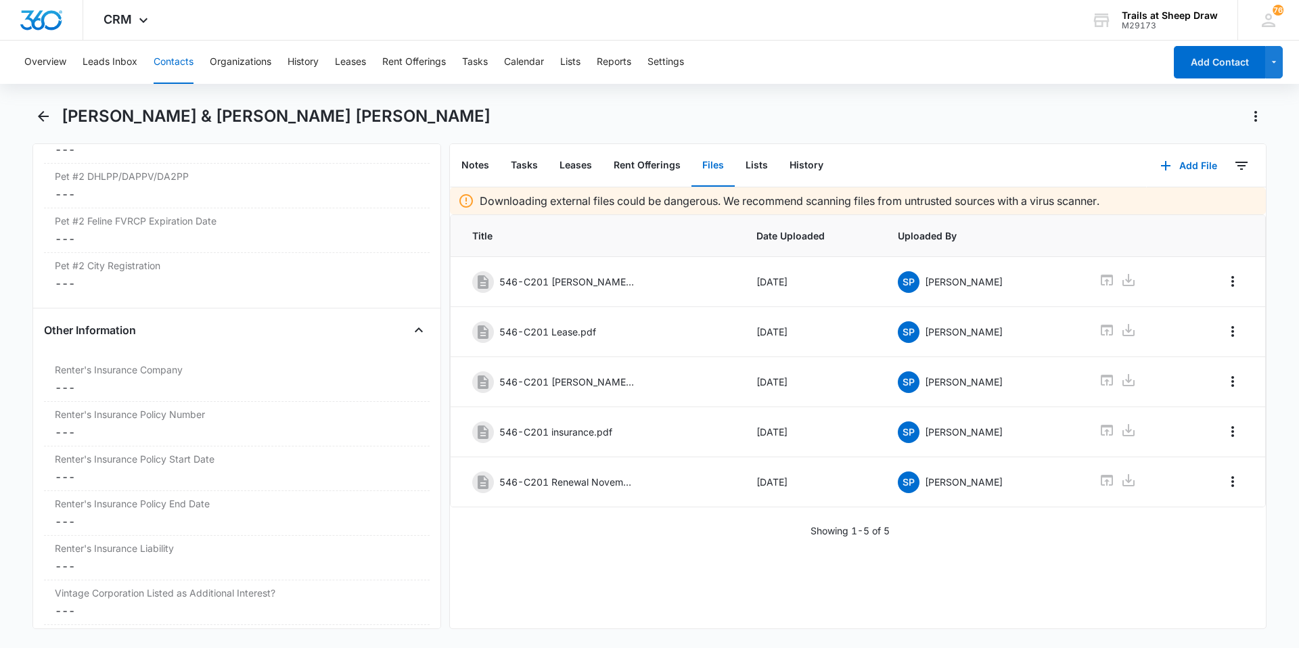
scroll to position [2750, 0]
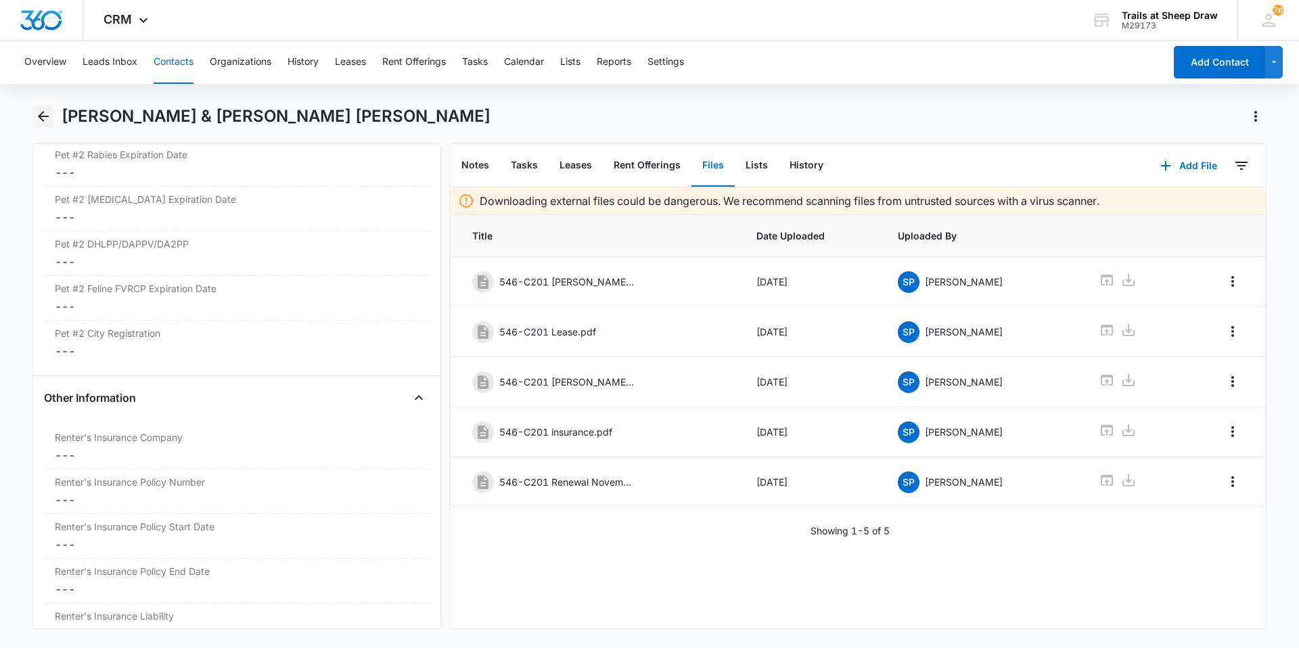
click at [41, 118] on icon "Back" at bounding box center [43, 116] width 16 height 16
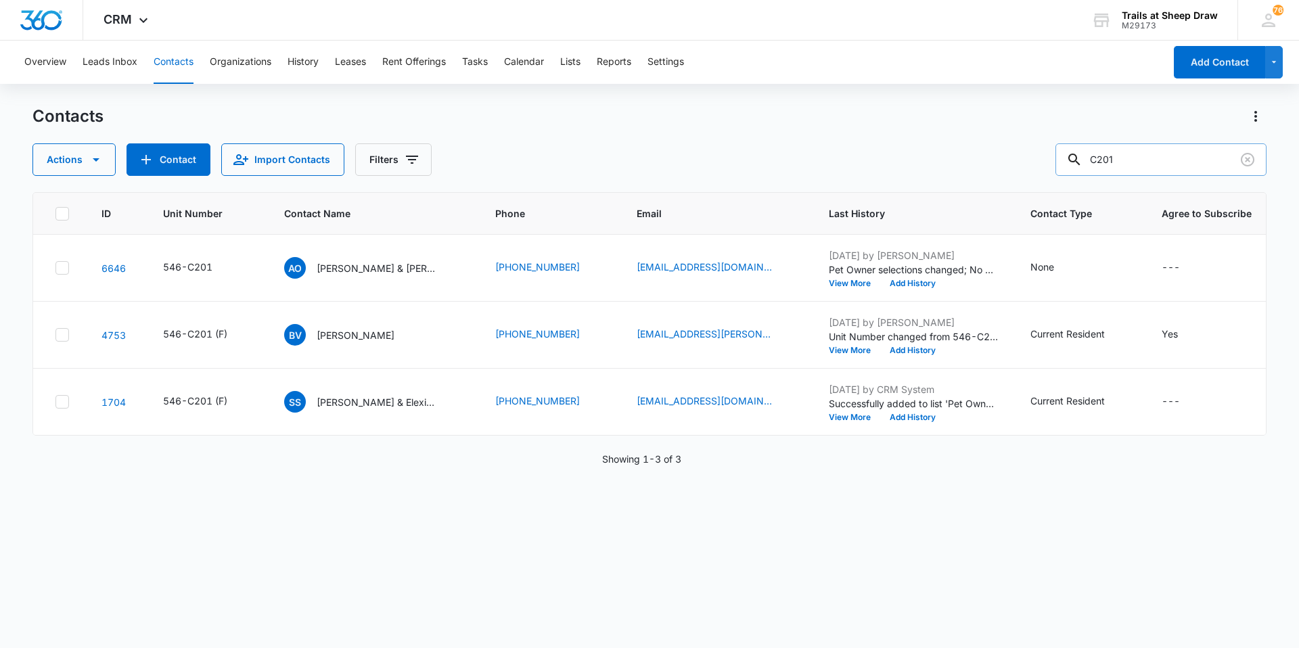
drag, startPoint x: 1156, startPoint y: 156, endPoint x: 1077, endPoint y: 163, distance: 78.7
click at [1077, 163] on div "C201" at bounding box center [1160, 159] width 211 height 32
type input "M205"
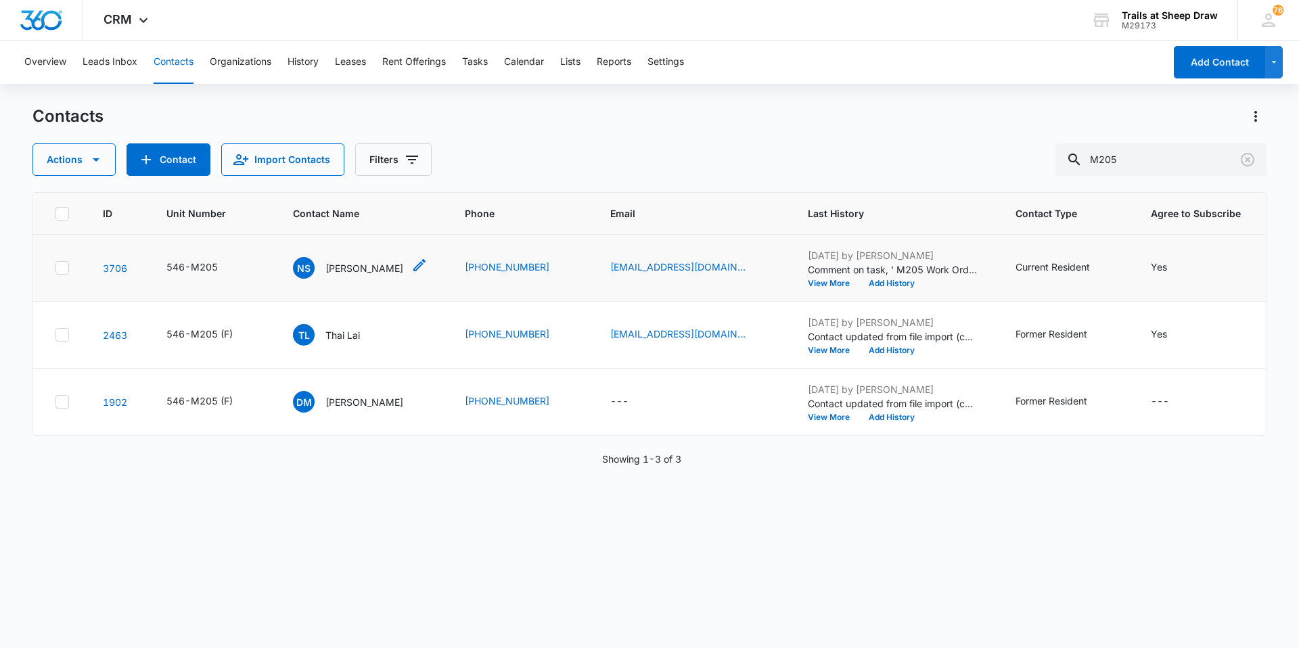
click at [381, 262] on p "[PERSON_NAME]" at bounding box center [364, 268] width 78 height 14
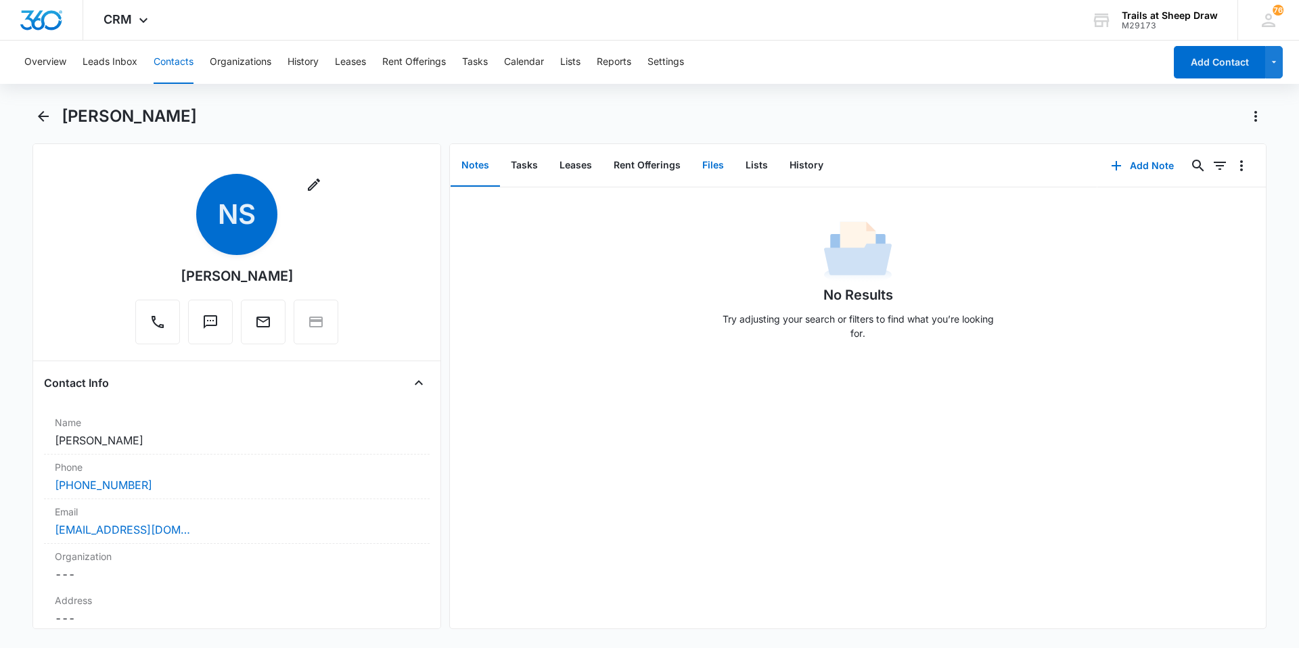
click at [700, 158] on button "Files" at bounding box center [712, 166] width 43 height 42
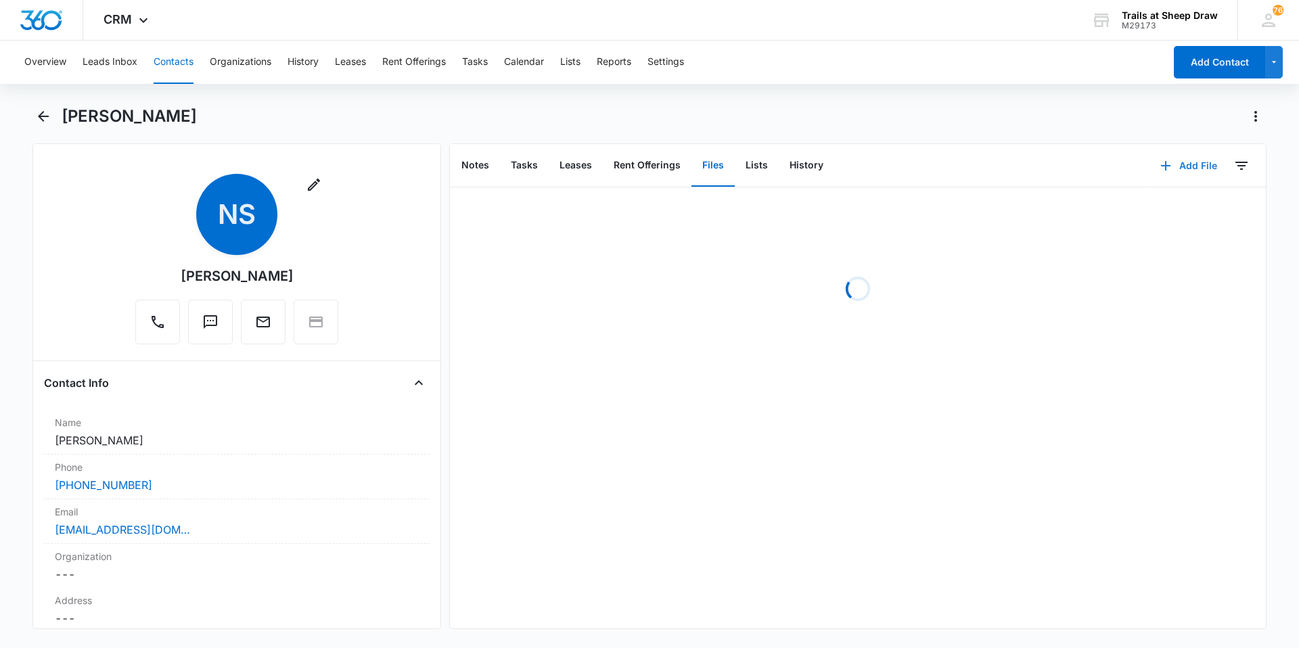
click at [1157, 167] on icon "button" at bounding box center [1165, 166] width 16 height 16
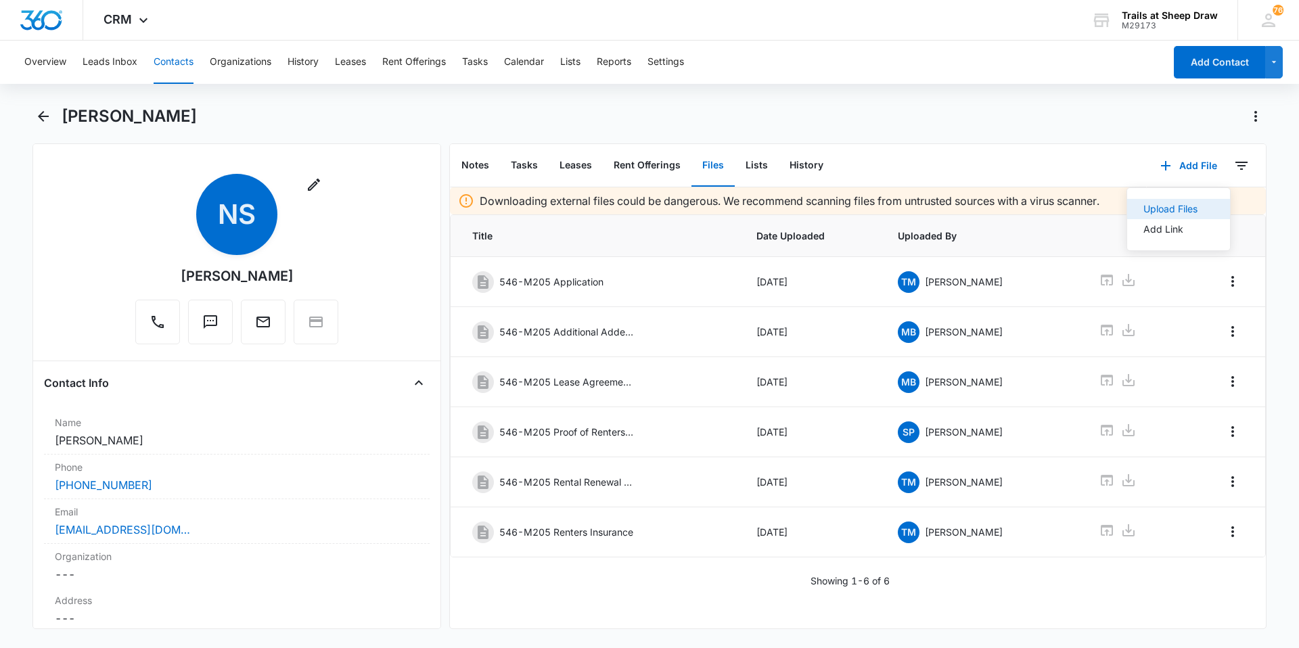
click at [1148, 210] on div "Upload Files" at bounding box center [1170, 208] width 54 height 9
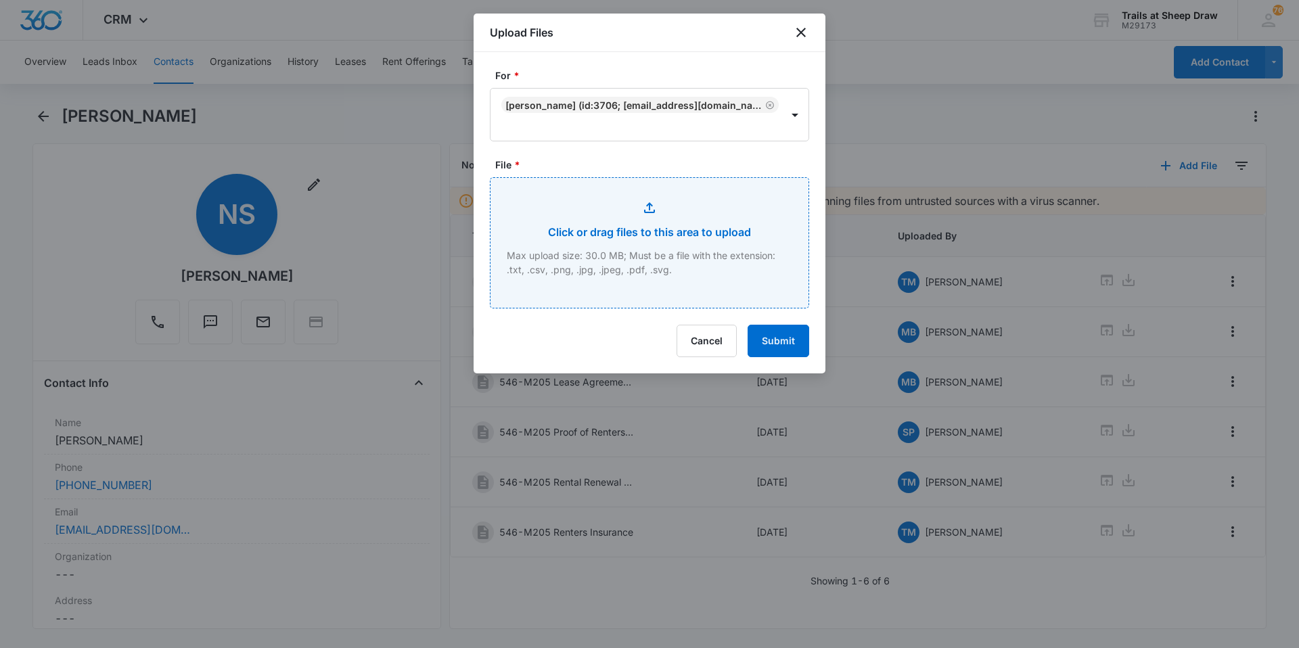
click at [670, 269] on input "File *" at bounding box center [649, 243] width 318 height 130
type input "C:\fakepath\546-M205 Renewal October.pdf"
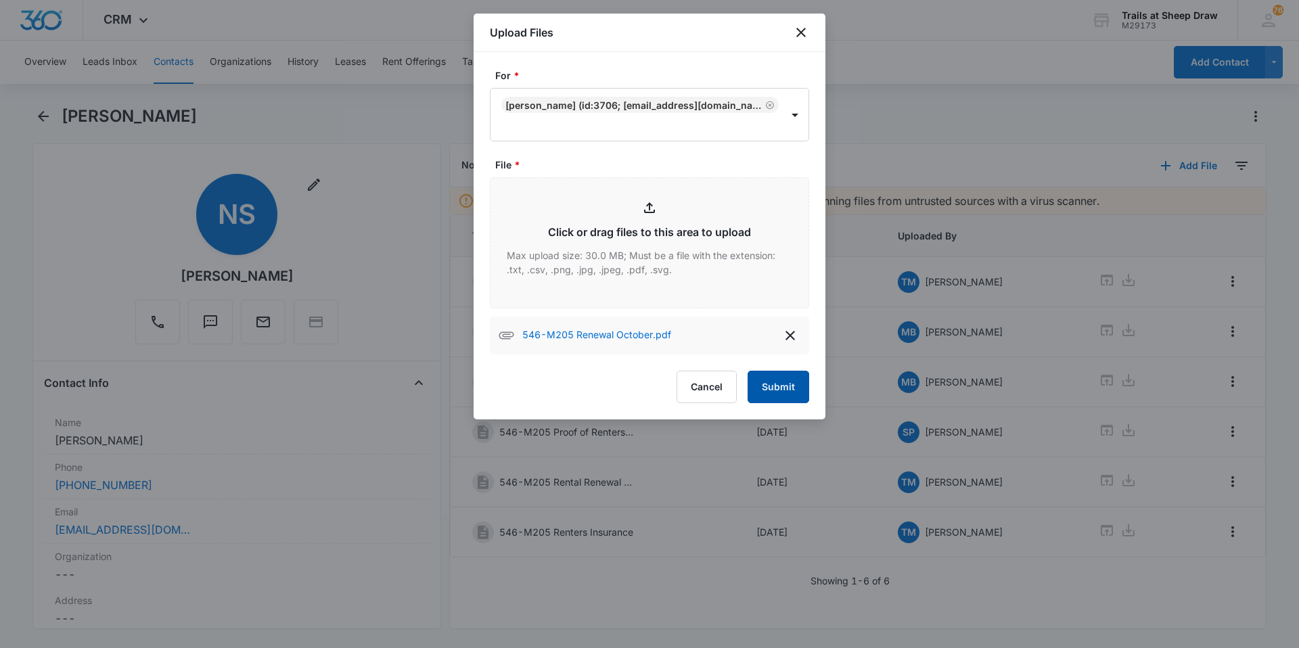
click at [780, 388] on button "Submit" at bounding box center [778, 387] width 62 height 32
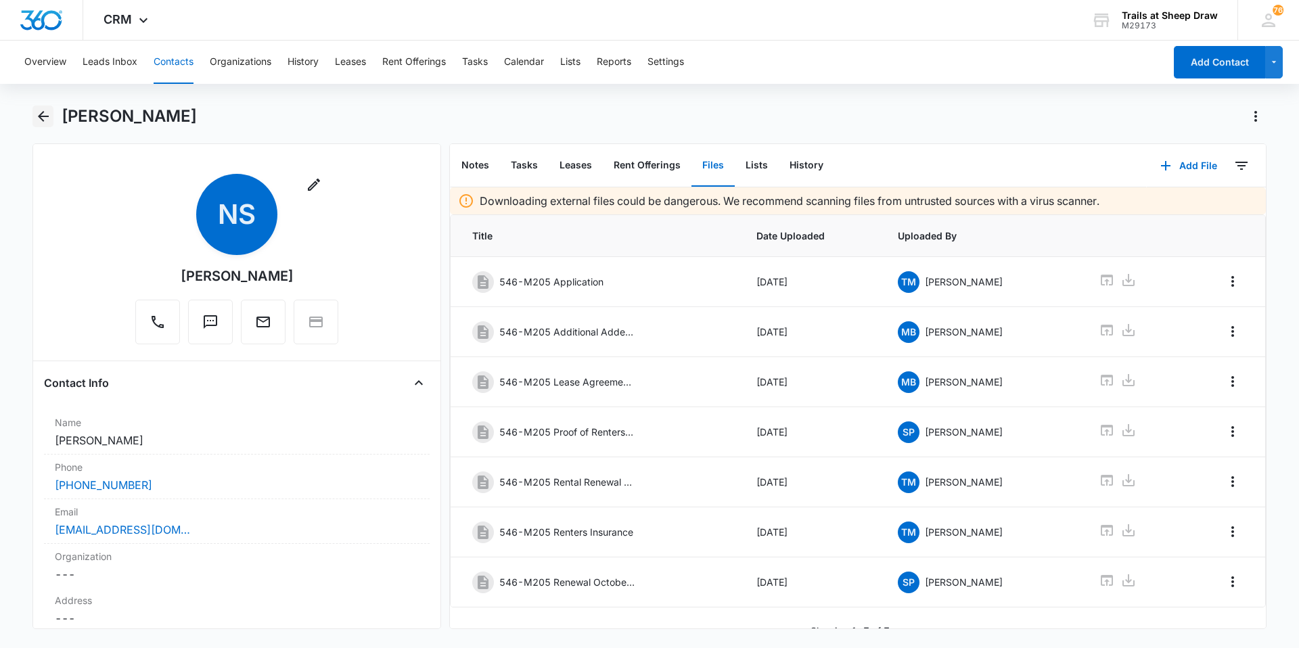
click at [41, 112] on icon "Back" at bounding box center [43, 116] width 16 height 16
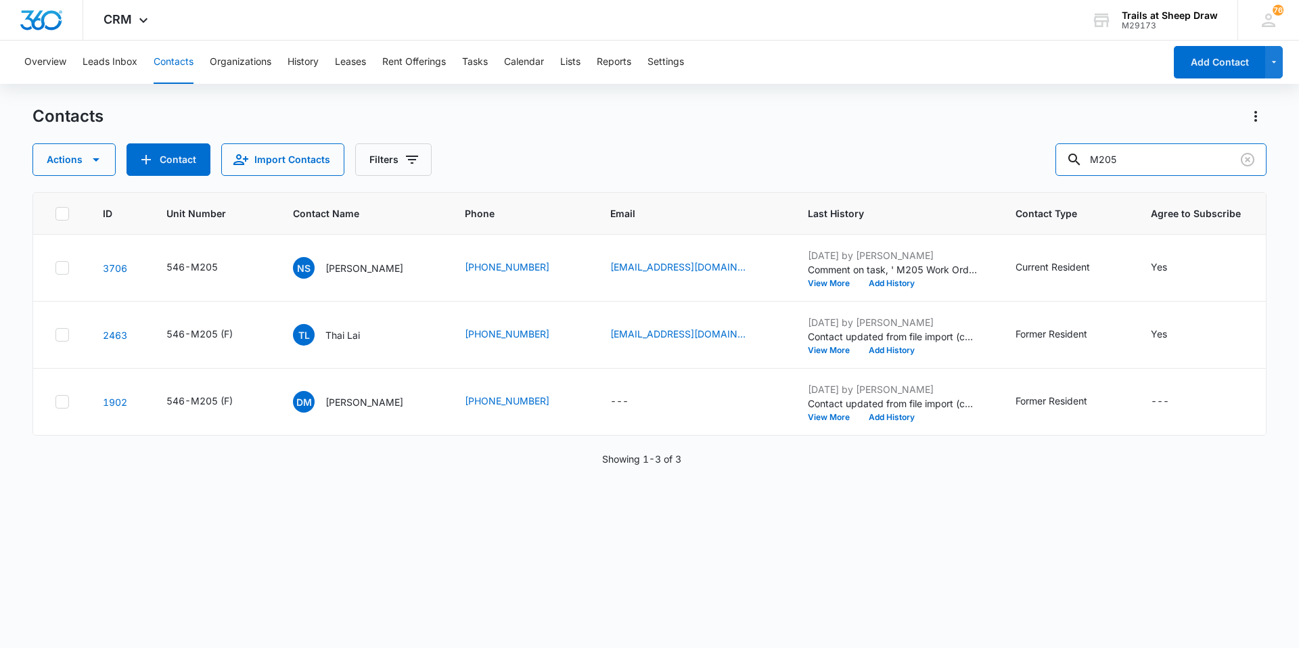
drag, startPoint x: 1161, startPoint y: 170, endPoint x: 1086, endPoint y: 191, distance: 77.8
click at [1086, 191] on div "Contacts Actions Contact Import Contacts Filters M205 ID Unit Number Contact Na…" at bounding box center [649, 376] width 1234 height 541
type input "S204"
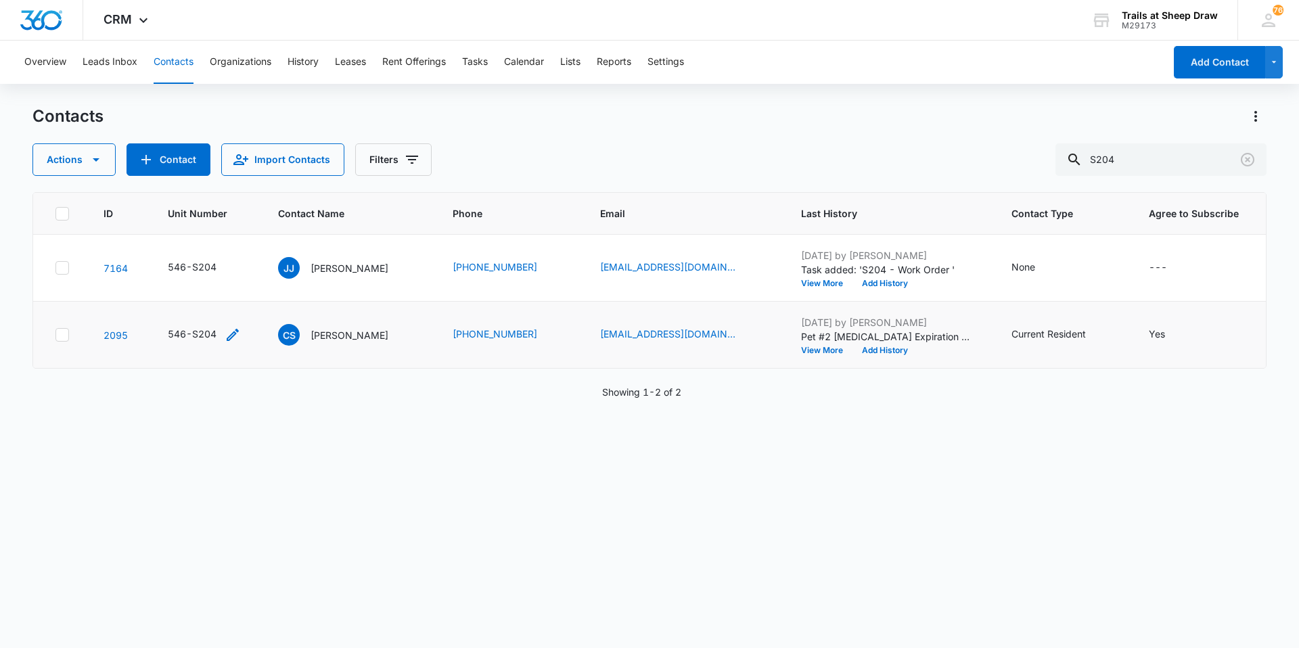
click at [234, 336] on icon "Unit Number - 546-S204 - Select to Edit Field" at bounding box center [233, 335] width 12 height 12
click at [237, 242] on input "546-S204" at bounding box center [211, 248] width 170 height 32
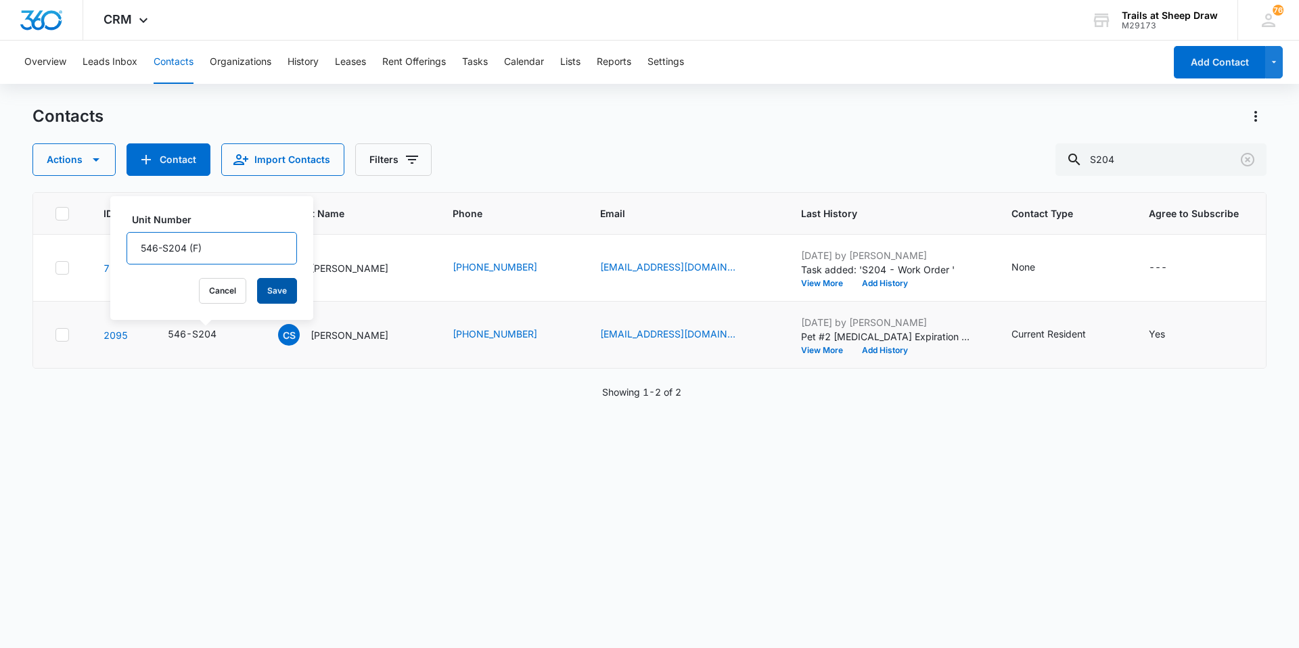
type input "546-S204 (F)"
click at [271, 283] on button "Save" at bounding box center [277, 291] width 40 height 26
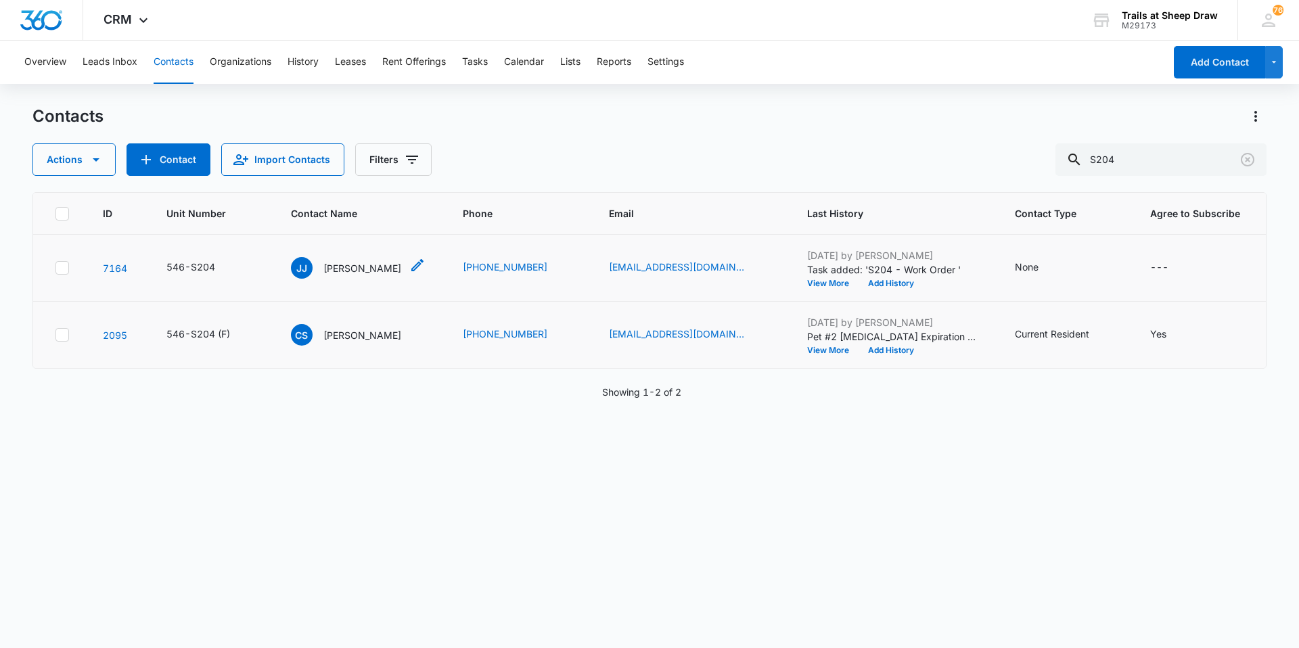
click at [348, 266] on p "[PERSON_NAME]" at bounding box center [362, 268] width 78 height 14
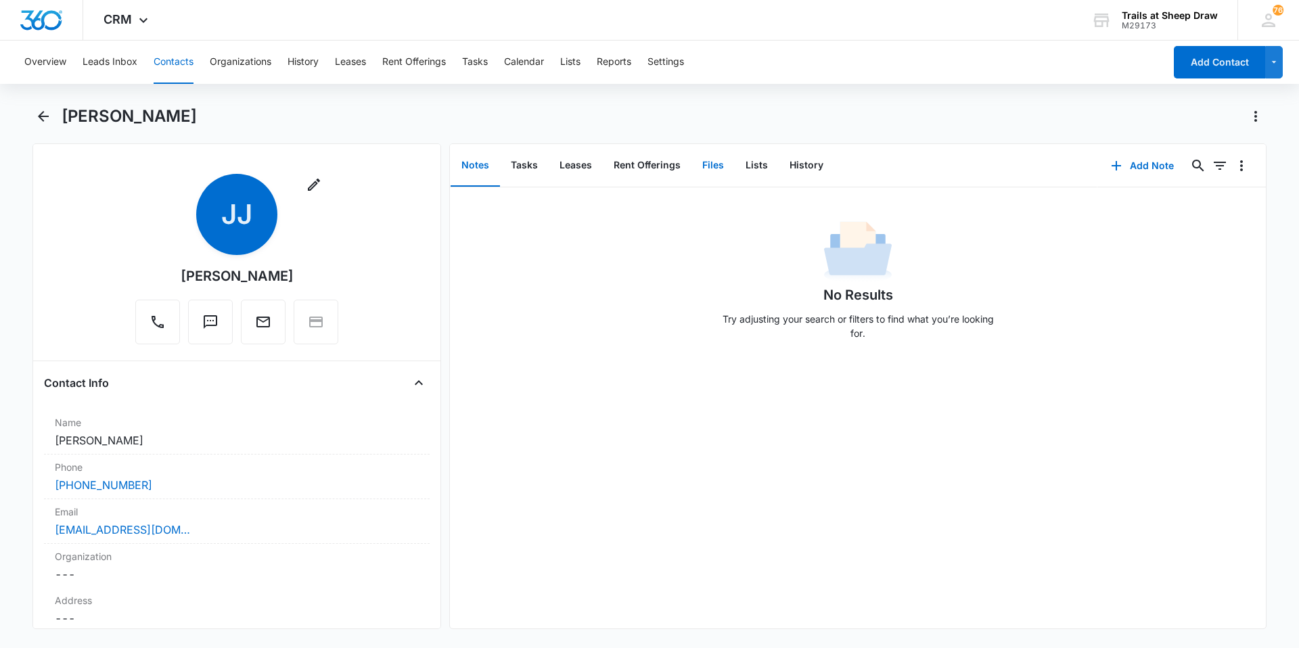
click at [729, 165] on button "Files" at bounding box center [712, 166] width 43 height 42
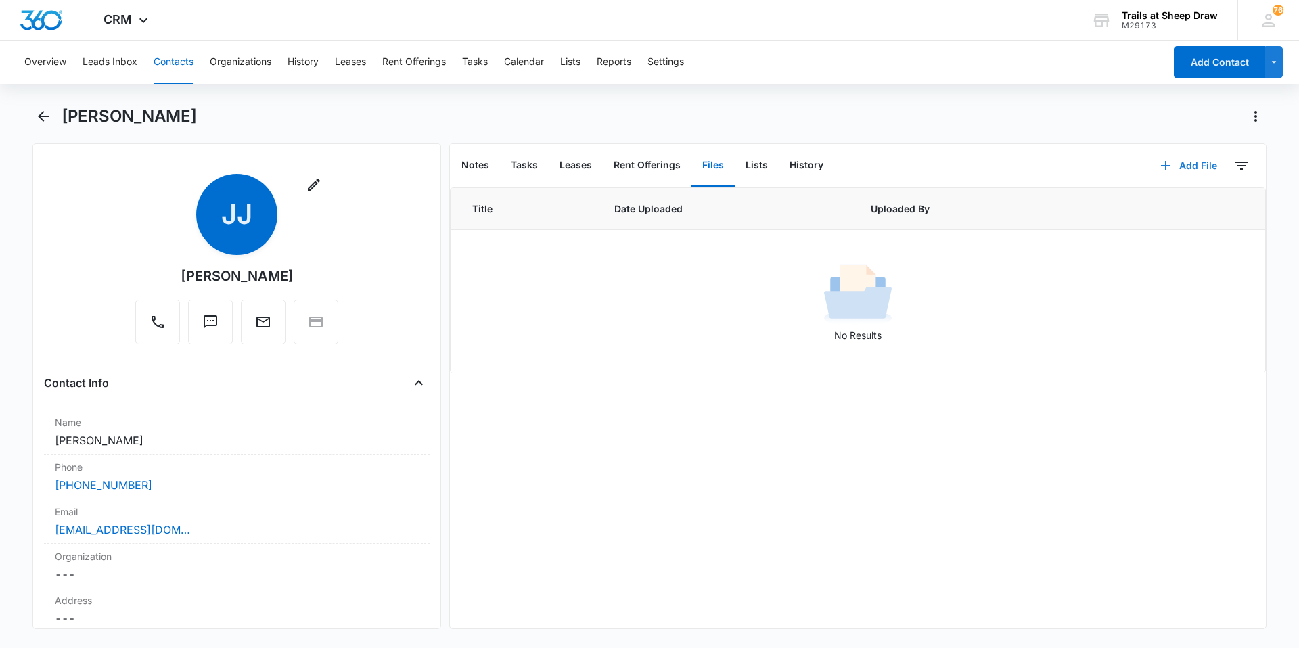
click at [1177, 164] on button "Add File" at bounding box center [1188, 165] width 84 height 32
click at [1159, 208] on div "Upload Files" at bounding box center [1170, 208] width 54 height 9
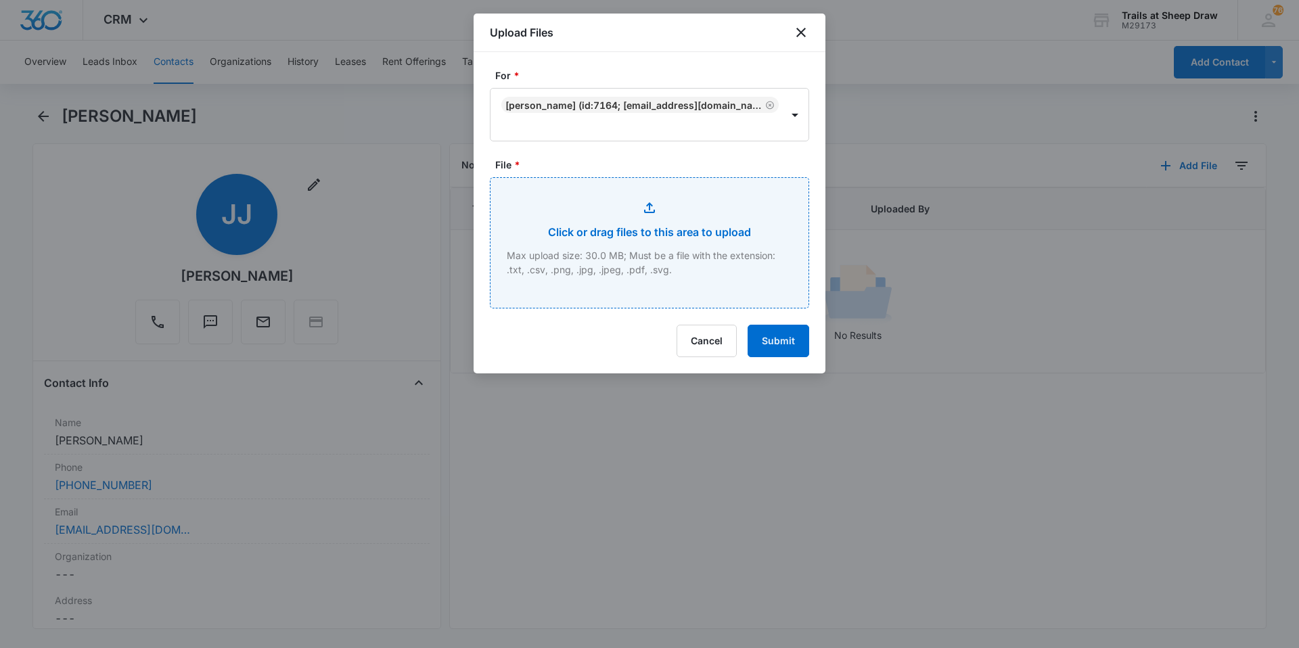
click at [678, 215] on input "File *" at bounding box center [649, 243] width 318 height 130
type input "C:\fakepath\546-S204 [PERSON_NAME] App.pdf"
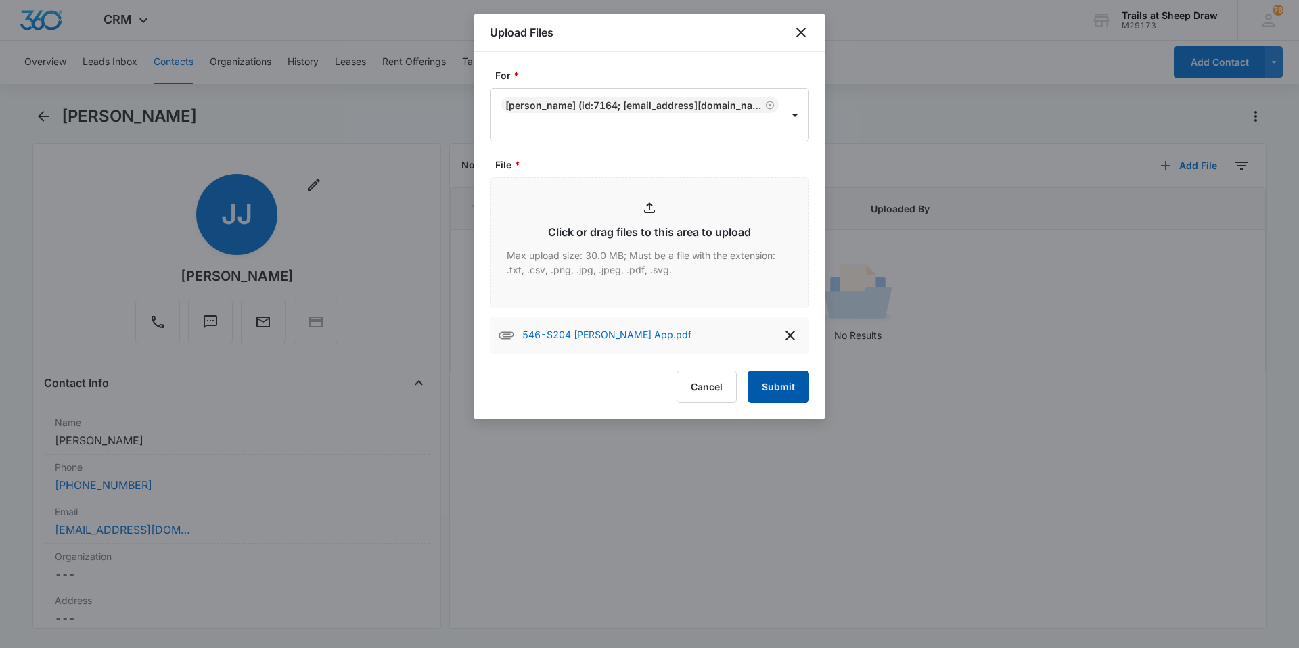
click at [779, 387] on button "Submit" at bounding box center [778, 387] width 62 height 32
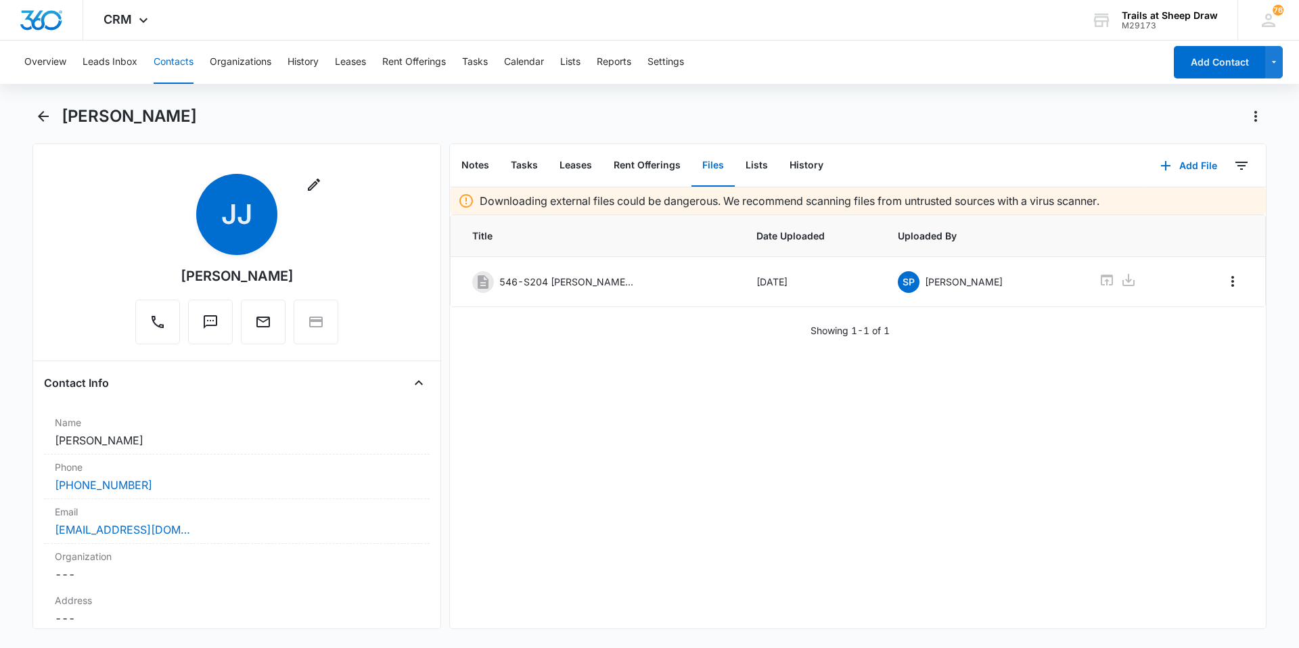
drag, startPoint x: 294, startPoint y: 279, endPoint x: 163, endPoint y: 272, distance: 130.7
click at [163, 272] on div "Remove [PERSON_NAME] [PERSON_NAME]" at bounding box center [236, 259] width 203 height 170
copy div "[PERSON_NAME]"
click at [48, 115] on icon "Back" at bounding box center [43, 116] width 16 height 16
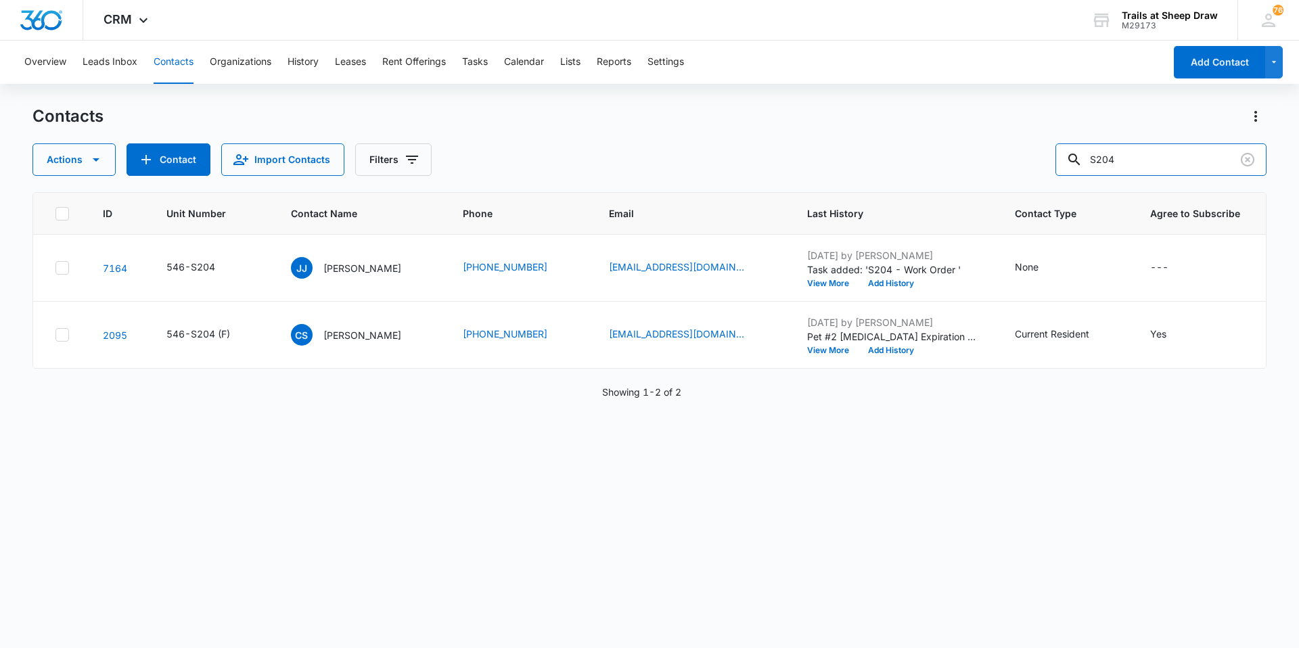
drag, startPoint x: 1163, startPoint y: 153, endPoint x: 881, endPoint y: 179, distance: 283.9
click at [883, 183] on div "Contacts Actions Contact Import Contacts Filters S204 ID Unit Number Contact Na…" at bounding box center [649, 376] width 1234 height 541
type input "p207"
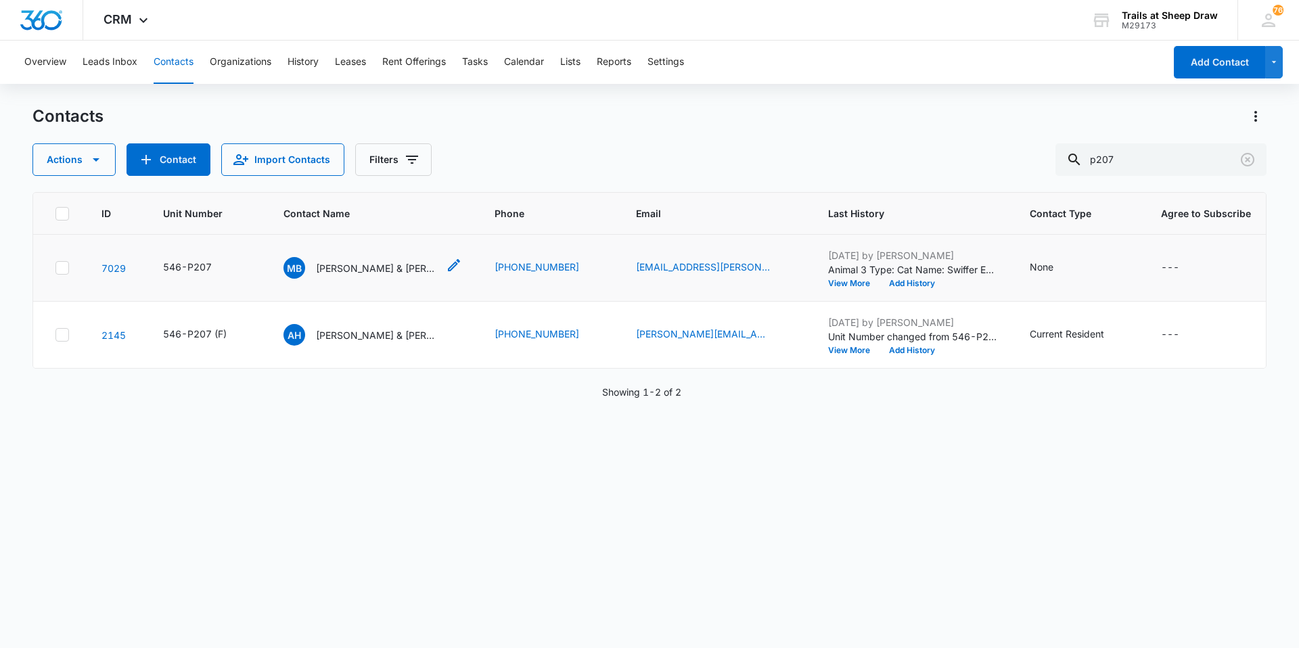
click at [354, 271] on p "[PERSON_NAME] & [PERSON_NAME]" at bounding box center [377, 268] width 122 height 14
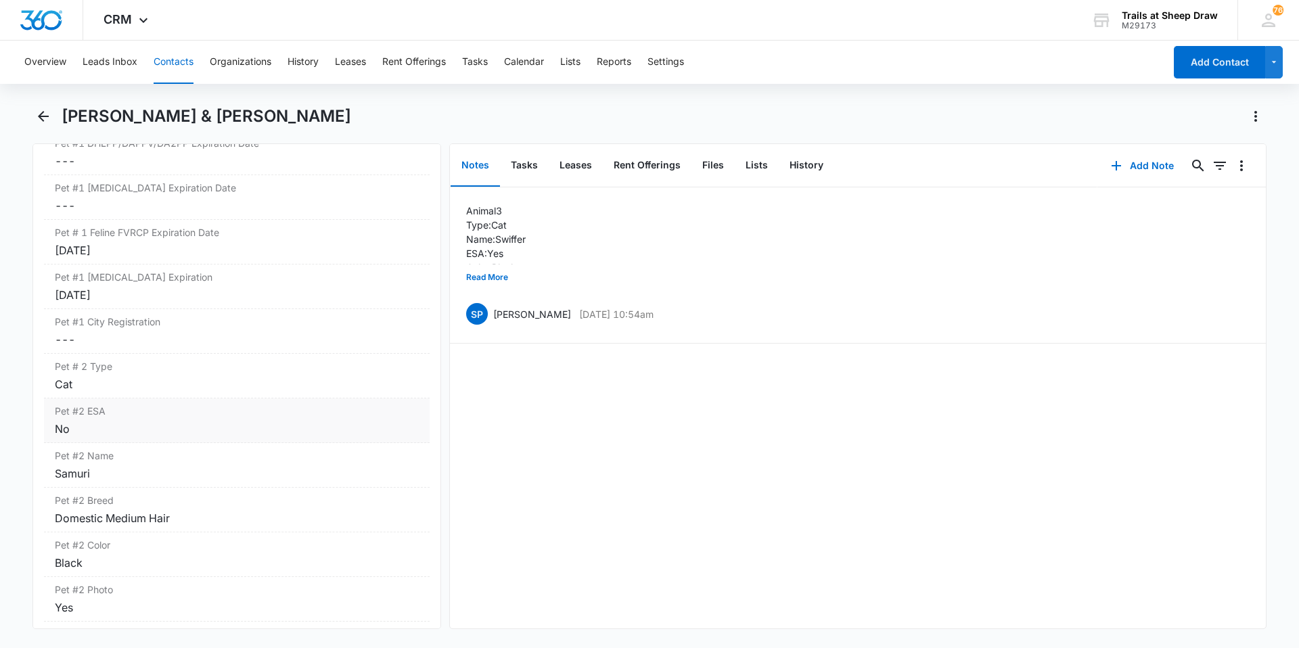
scroll to position [2164, 0]
drag, startPoint x: 249, startPoint y: 408, endPoint x: 544, endPoint y: 514, distance: 314.1
click at [581, 512] on div "Animal 3 Type: Cat Name: Swiffer ESA: Yes Color: Black FVRCP Expiration: [DATE]…" at bounding box center [858, 407] width 816 height 441
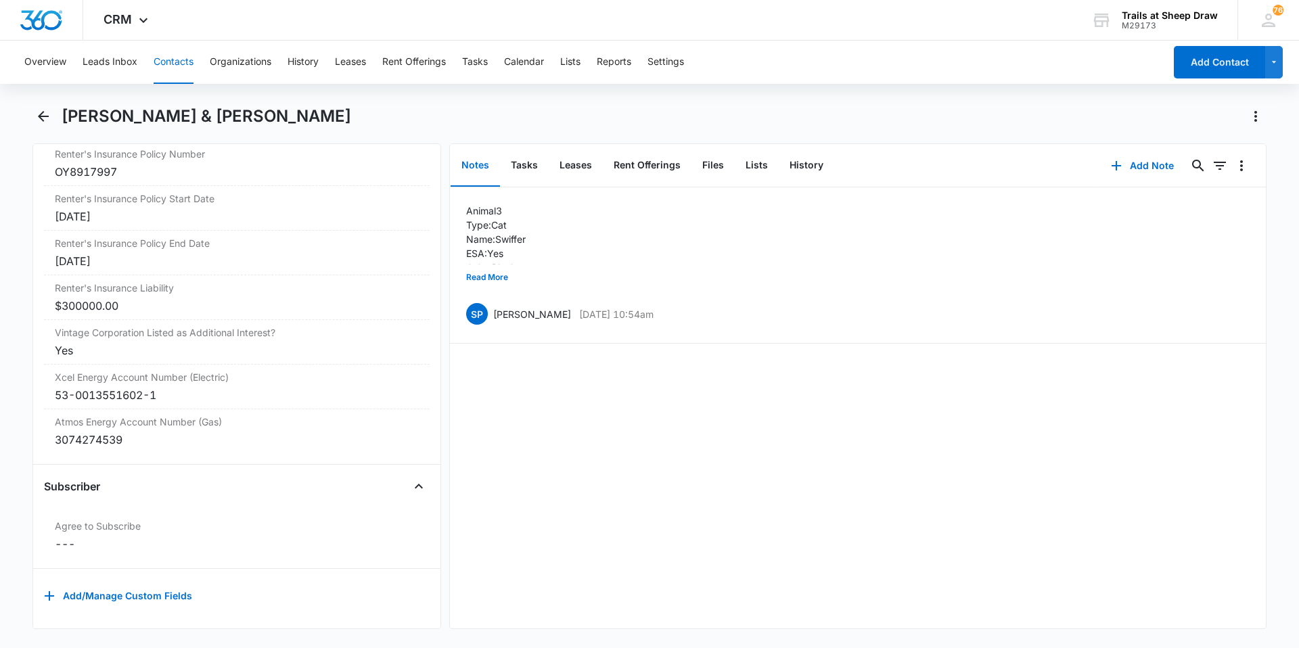
scroll to position [3068, 0]
click at [484, 279] on button "Read More" at bounding box center [487, 277] width 42 height 26
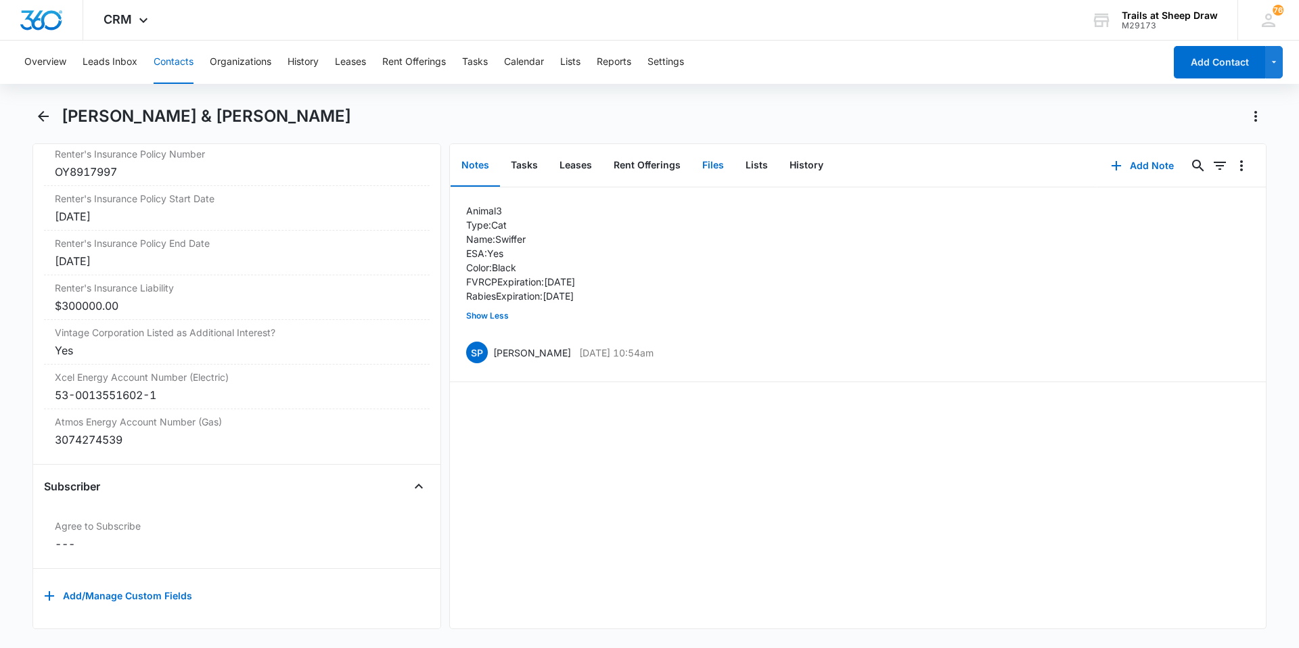
click at [715, 158] on button "Files" at bounding box center [712, 166] width 43 height 42
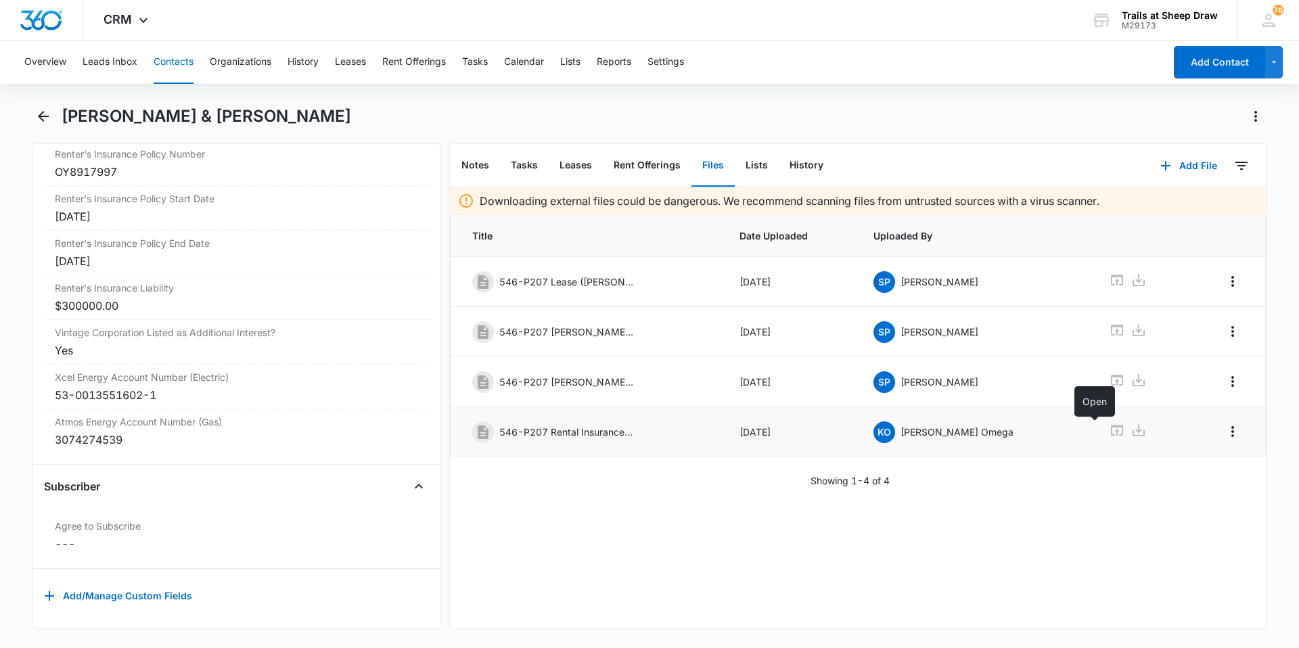
click at [1111, 431] on icon at bounding box center [1117, 430] width 12 height 11
click at [39, 117] on icon "Back" at bounding box center [43, 116] width 11 height 11
